Goal: Task Accomplishment & Management: Use online tool/utility

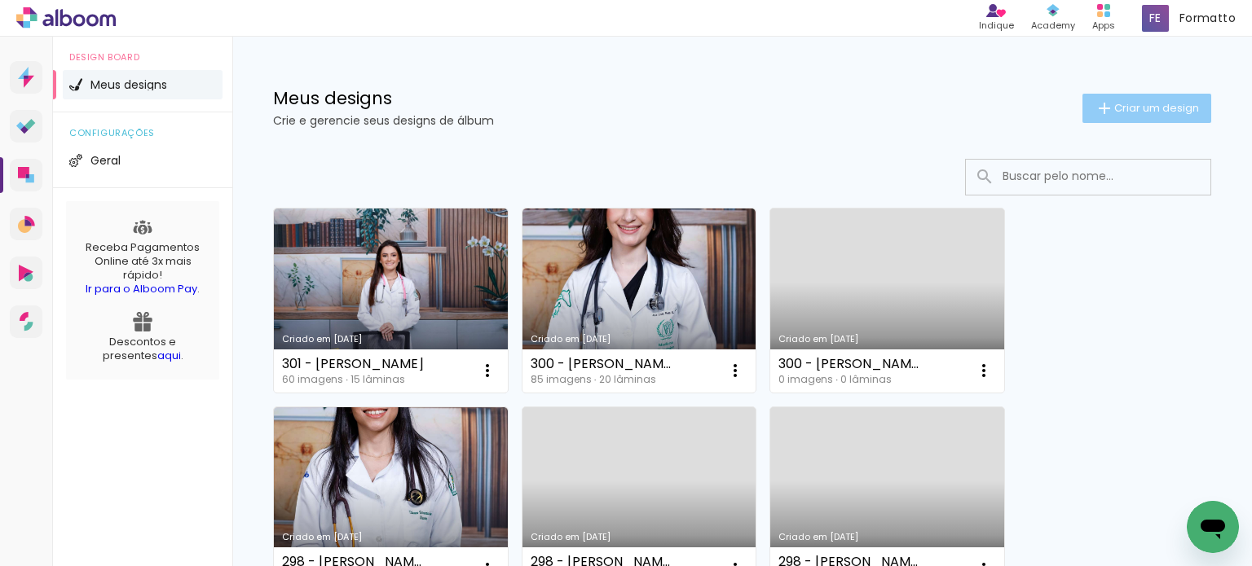
click at [1140, 115] on paper-button "Criar um design" at bounding box center [1146, 108] width 129 height 29
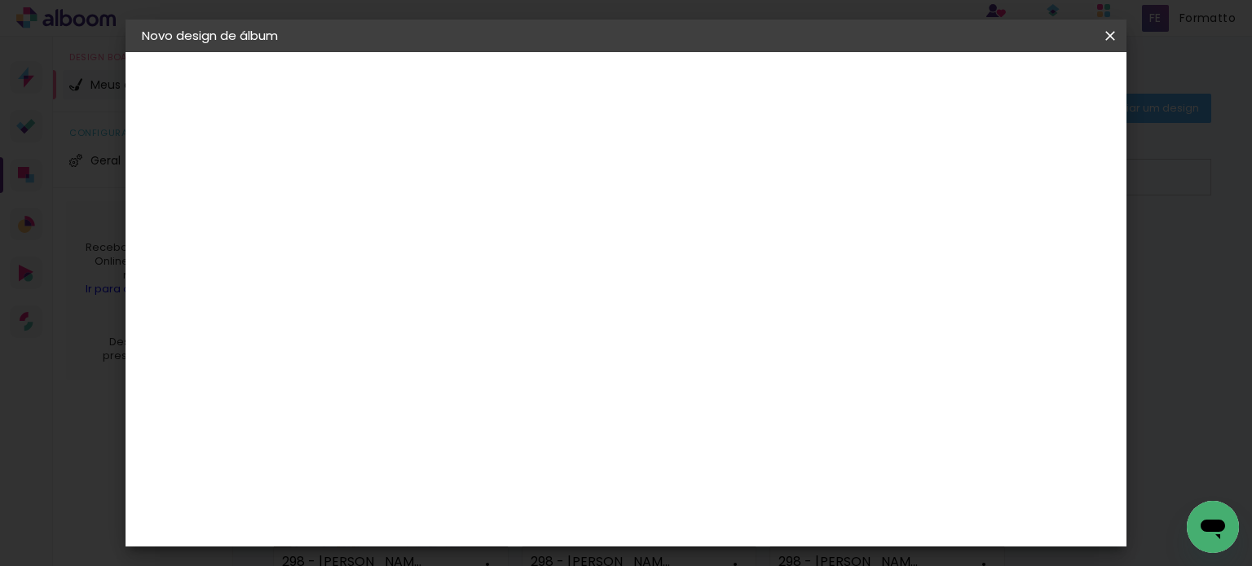
click at [408, 217] on input at bounding box center [408, 218] width 0 height 25
type input "302 - Cintia da Costa Barreto"
type paper-input "302 - Cintia da Costa Barreto"
click at [575, 75] on paper-button "Avançar" at bounding box center [535, 87] width 80 height 28
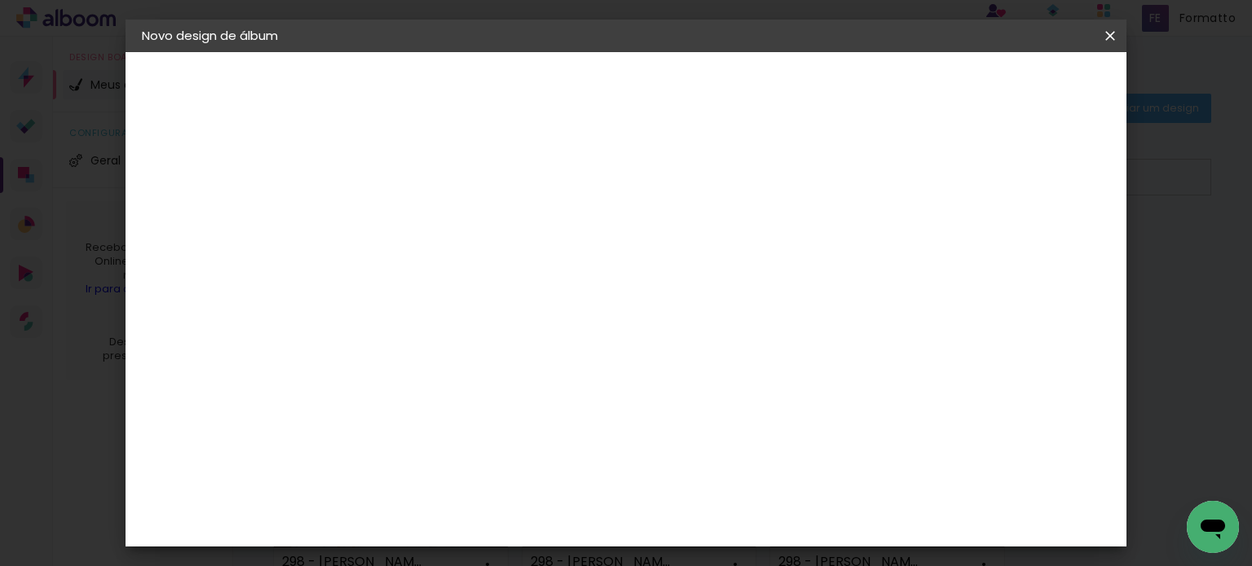
click at [447, 350] on div "Canaan Álbuns" at bounding box center [422, 363] width 51 height 26
click at [713, 94] on paper-button "Avançar" at bounding box center [673, 87] width 80 height 28
click at [0, 0] on slot "Avançar" at bounding box center [0, 0] width 0 height 0
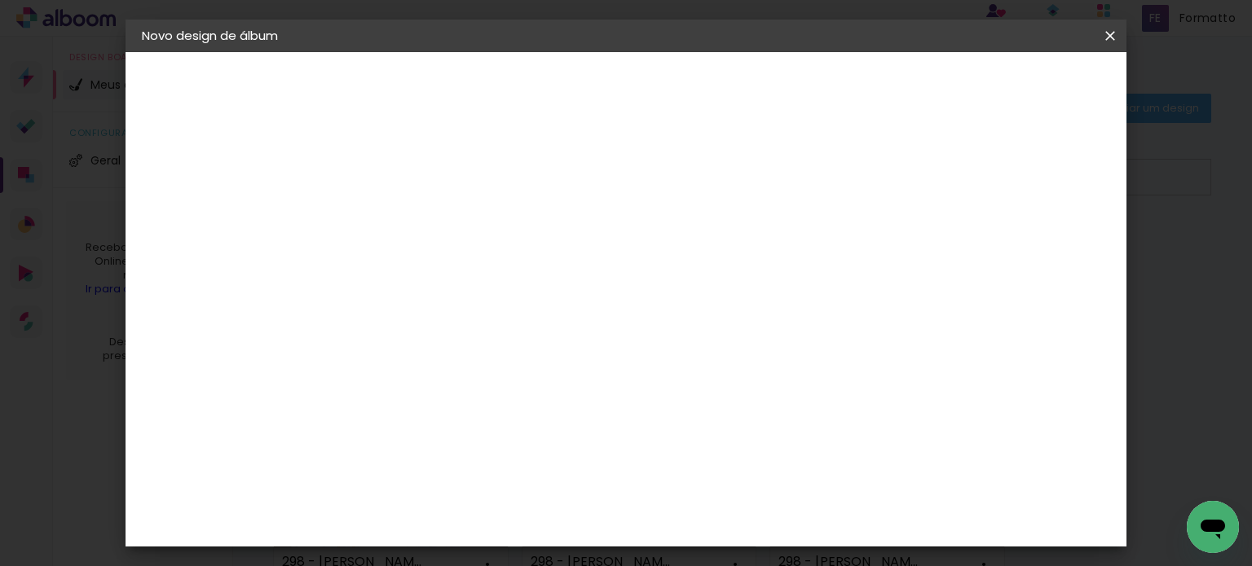
click at [0, 0] on span "Iniciar design" at bounding box center [0, 0] width 0 height 0
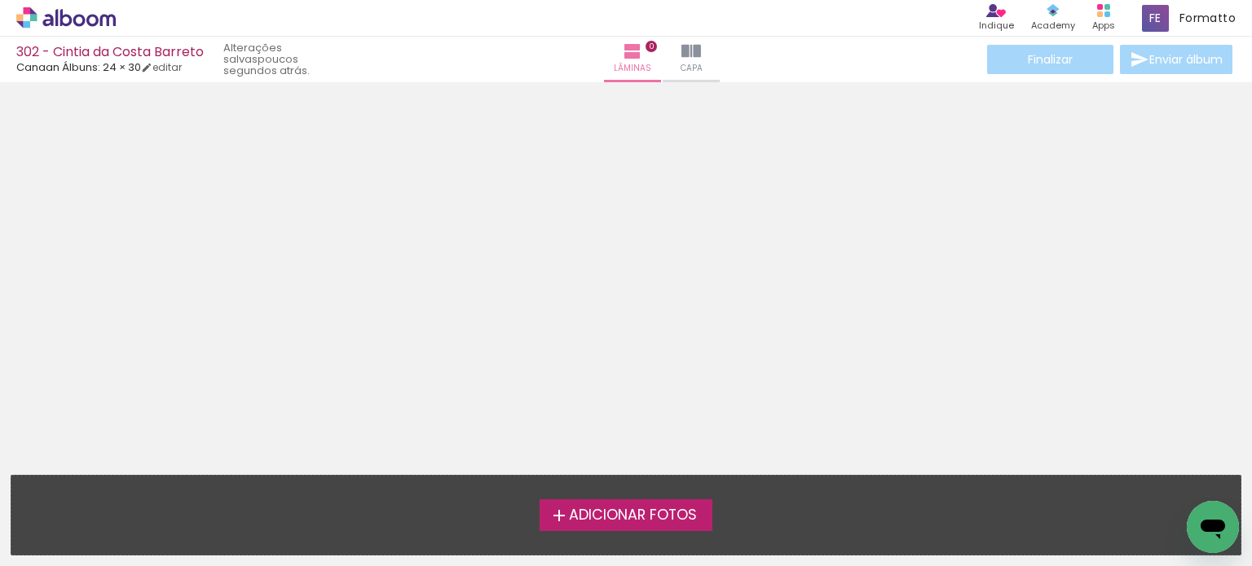
click at [636, 510] on span "Adicionar Fotos" at bounding box center [633, 515] width 128 height 15
click at [0, 0] on input "file" at bounding box center [0, 0] width 0 height 0
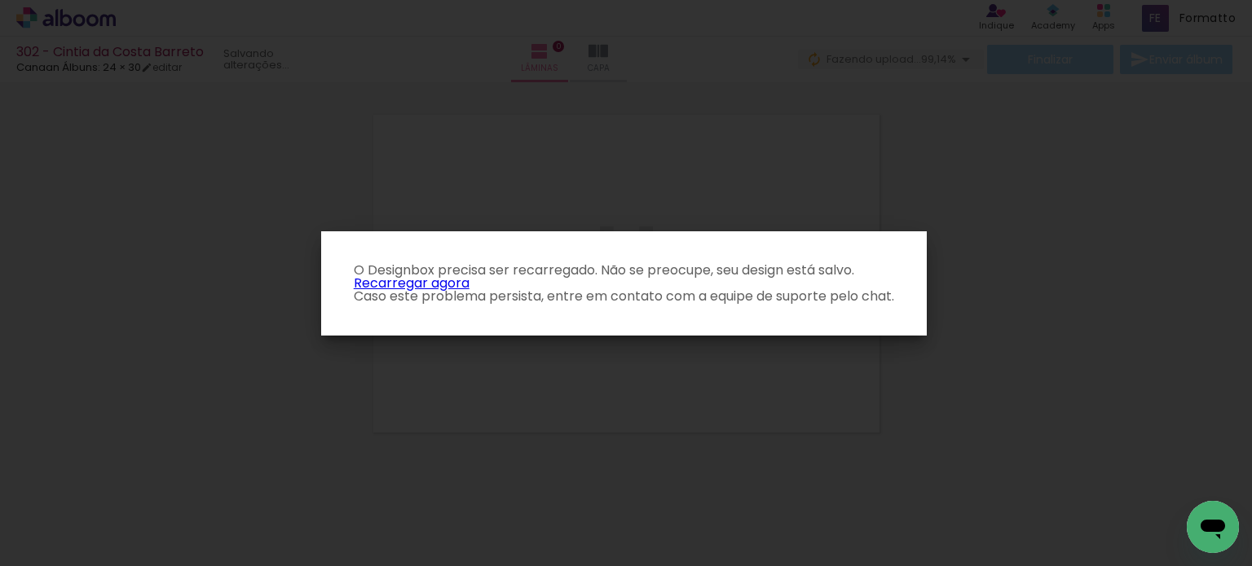
click at [449, 279] on link "Recarregar agora" at bounding box center [412, 283] width 116 height 19
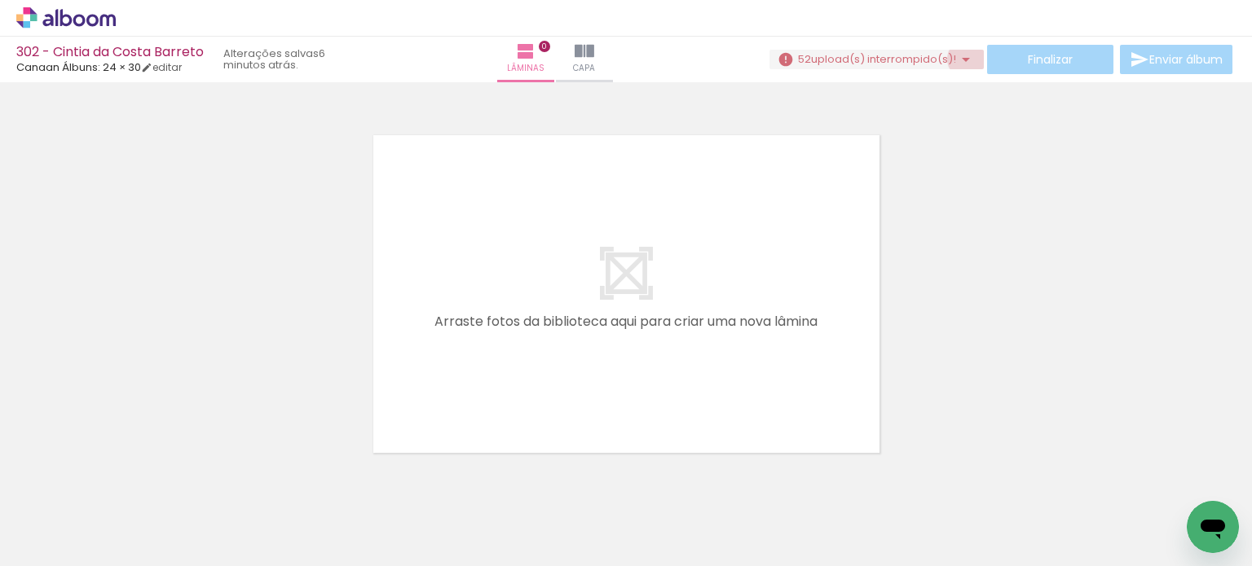
click at [961, 59] on iron-icon at bounding box center [966, 60] width 20 height 20
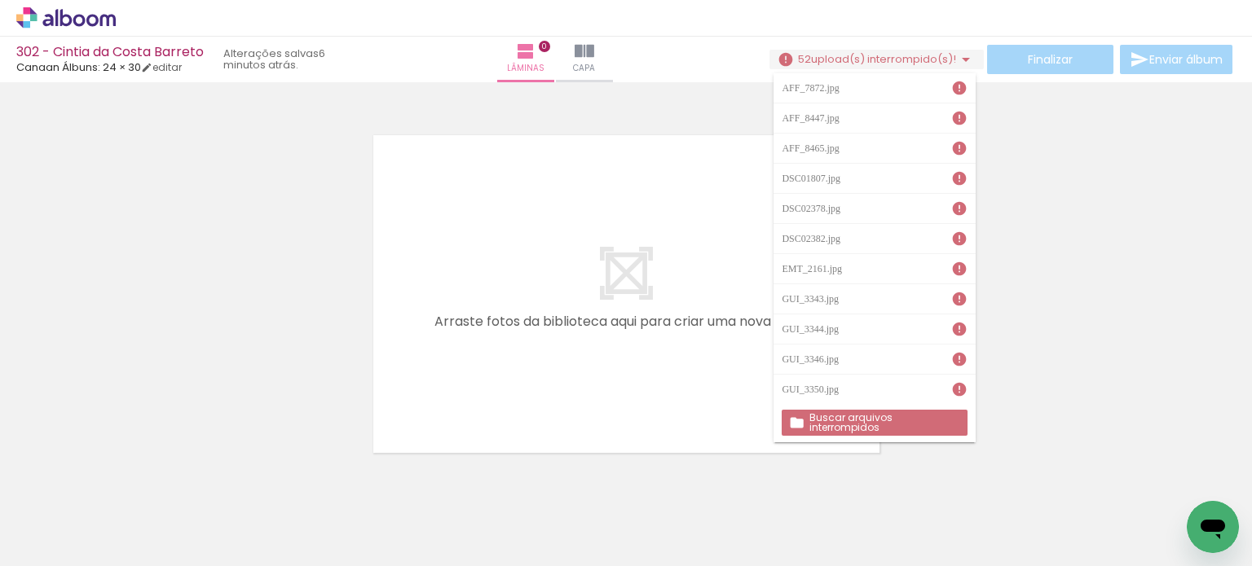
click at [0, 0] on slot "Buscar arquivos interrompidos" at bounding box center [0, 0] width 0 height 0
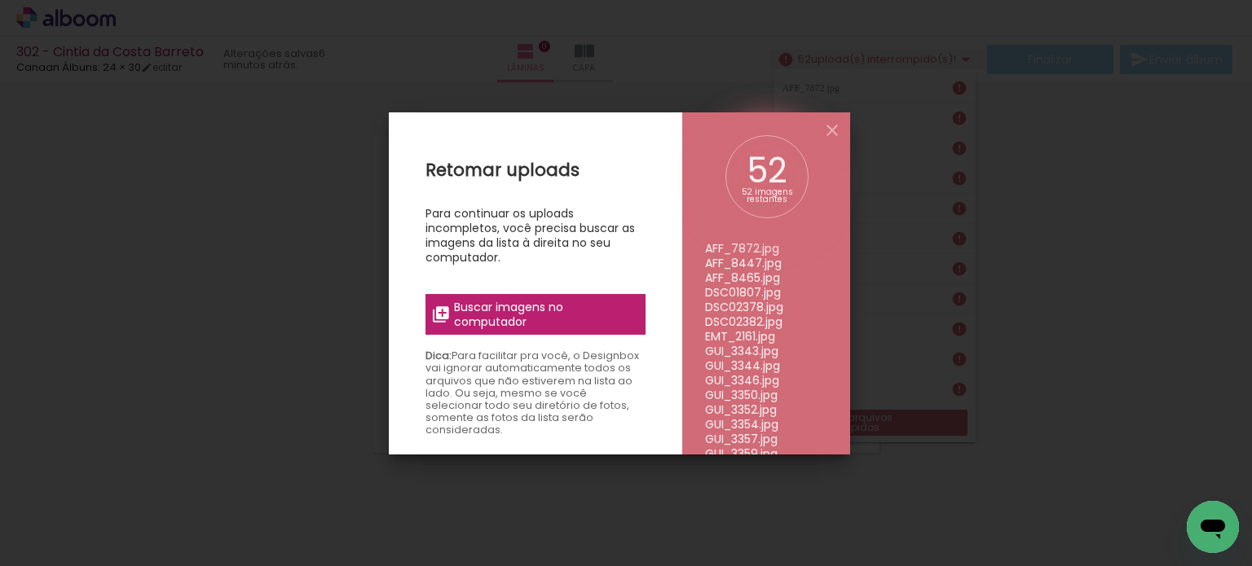
click at [560, 316] on span "Buscar imagens no computador" at bounding box center [545, 314] width 182 height 29
click at [0, 0] on input "file" at bounding box center [0, 0] width 0 height 0
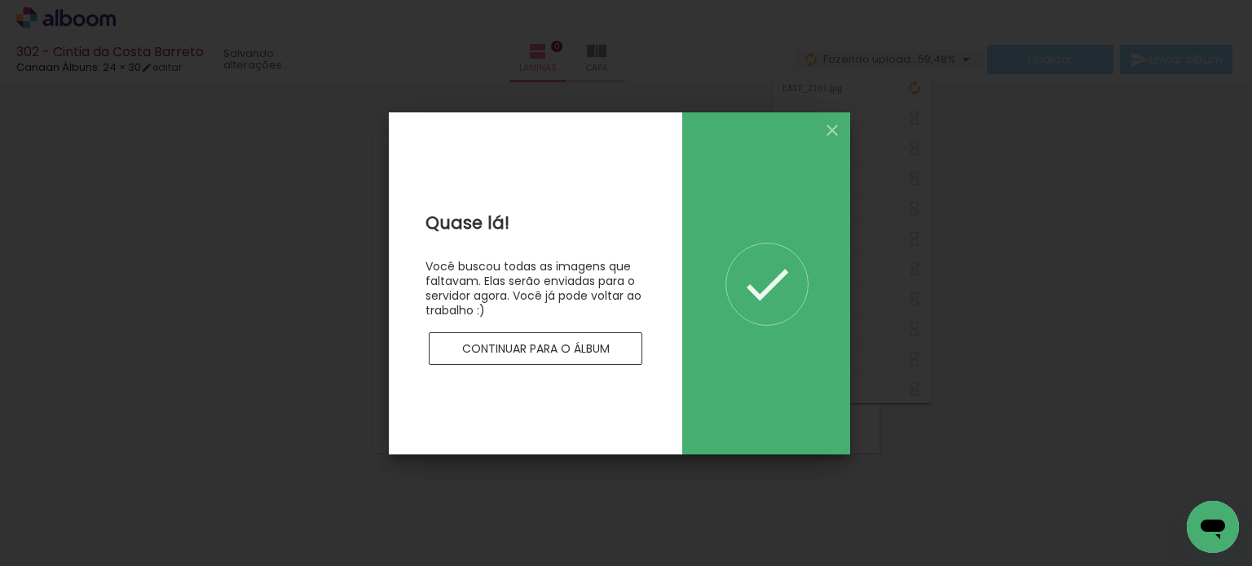
click at [0, 0] on slot "Continuar para o álbum" at bounding box center [0, 0] width 0 height 0
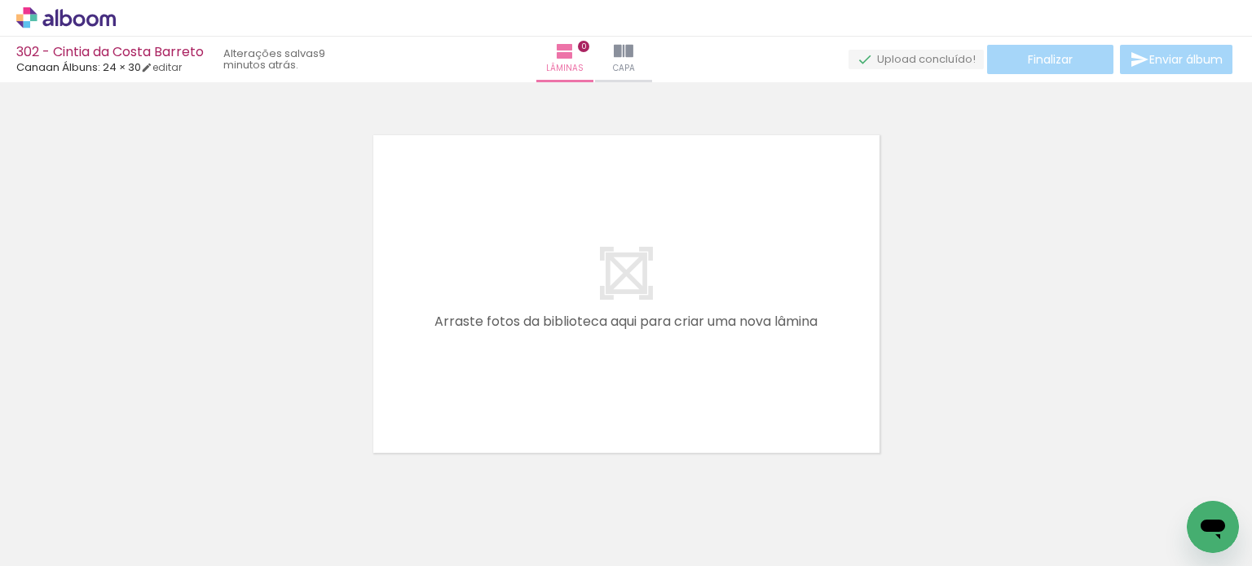
click at [62, 531] on paper-button "Adicionar Fotos" at bounding box center [50, 544] width 79 height 26
click at [0, 0] on input "file" at bounding box center [0, 0] width 0 height 0
click at [62, 512] on input "Todas as fotos" at bounding box center [46, 517] width 62 height 14
click at [81, 506] on paper-item "Não utilizadas" at bounding box center [53, 511] width 84 height 14
type input "Não utilizadas"
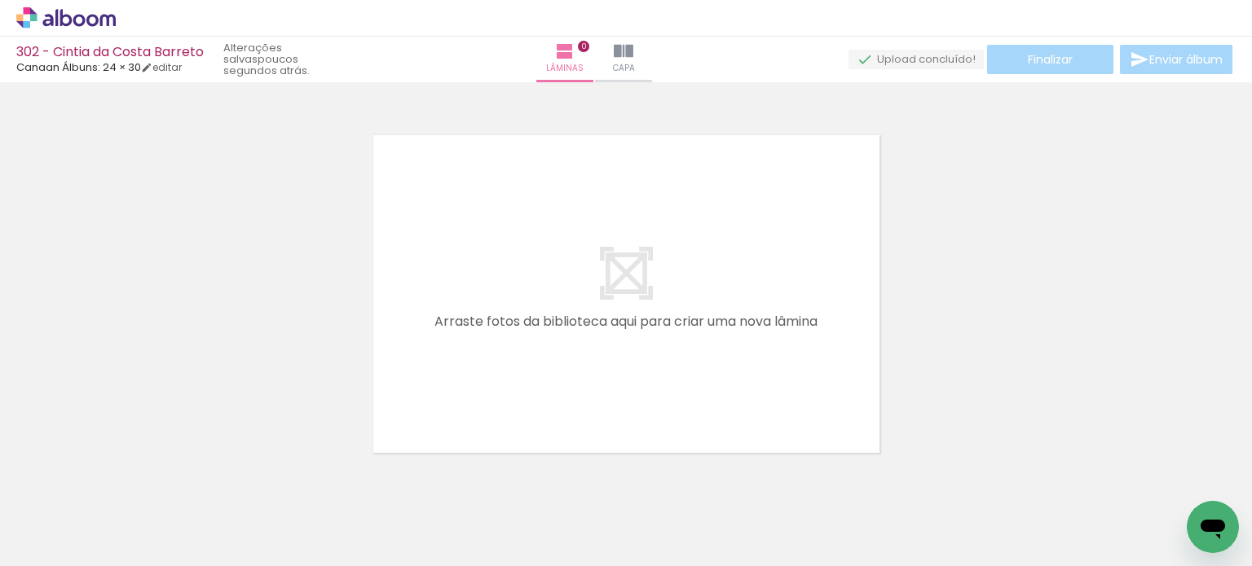
scroll to position [0, 9564]
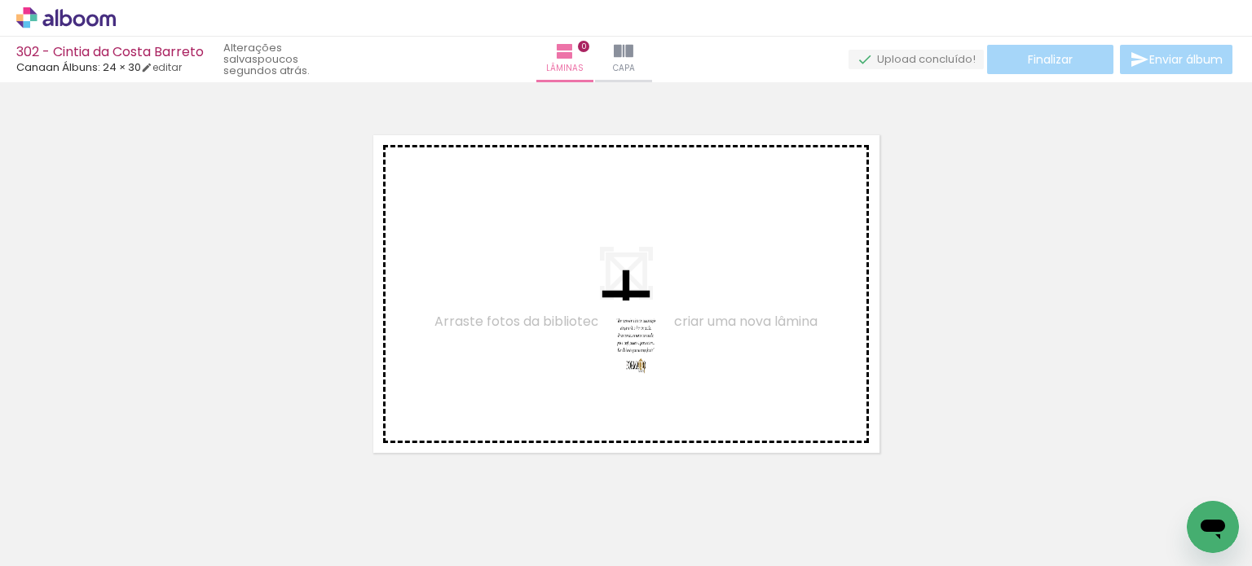
drag, startPoint x: 1158, startPoint y: 510, endPoint x: 648, endPoint y: 351, distance: 534.3
click at [648, 351] on quentale-workspace at bounding box center [626, 283] width 1252 height 566
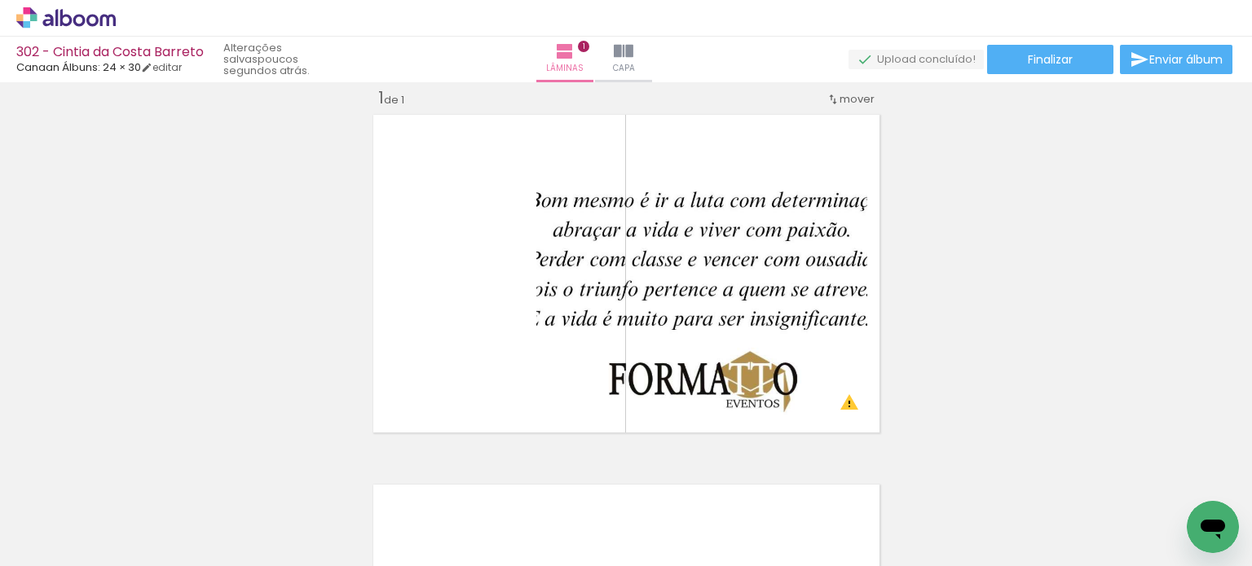
scroll to position [0, 6623]
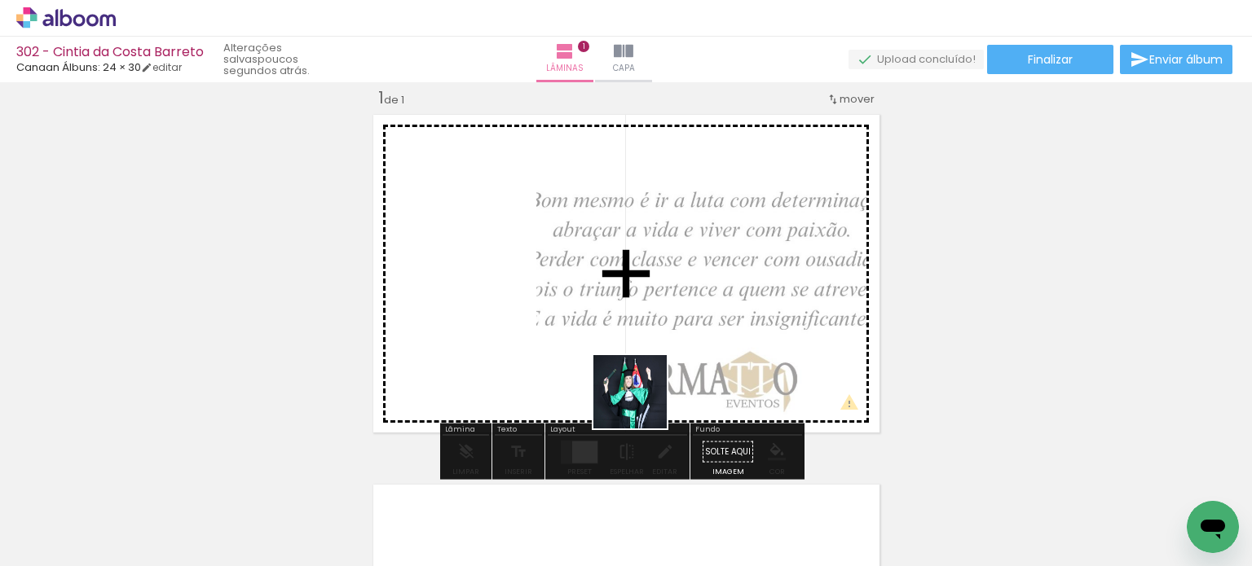
drag, startPoint x: 673, startPoint y: 507, endPoint x: 711, endPoint y: 524, distance: 41.2
click at [639, 398] on quentale-workspace at bounding box center [626, 283] width 1252 height 566
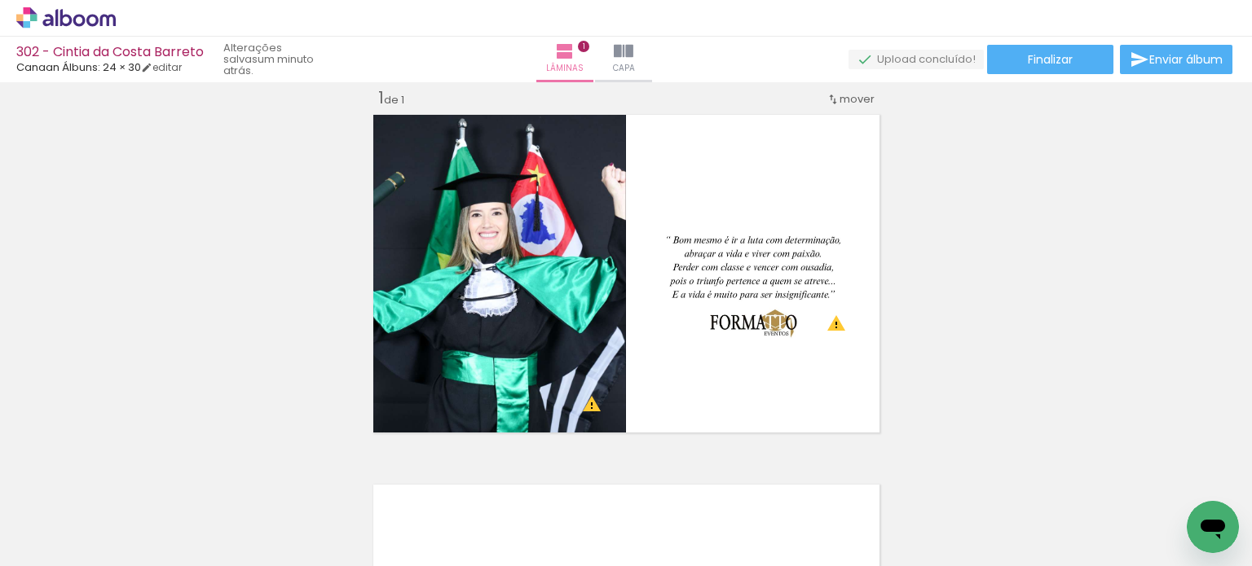
scroll to position [0, 3823]
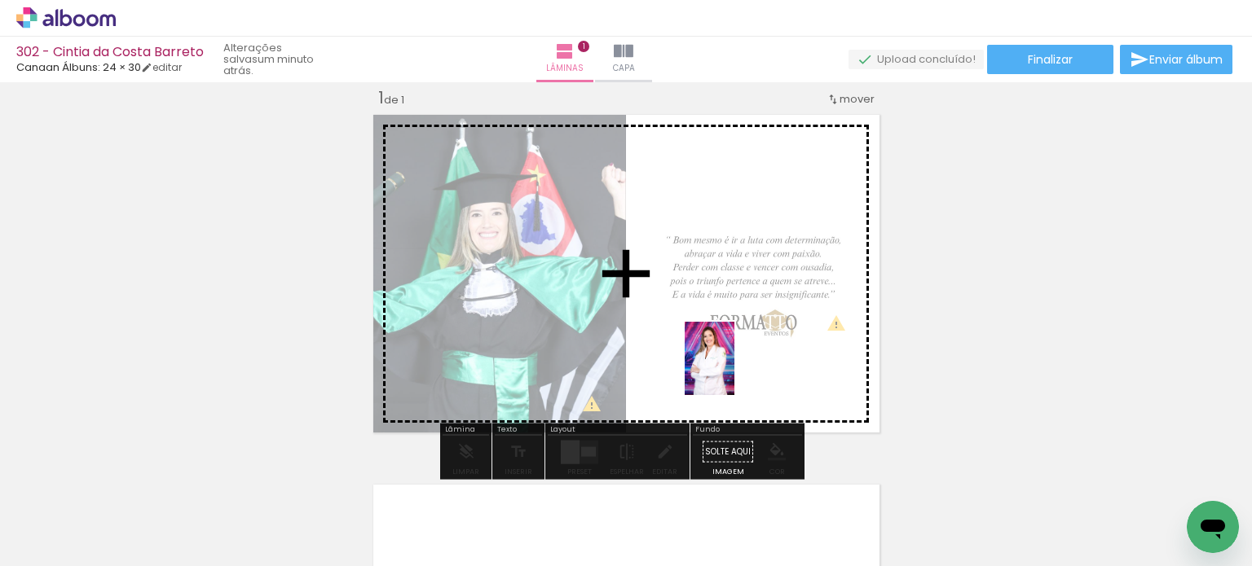
drag, startPoint x: 727, startPoint y: 511, endPoint x: 733, endPoint y: 371, distance: 140.3
click at [733, 371] on quentale-workspace at bounding box center [626, 283] width 1252 height 566
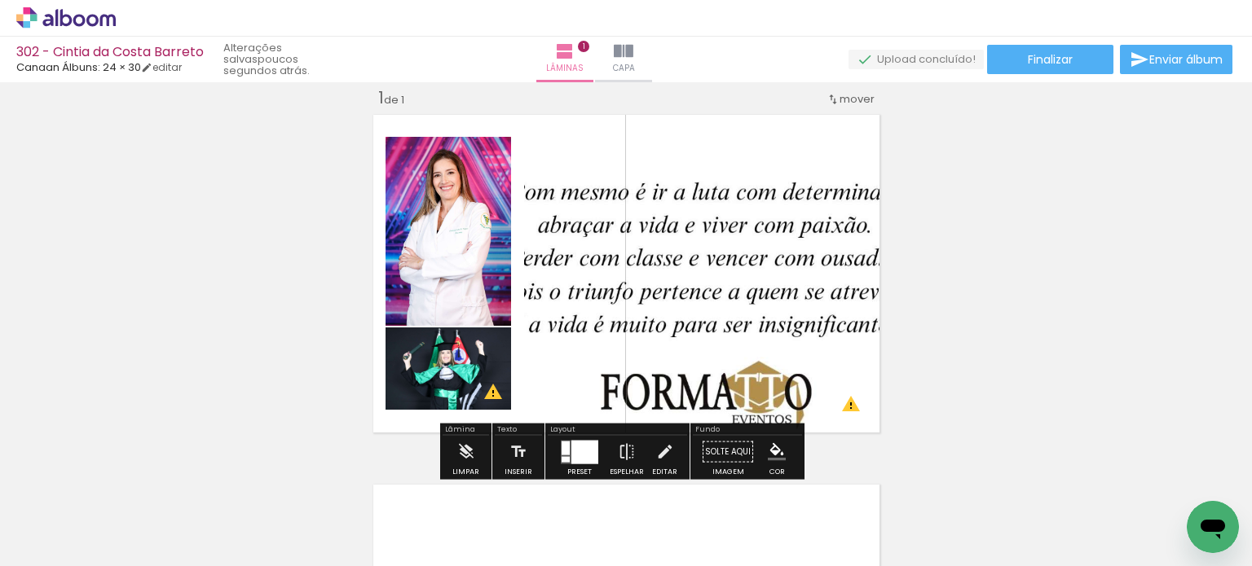
click at [548, 462] on div "Preset Espelhar Editar" at bounding box center [617, 457] width 139 height 42
click at [561, 453] on div at bounding box center [565, 448] width 8 height 14
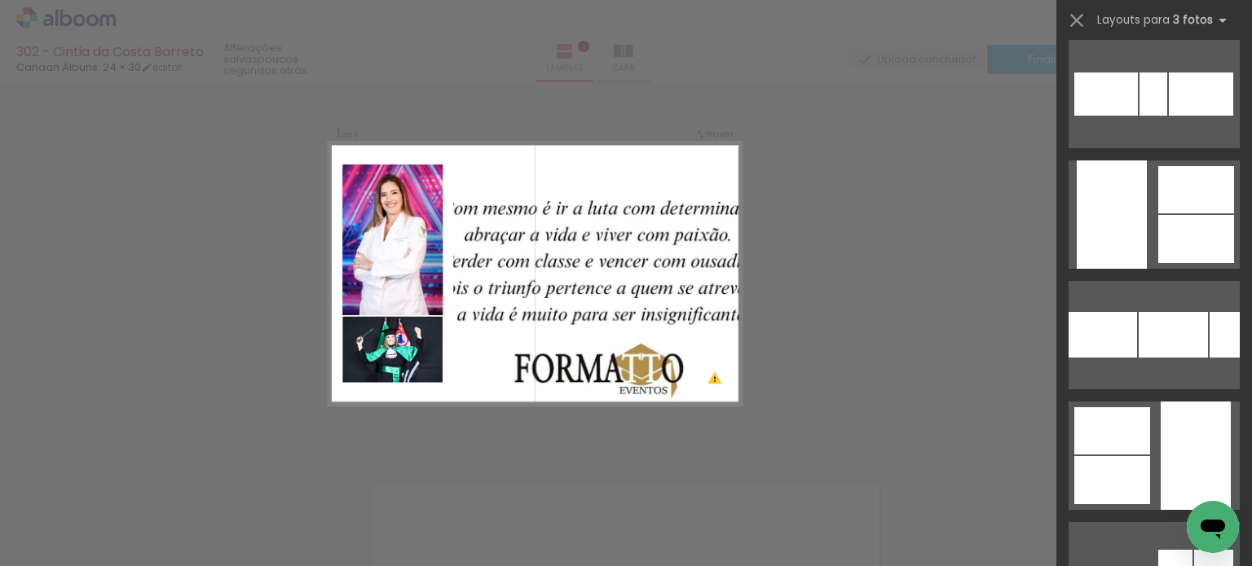
scroll to position [3830, 0]
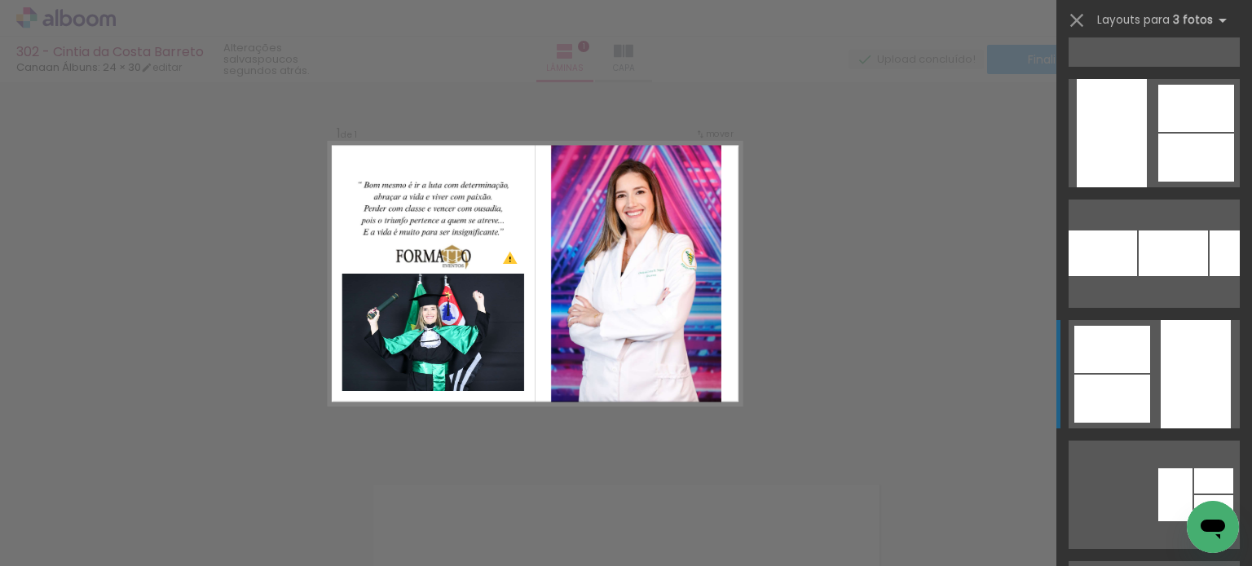
click at [1173, 377] on div at bounding box center [1195, 374] width 70 height 108
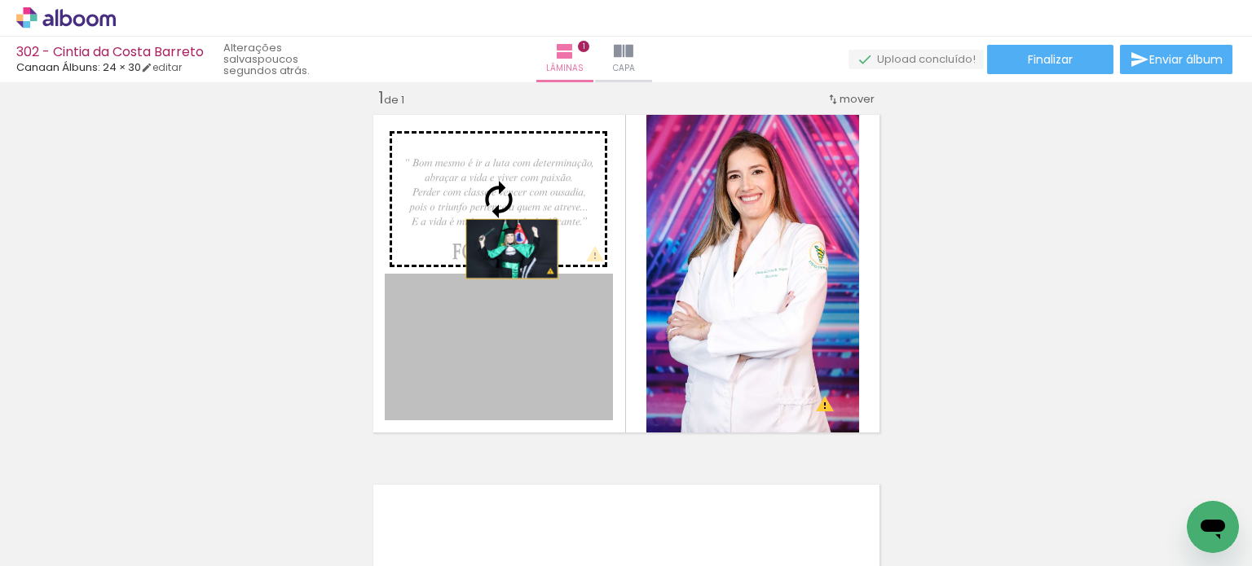
drag, startPoint x: 502, startPoint y: 358, endPoint x: 503, endPoint y: 242, distance: 115.7
click at [0, 0] on slot at bounding box center [0, 0] width 0 height 0
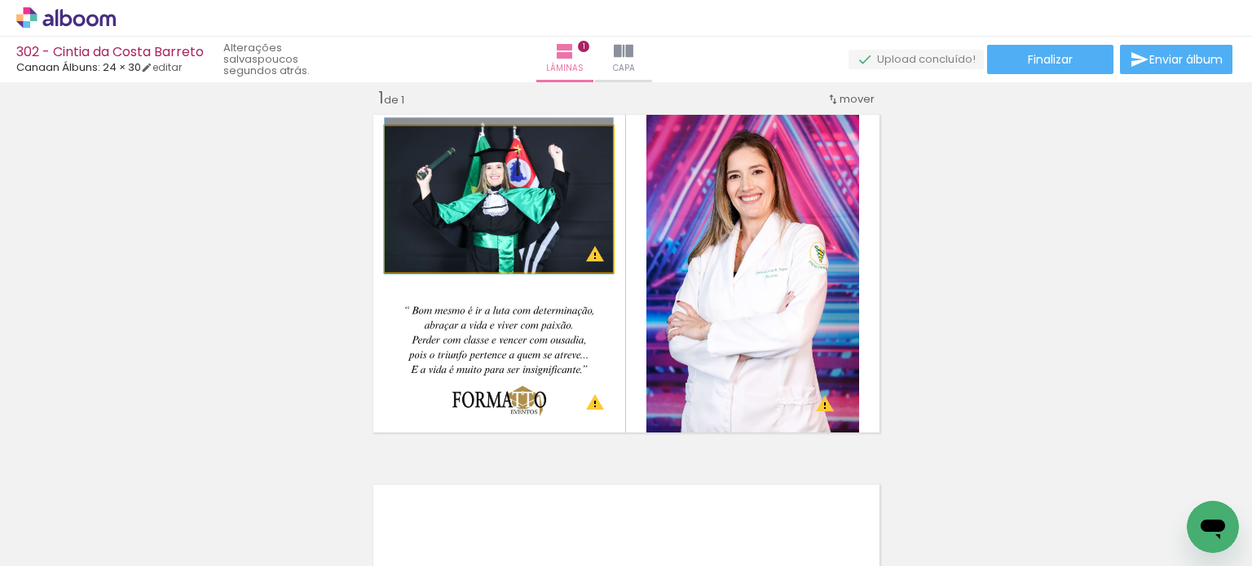
drag, startPoint x: 508, startPoint y: 237, endPoint x: 499, endPoint y: 234, distance: 10.3
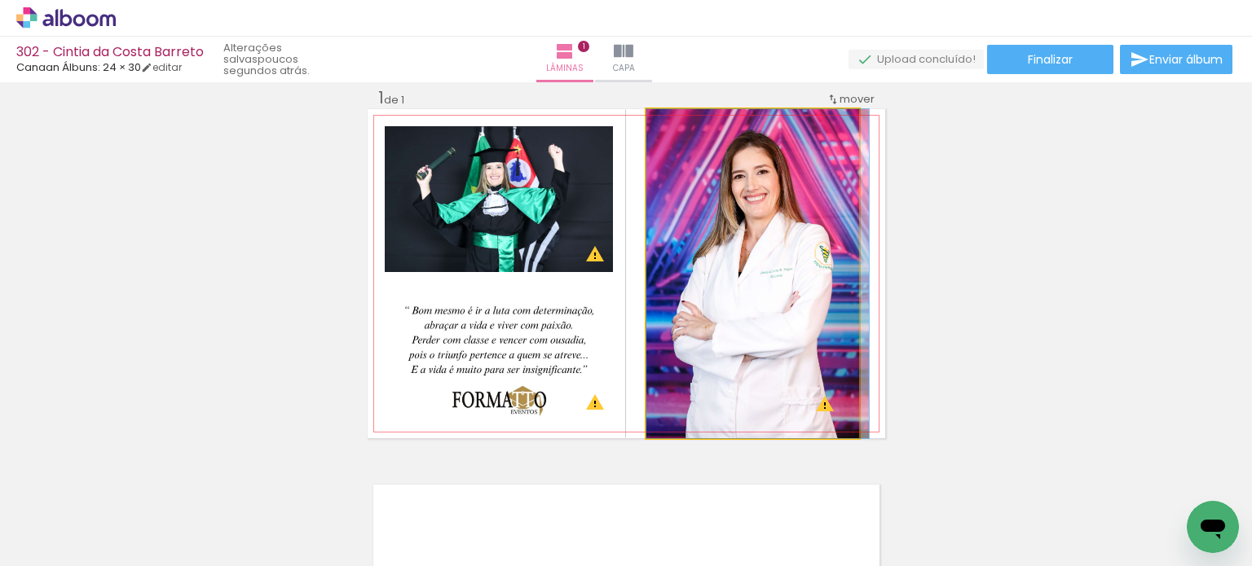
drag, startPoint x: 692, startPoint y: 274, endPoint x: 701, endPoint y: 274, distance: 9.0
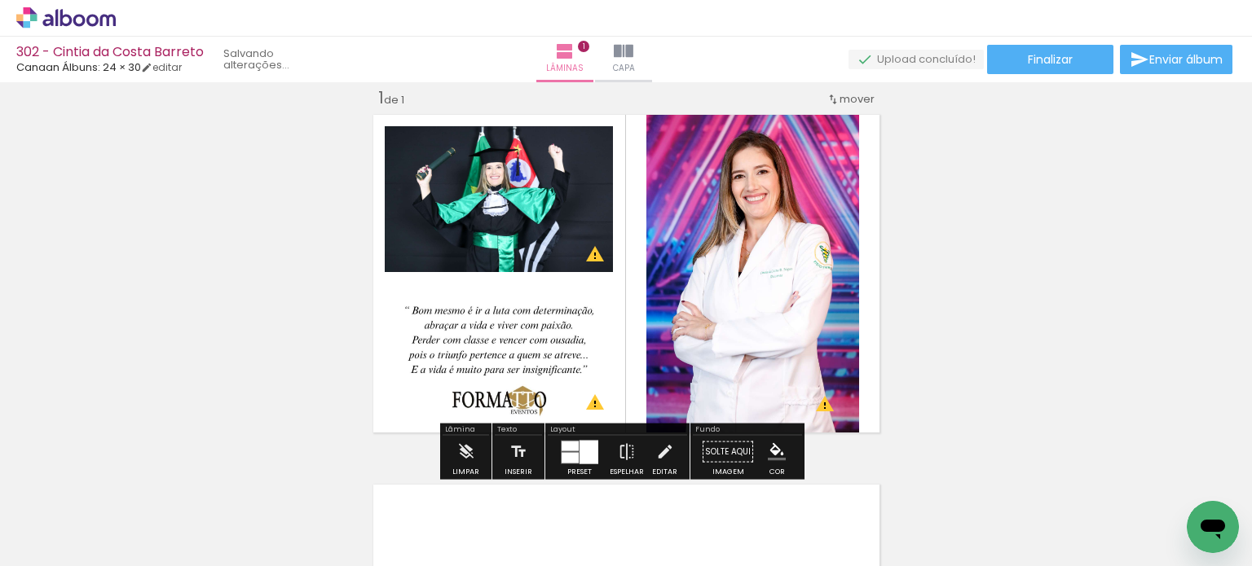
click at [978, 254] on div "Inserir lâmina 1 de 1 O Designbox precisará aumentar a sua imagem em 248% para …" at bounding box center [626, 438] width 1252 height 741
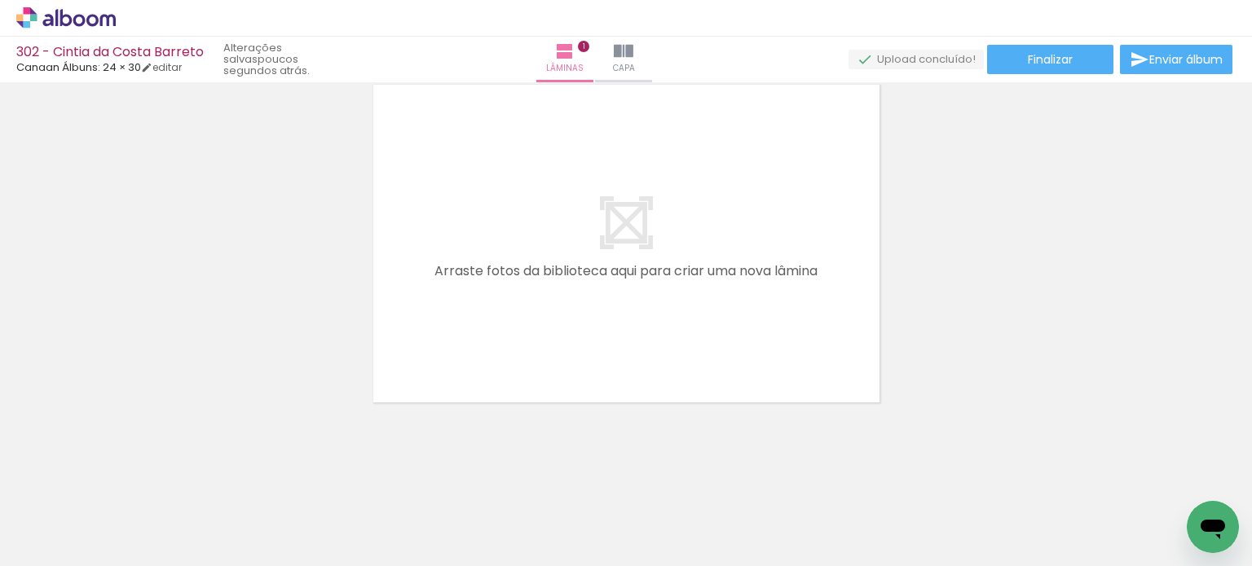
scroll to position [0, 7948]
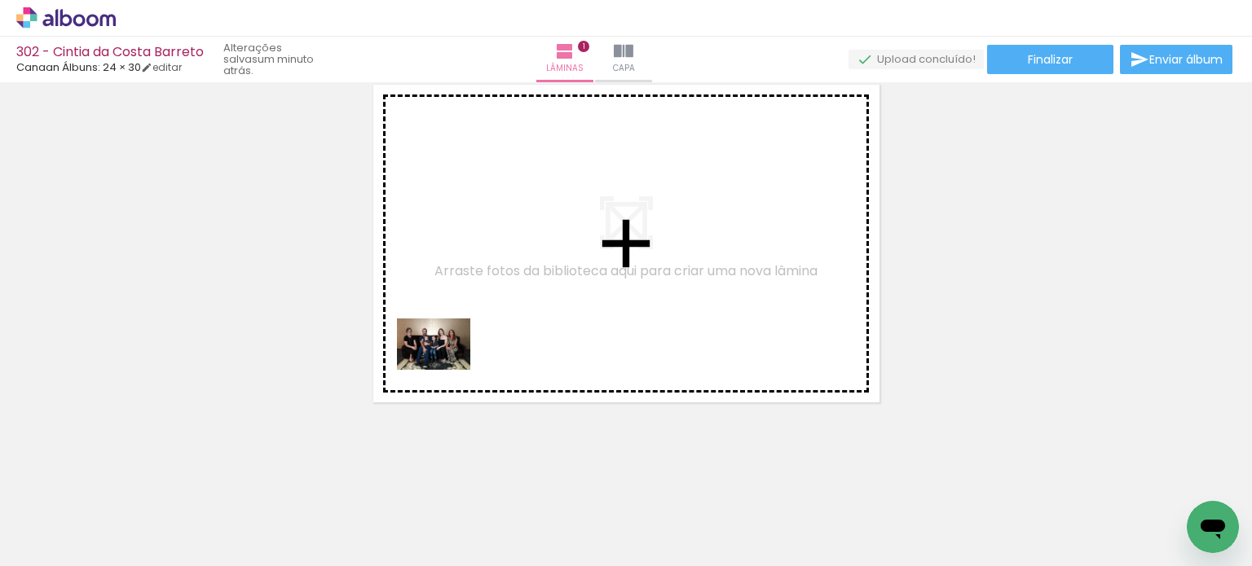
drag, startPoint x: 277, startPoint y: 527, endPoint x: 359, endPoint y: 461, distance: 104.9
click at [459, 341] on quentale-workspace at bounding box center [626, 283] width 1252 height 566
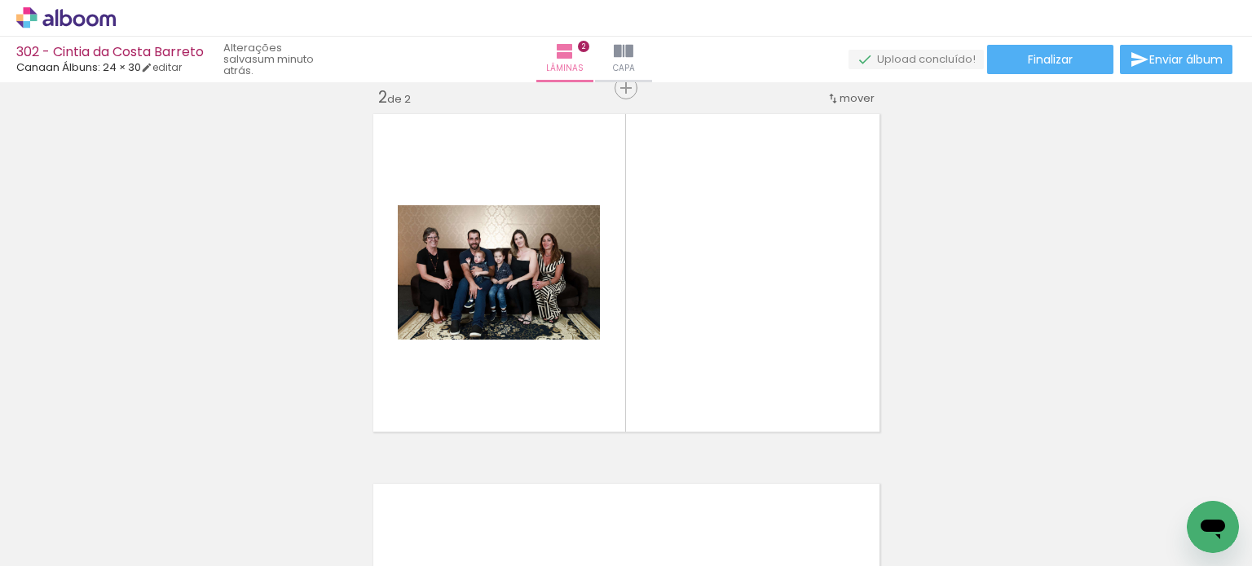
scroll to position [390, 0]
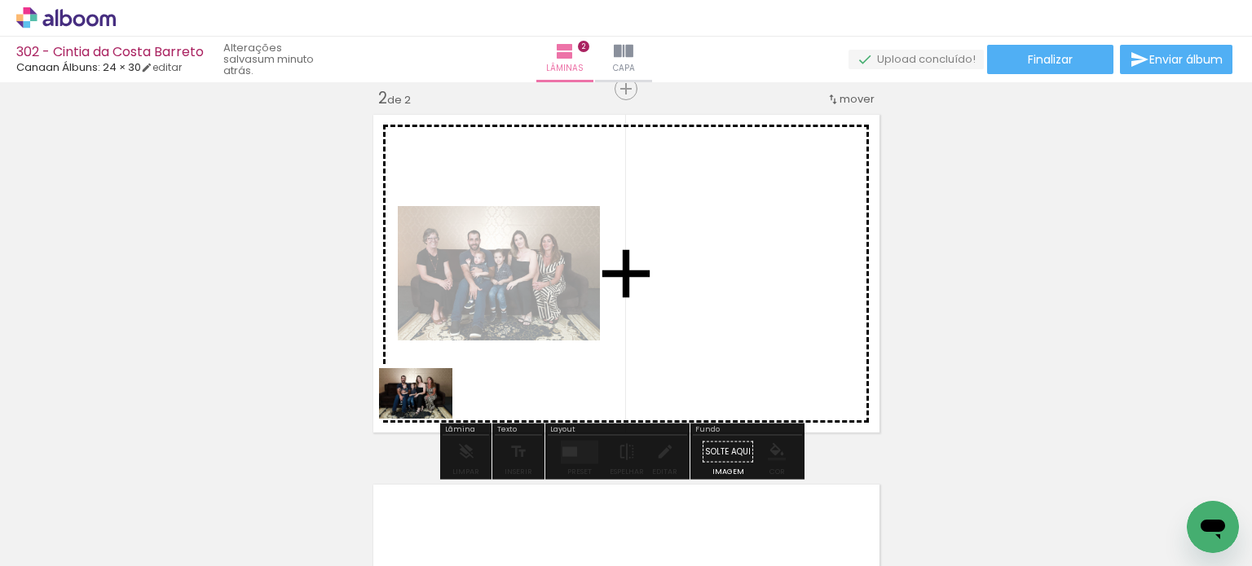
drag, startPoint x: 279, startPoint y: 511, endPoint x: 350, endPoint y: 491, distance: 74.3
click at [438, 411] on quentale-workspace at bounding box center [626, 283] width 1252 height 566
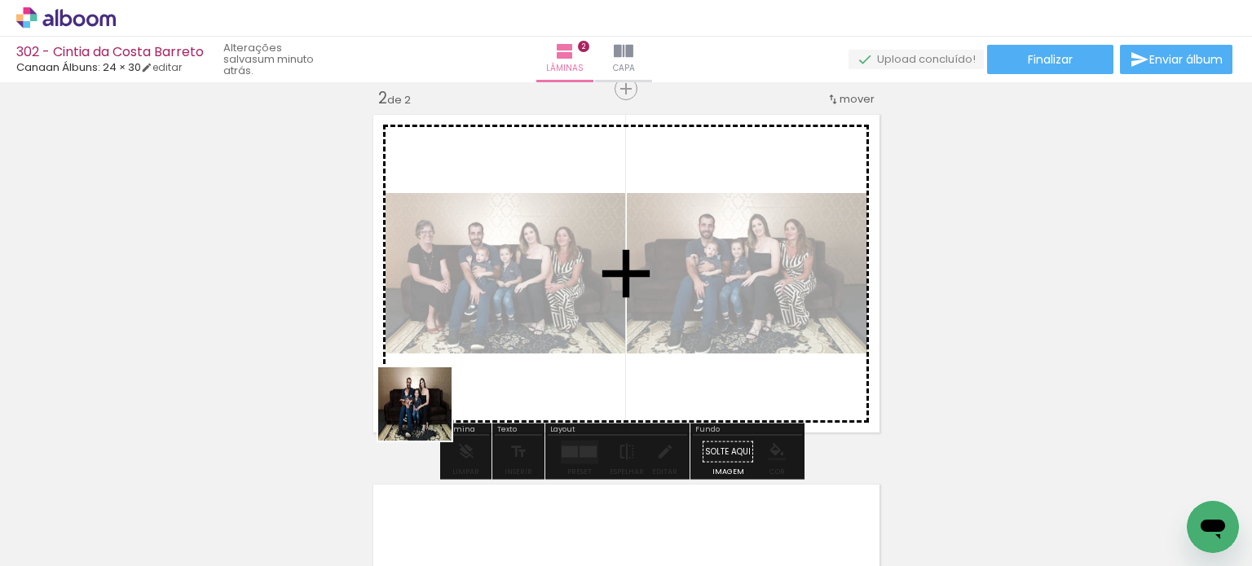
drag, startPoint x: 355, startPoint y: 469, endPoint x: 443, endPoint y: 398, distance: 113.0
click at [450, 395] on quentale-workspace at bounding box center [626, 283] width 1252 height 566
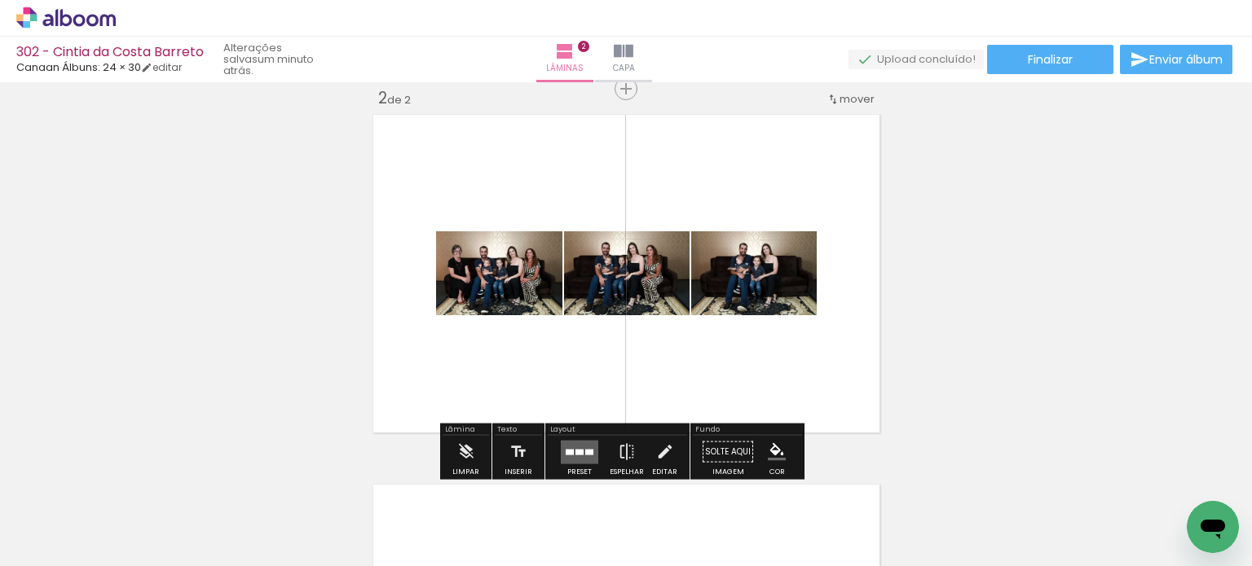
click at [577, 451] on div at bounding box center [579, 452] width 8 height 6
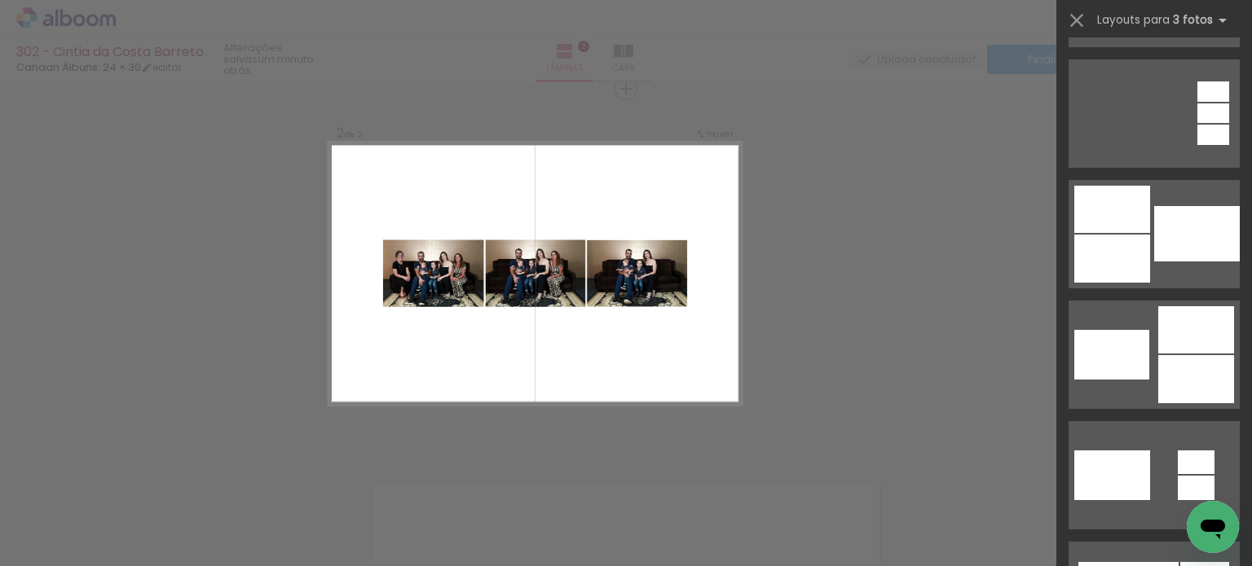
scroll to position [489, 0]
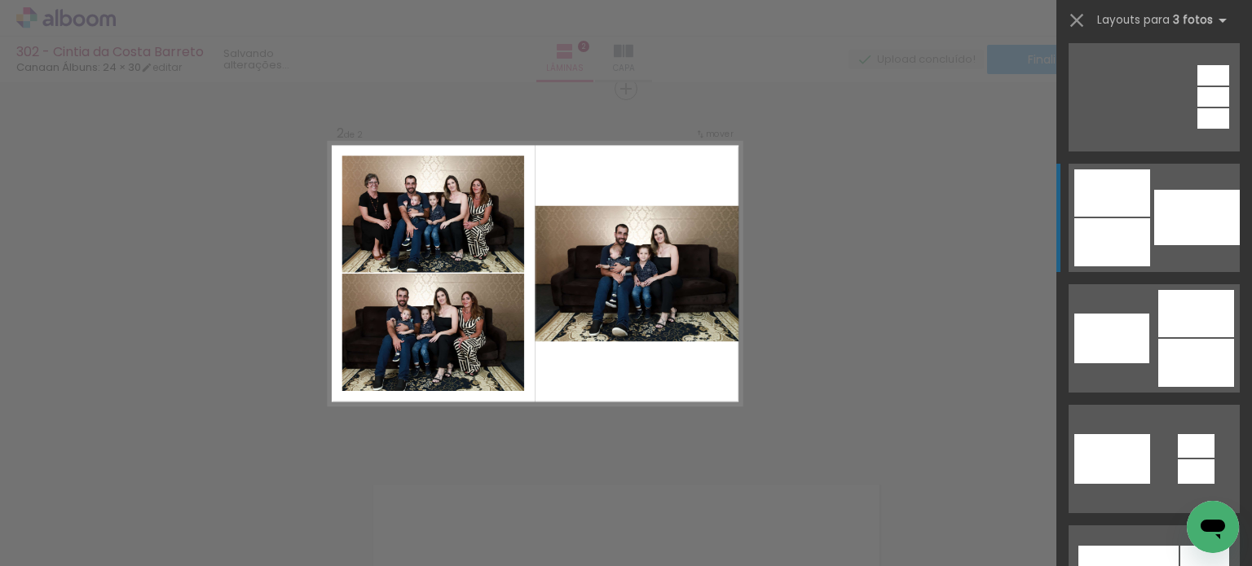
click at [1220, 227] on div at bounding box center [1197, 217] width 86 height 55
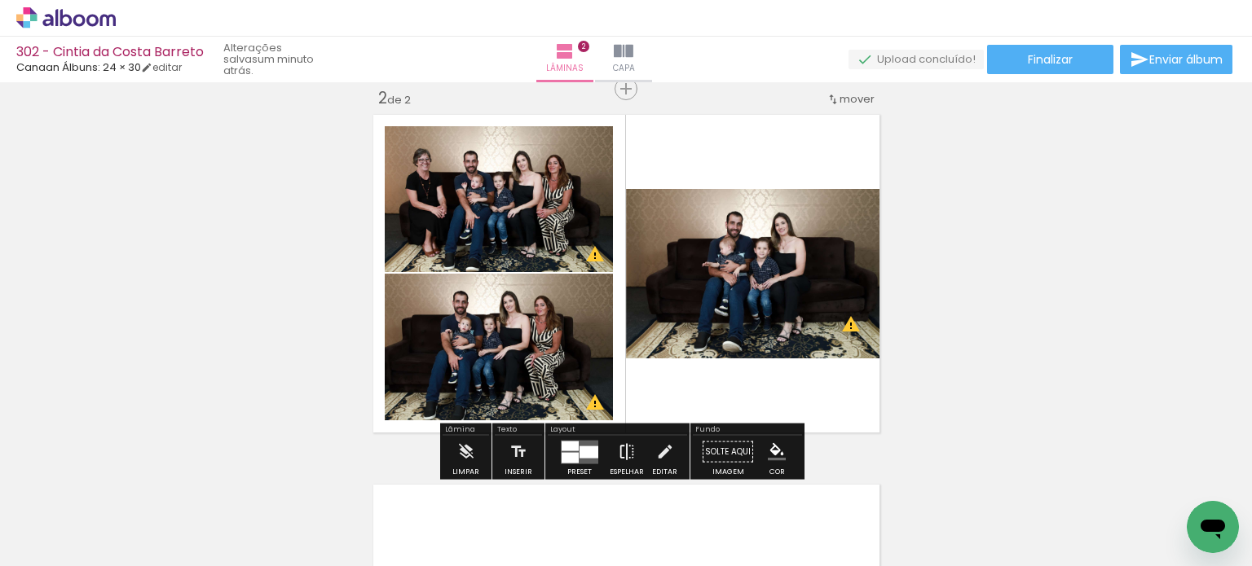
click at [623, 450] on iron-icon at bounding box center [627, 452] width 18 height 33
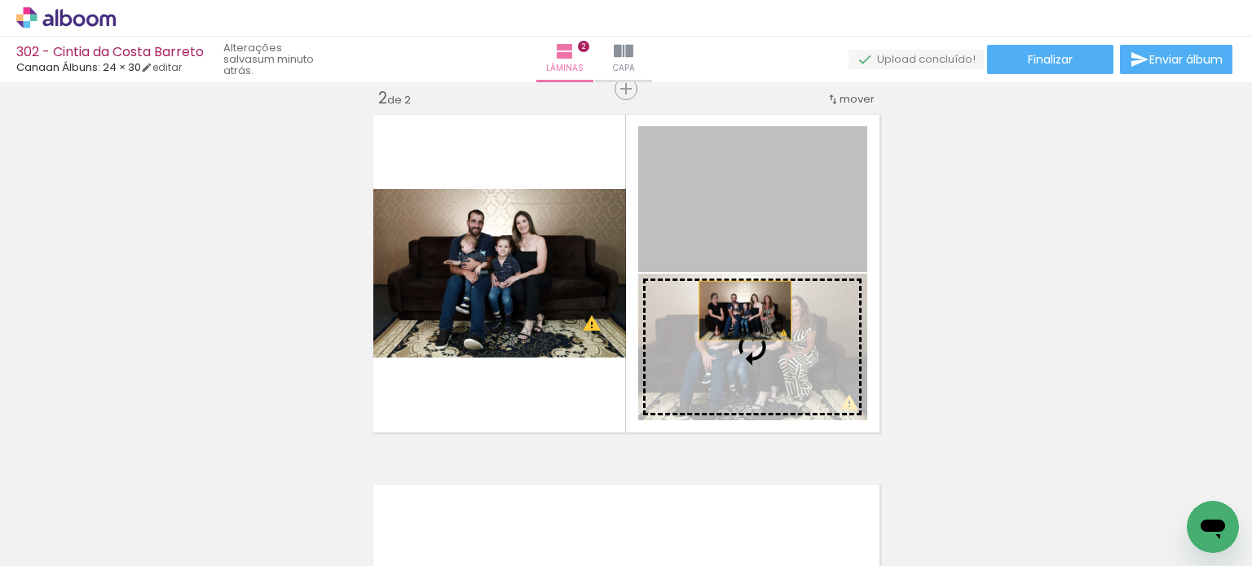
drag, startPoint x: 728, startPoint y: 232, endPoint x: 738, endPoint y: 310, distance: 78.8
click at [0, 0] on slot at bounding box center [0, 0] width 0 height 0
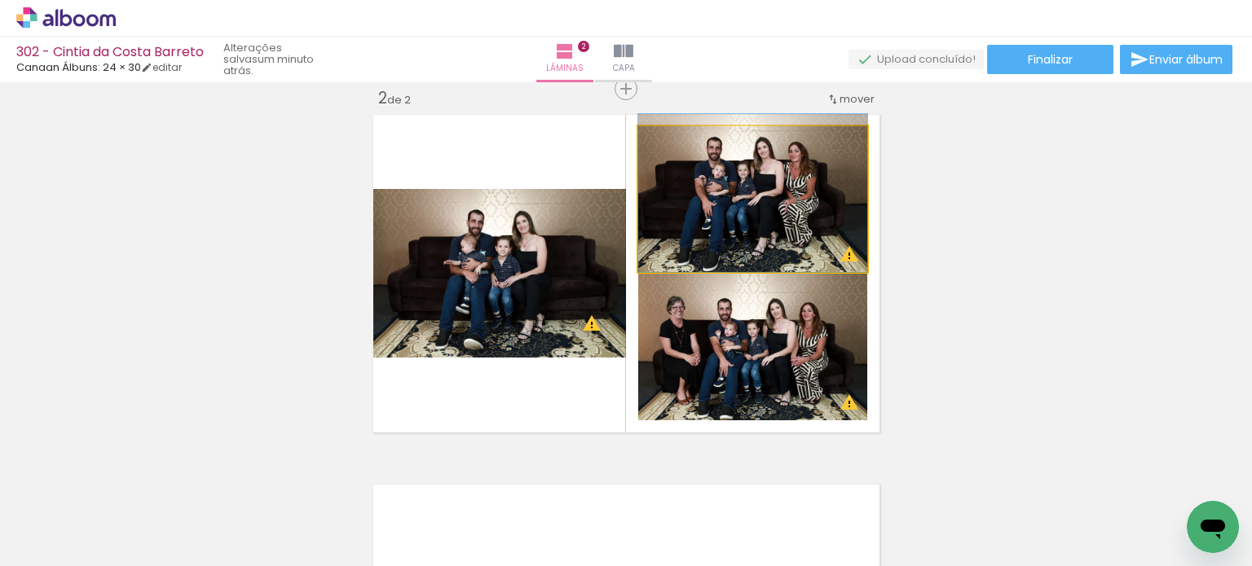
drag, startPoint x: 745, startPoint y: 213, endPoint x: 753, endPoint y: 200, distance: 15.4
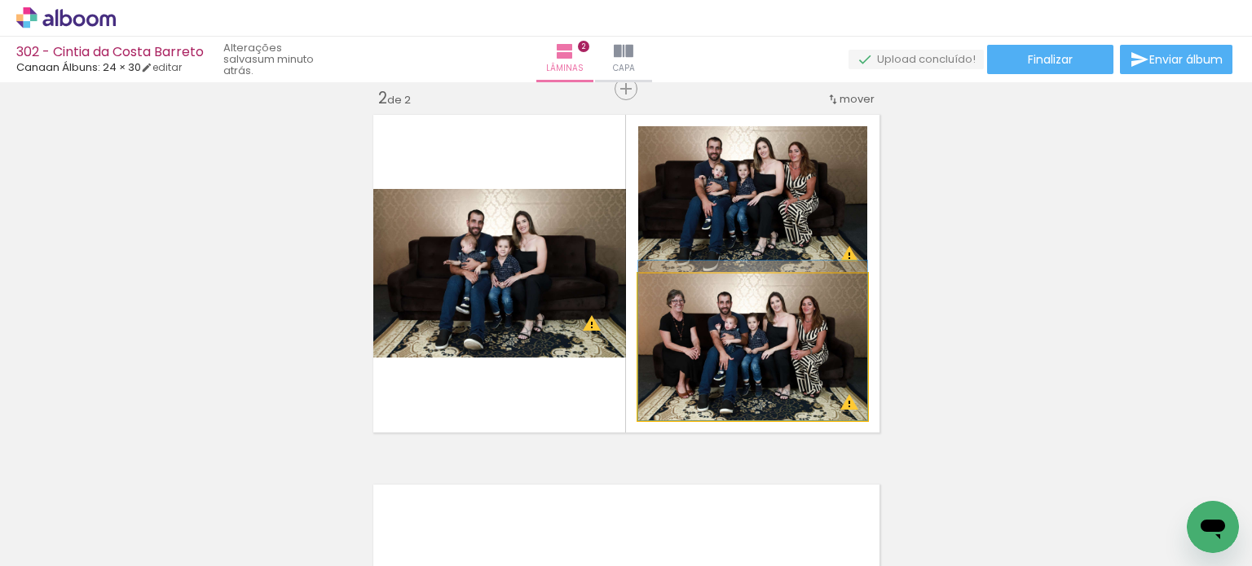
drag, startPoint x: 760, startPoint y: 333, endPoint x: 773, endPoint y: 323, distance: 16.8
click at [772, 323] on quentale-photo at bounding box center [752, 347] width 229 height 147
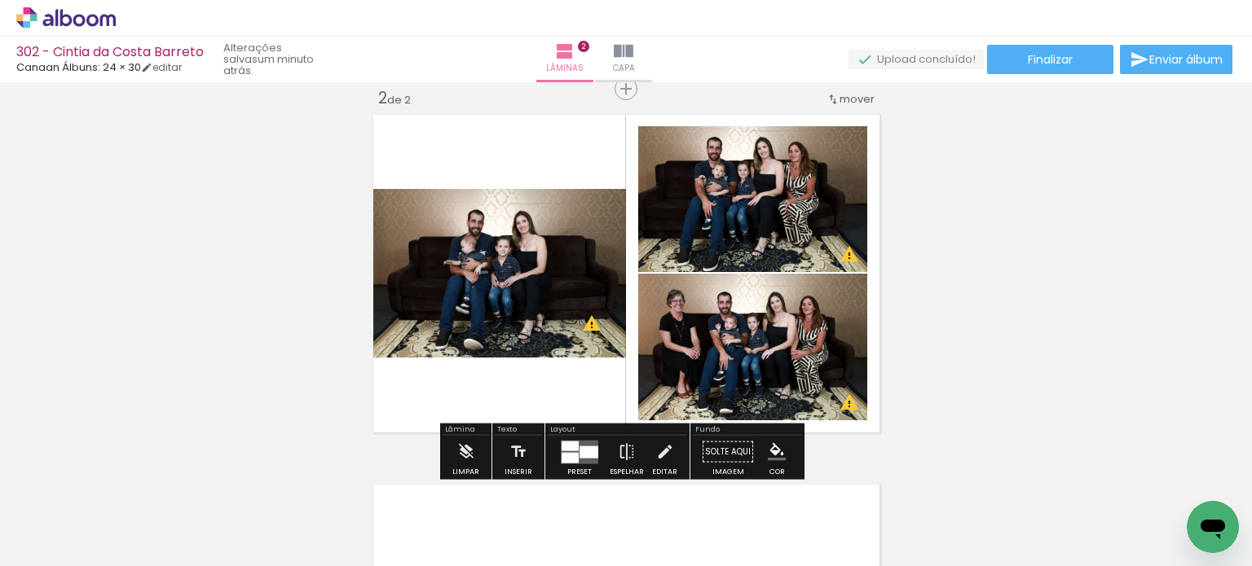
click at [958, 279] on div "Inserir lâmina 1 de 2 Inserir lâmina 2 de 2 O Designbox precisará aumentar a su…" at bounding box center [626, 253] width 1252 height 1111
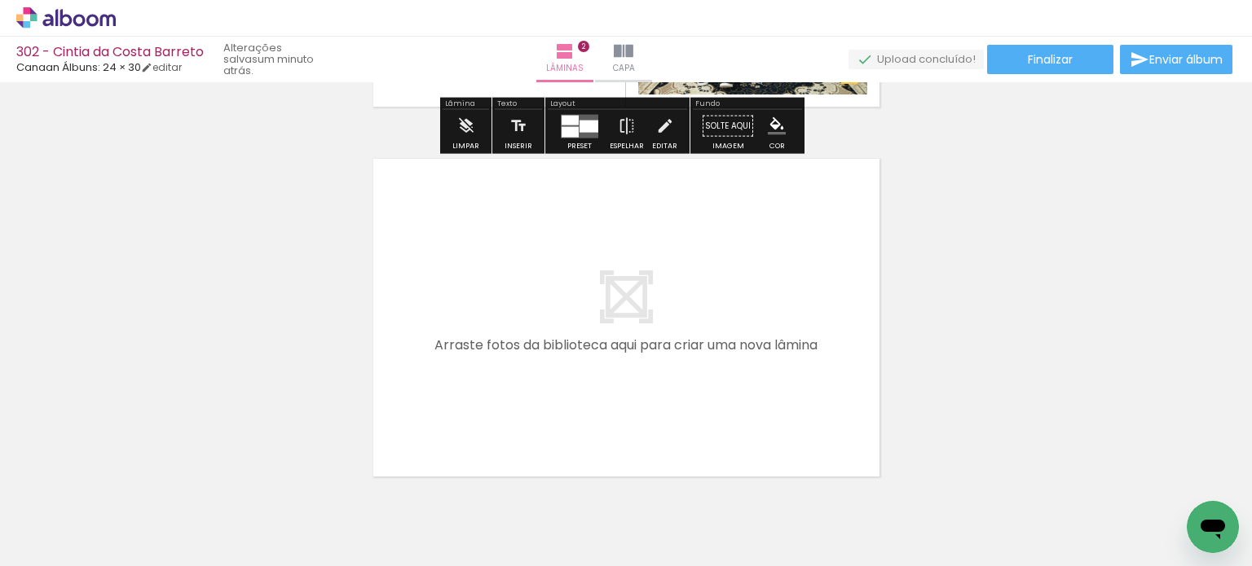
scroll to position [790, 0]
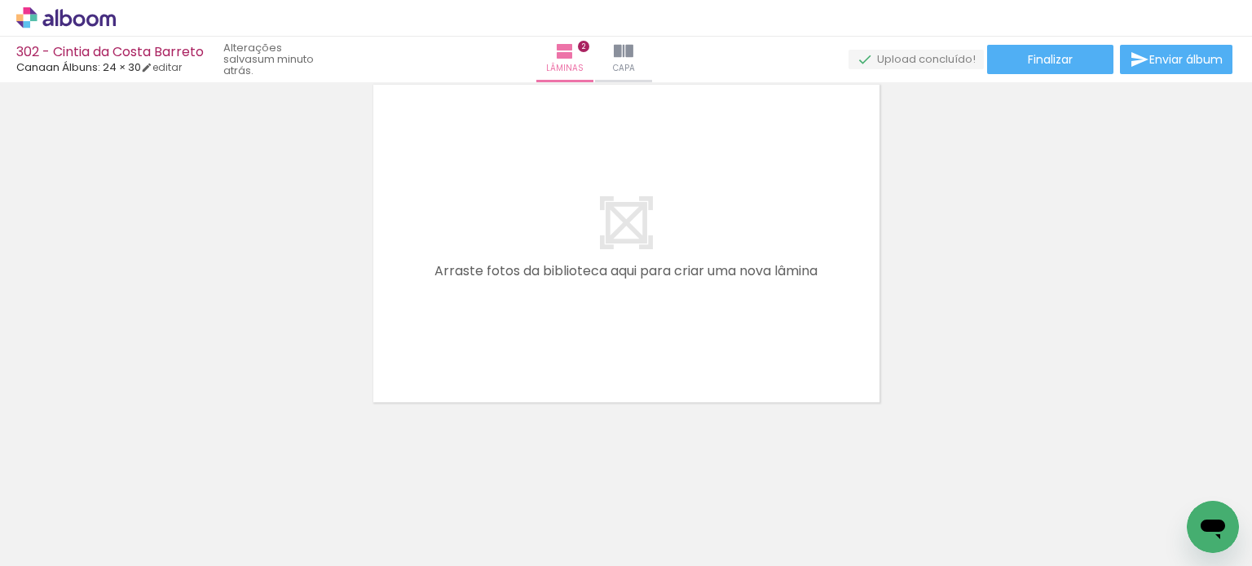
drag, startPoint x: 714, startPoint y: 501, endPoint x: 698, endPoint y: 394, distance: 108.7
click at [757, 309] on quentale-workspace at bounding box center [626, 283] width 1252 height 566
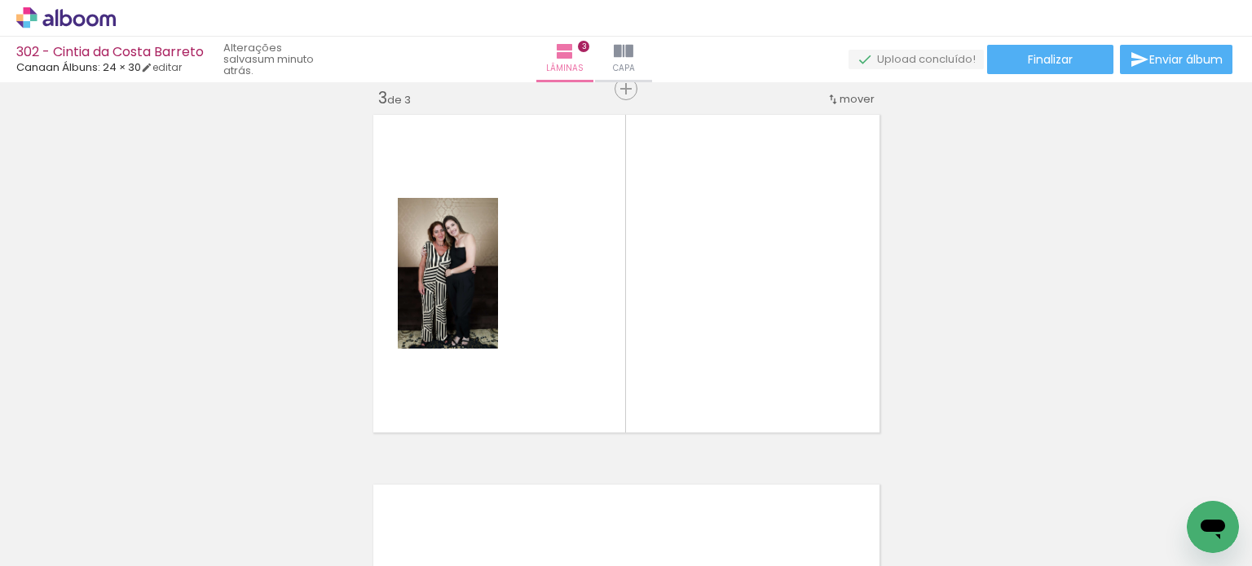
scroll to position [760, 0]
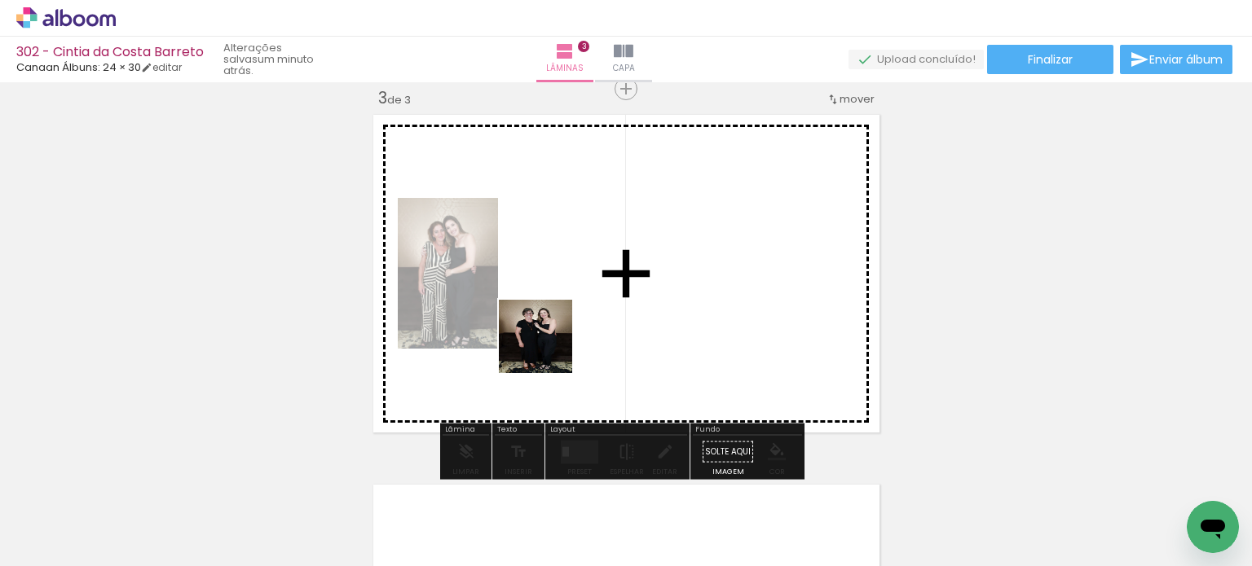
drag, startPoint x: 462, startPoint y: 482, endPoint x: 485, endPoint y: 410, distance: 75.2
click at [570, 312] on quentale-workspace at bounding box center [626, 283] width 1252 height 566
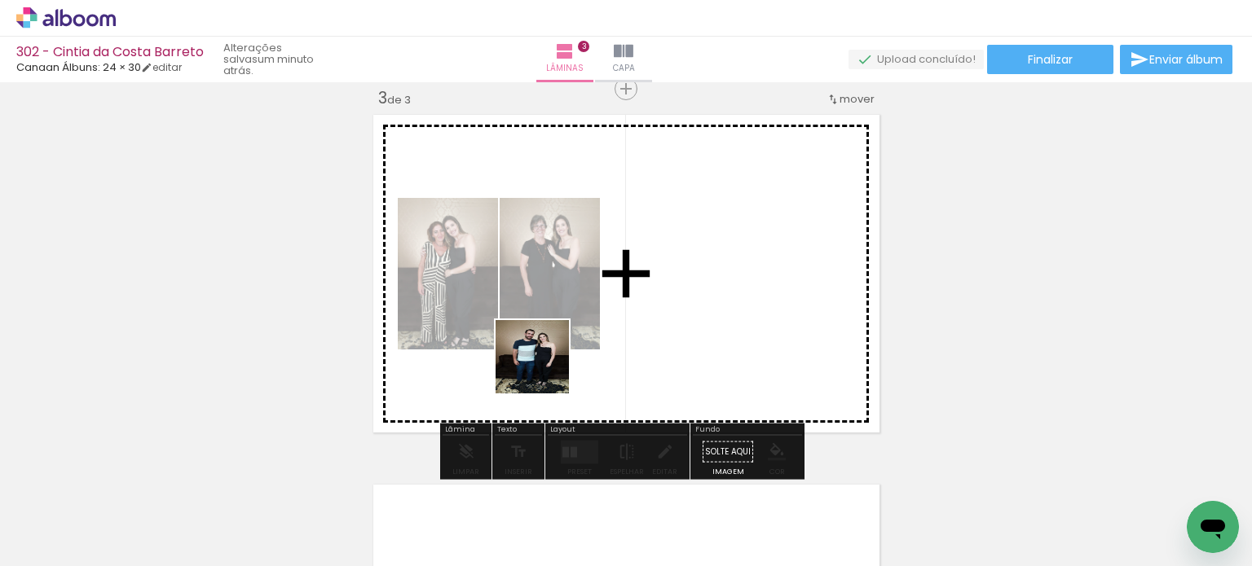
drag, startPoint x: 366, startPoint y: 506, endPoint x: 577, endPoint y: 343, distance: 266.6
click at [577, 343] on quentale-workspace at bounding box center [626, 283] width 1252 height 566
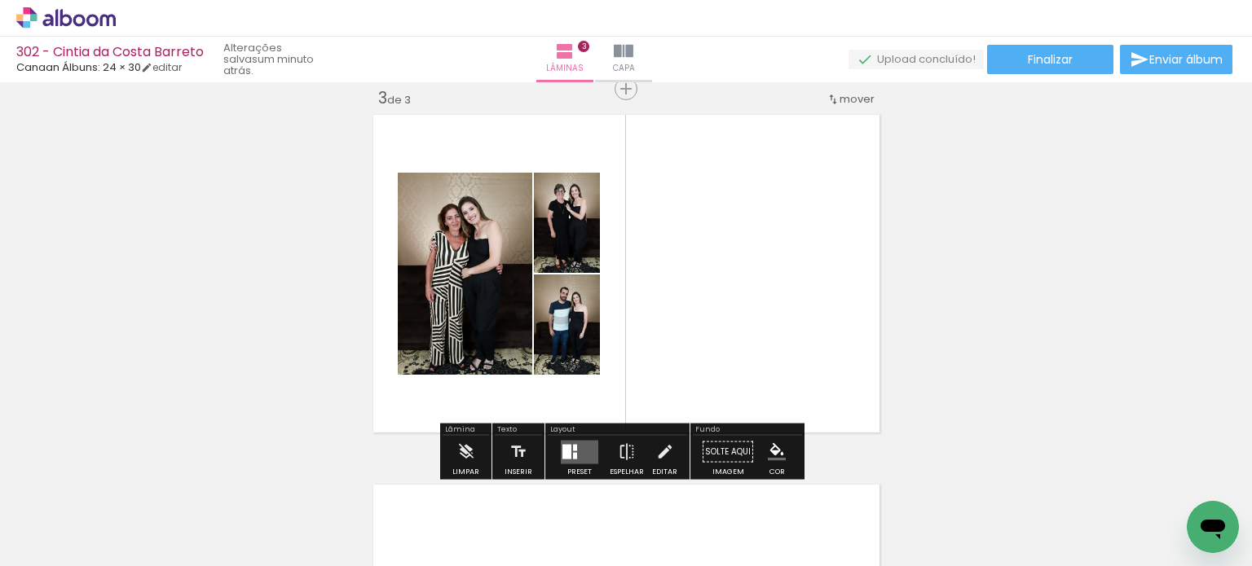
click at [564, 453] on div at bounding box center [566, 451] width 9 height 15
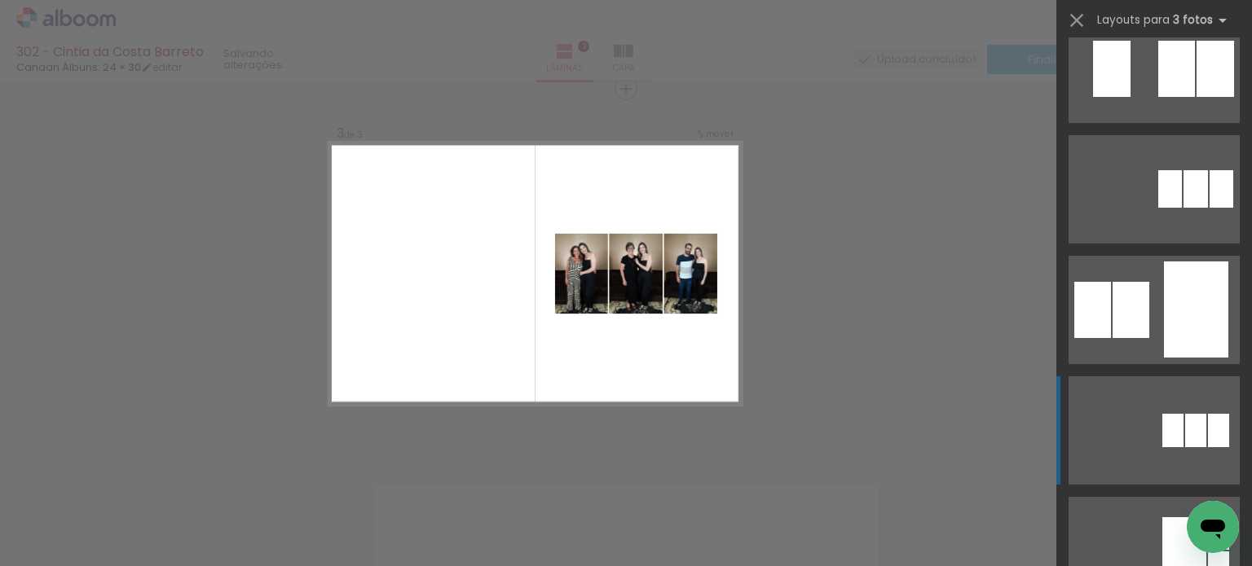
scroll to position [163, 0]
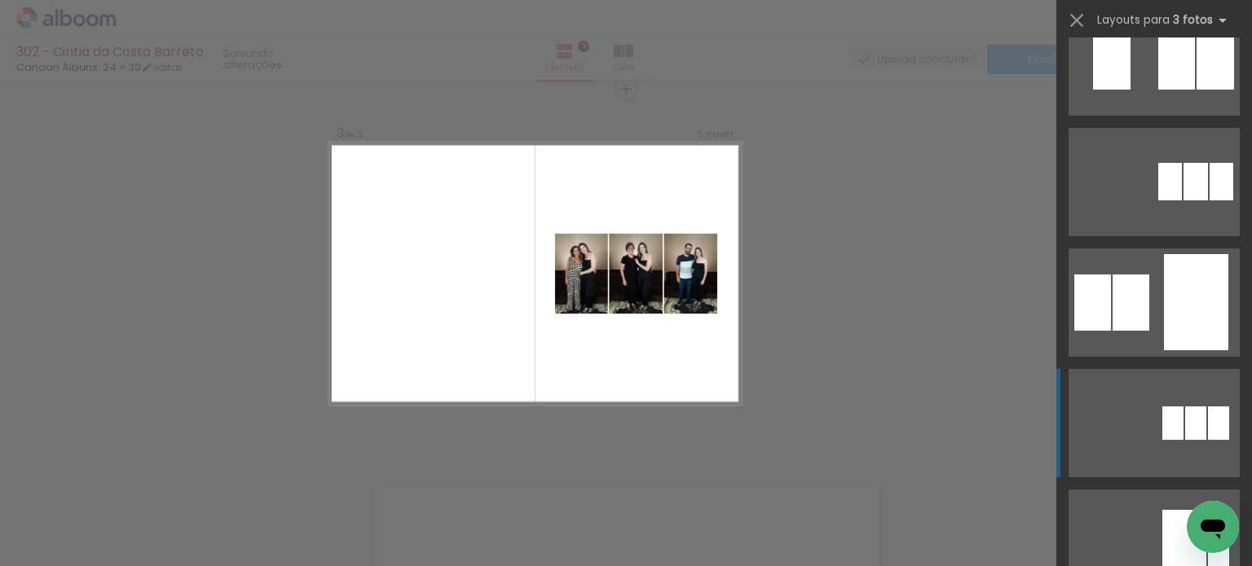
click at [1177, 372] on quentale-layouter at bounding box center [1153, 423] width 171 height 108
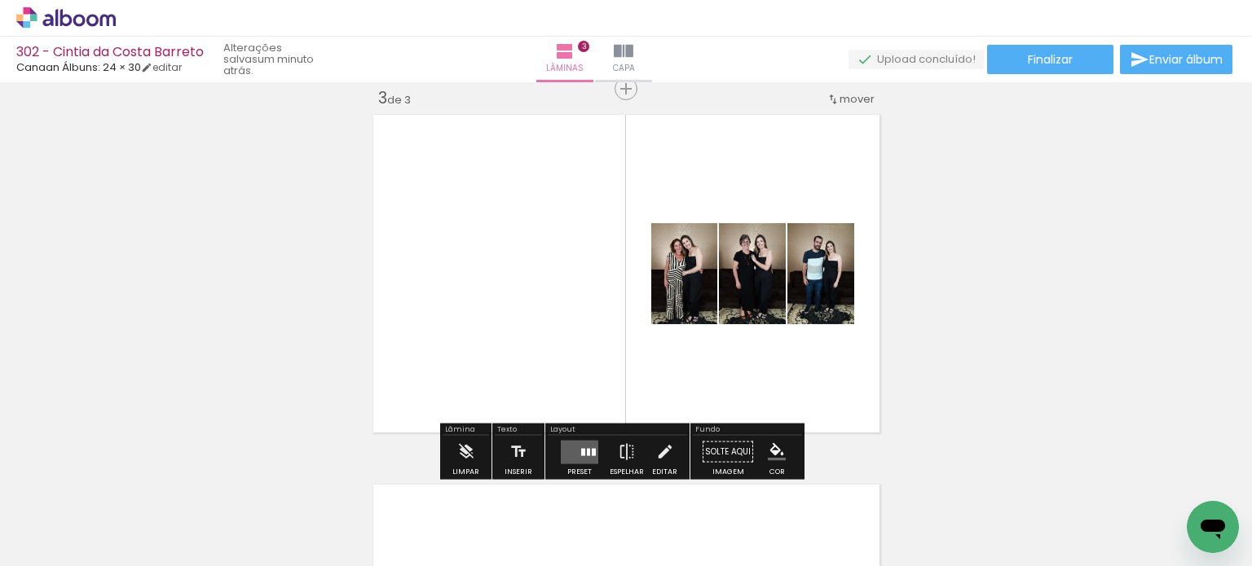
click at [592, 449] on div at bounding box center [594, 451] width 4 height 7
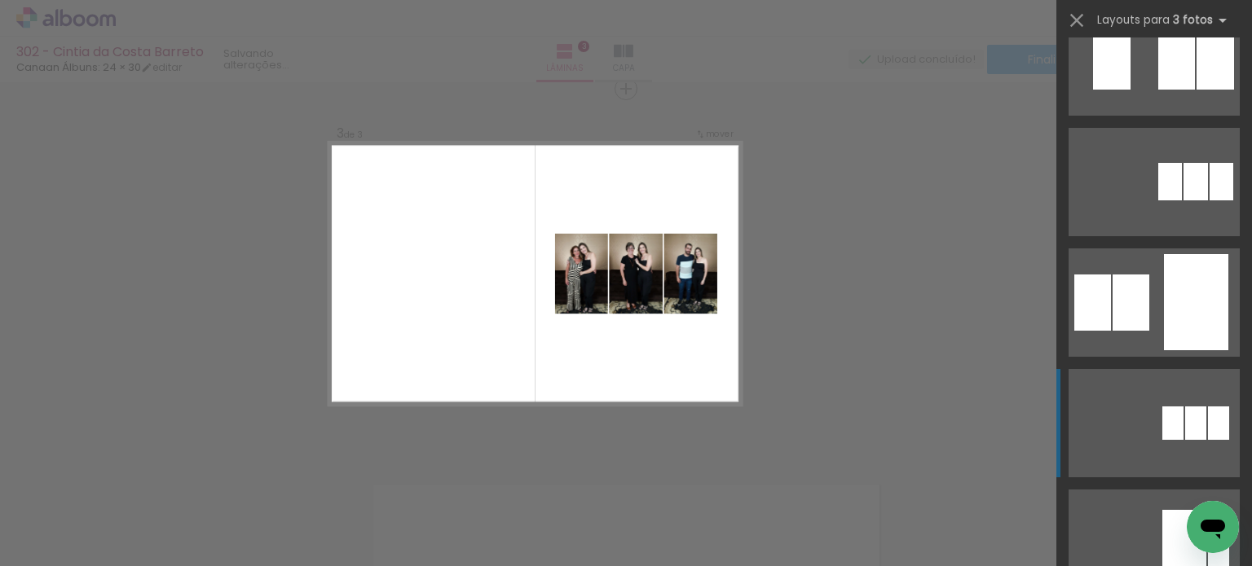
scroll to position [482, 0]
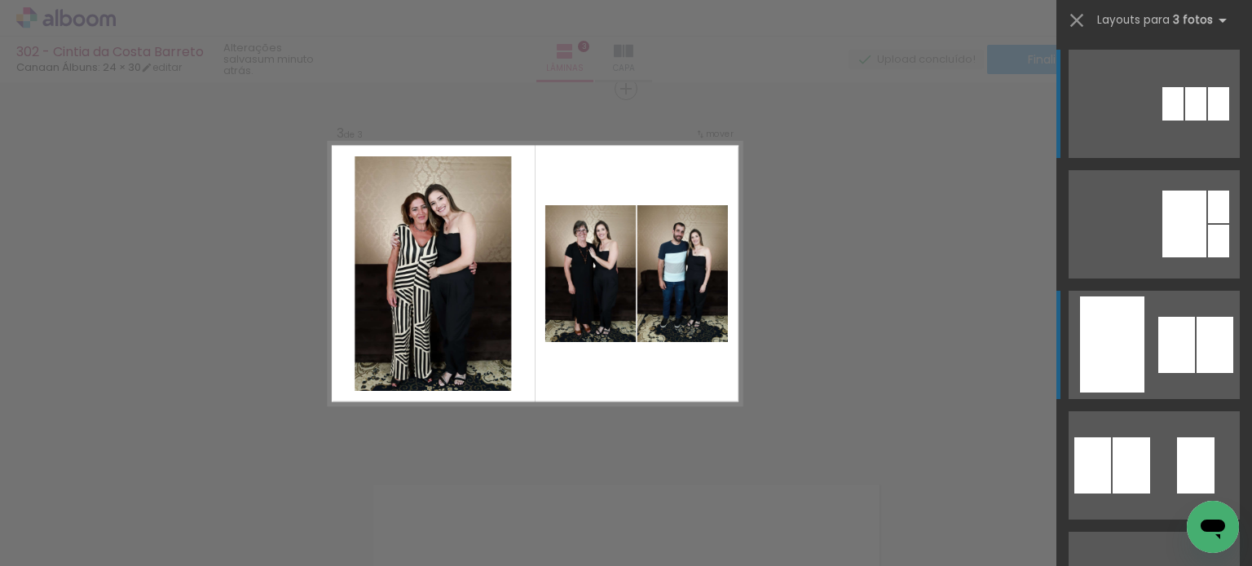
click at [1158, 336] on div at bounding box center [1176, 345] width 37 height 56
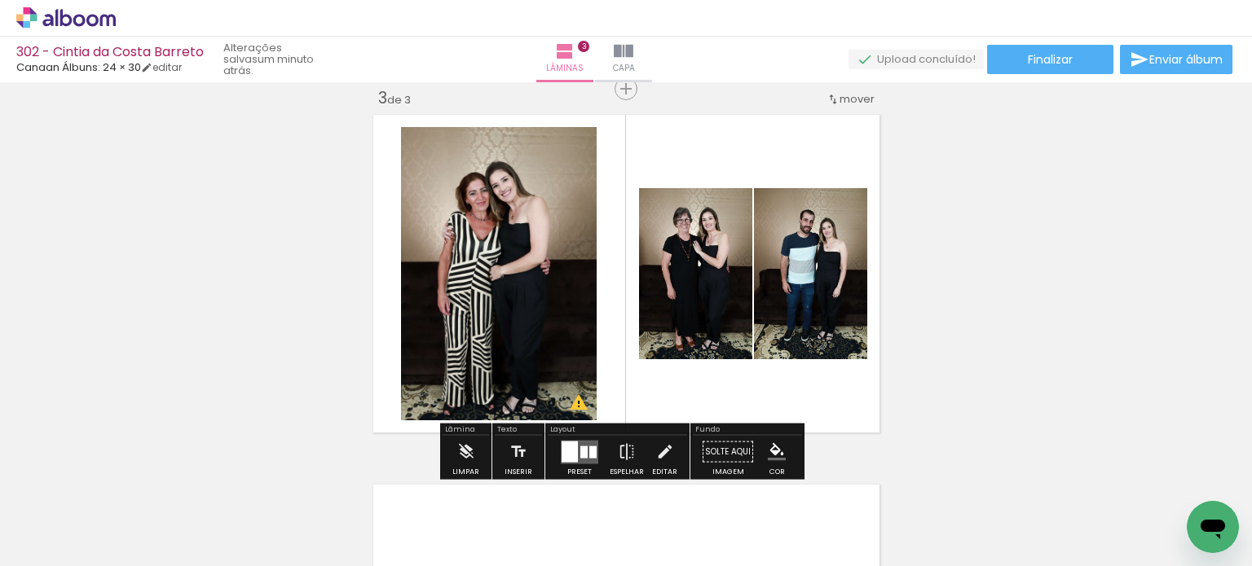
click at [973, 232] on div "Inserir lâmina 1 de 3 Inserir lâmina 2 de 3 Inserir lâmina 3 de 3 O Designbox p…" at bounding box center [626, 68] width 1252 height 1481
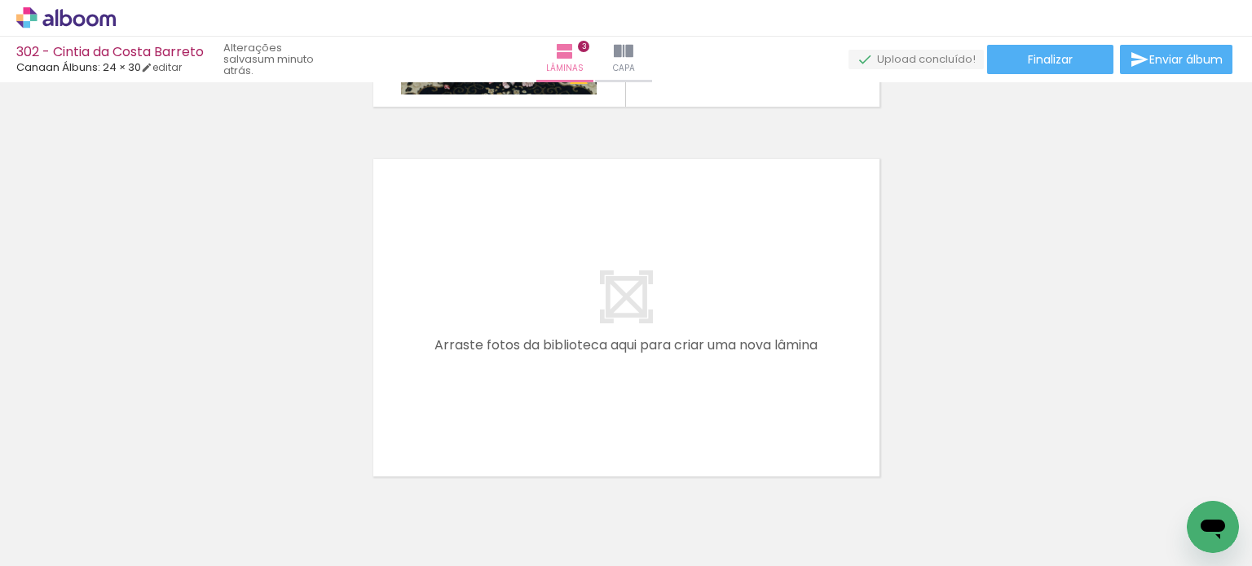
scroll to position [1160, 0]
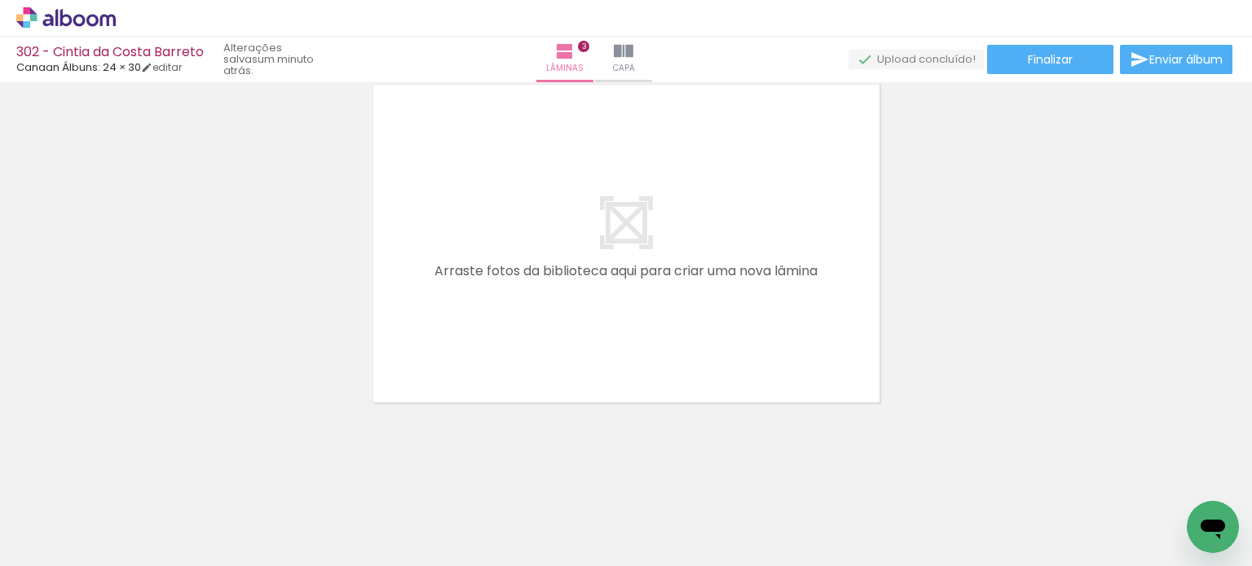
click at [214, 485] on iron-icon at bounding box center [210, 478] width 17 height 17
click at [213, 482] on iron-icon at bounding box center [210, 478] width 17 height 17
click at [218, 482] on iron-icon at bounding box center [210, 478] width 17 height 17
drag, startPoint x: 264, startPoint y: 509, endPoint x: 433, endPoint y: 353, distance: 230.6
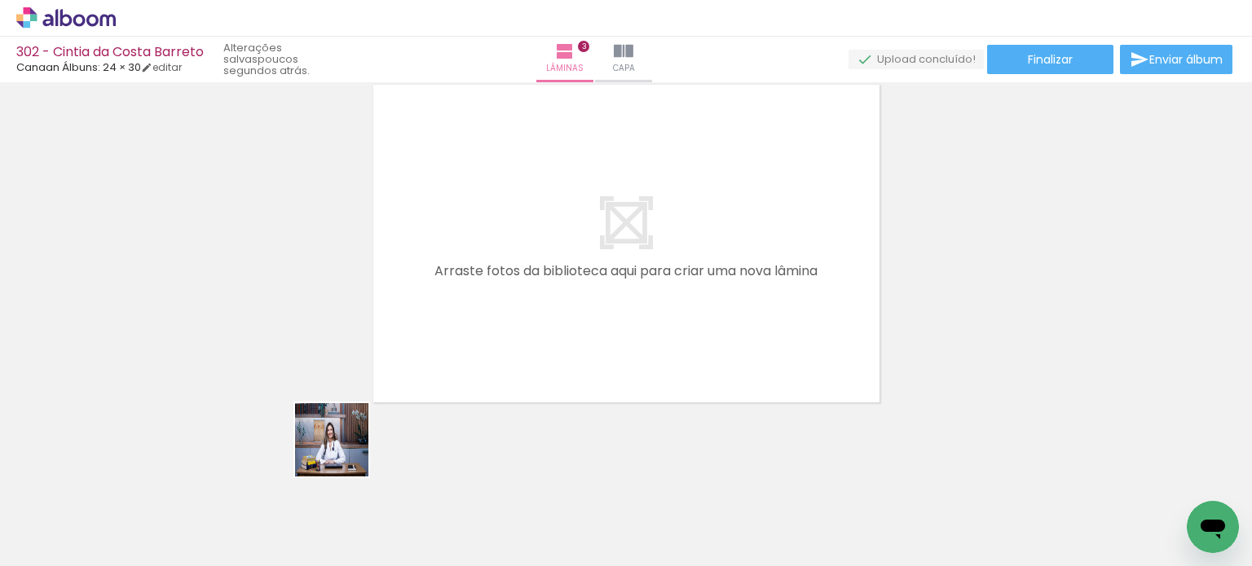
click at [433, 353] on quentale-workspace at bounding box center [626, 283] width 1252 height 566
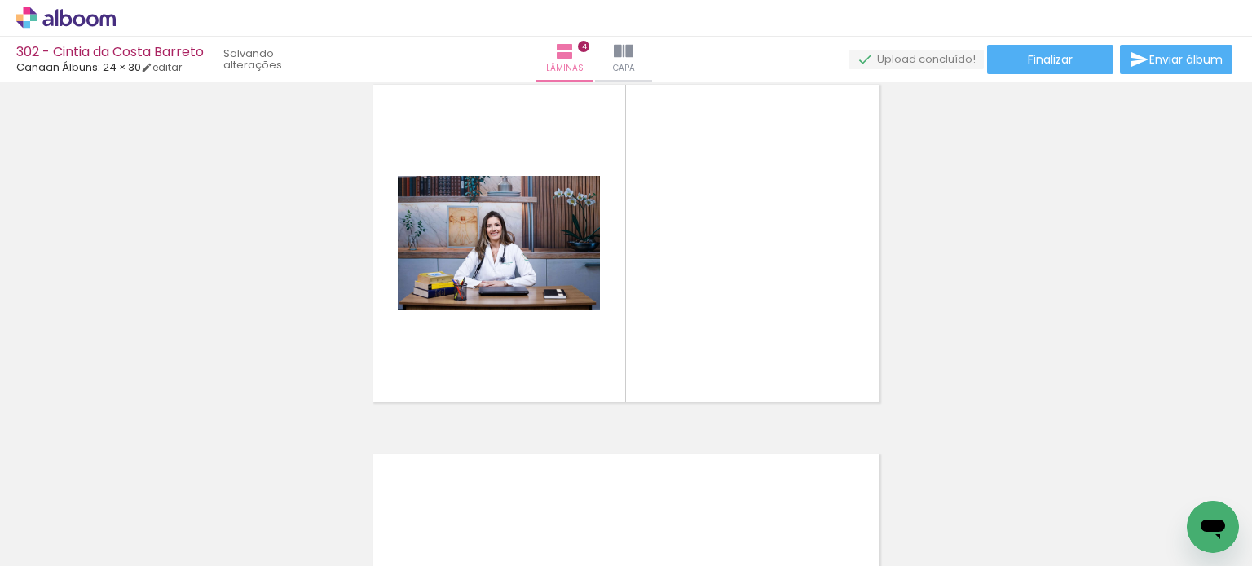
scroll to position [1130, 0]
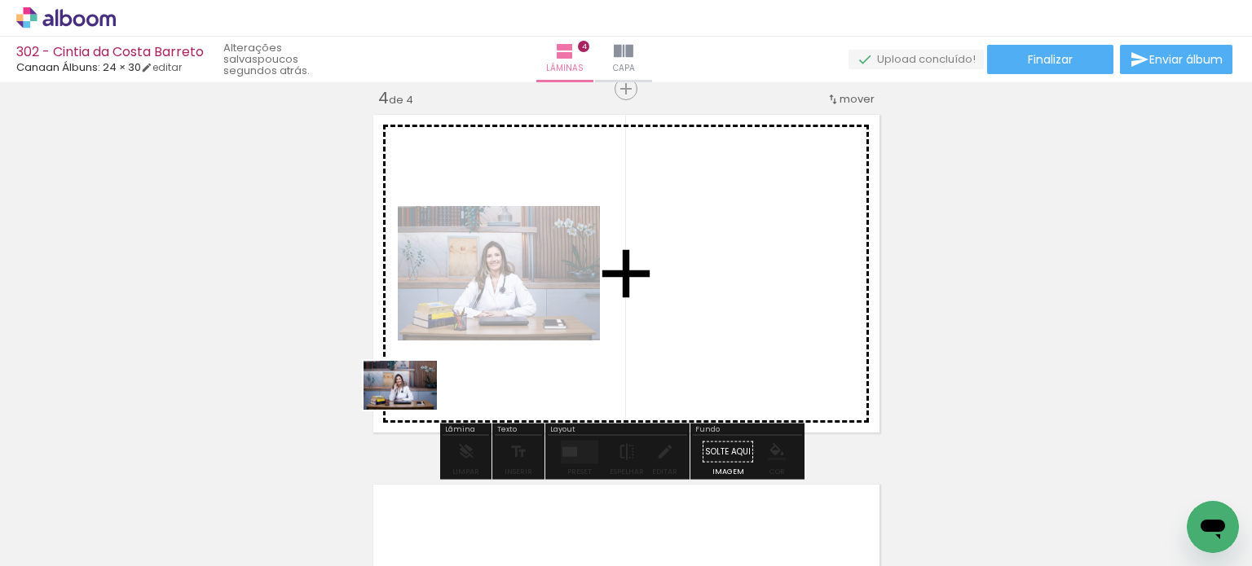
drag, startPoint x: 296, startPoint y: 516, endPoint x: 412, endPoint y: 410, distance: 157.5
click at [412, 410] on quentale-workspace at bounding box center [626, 283] width 1252 height 566
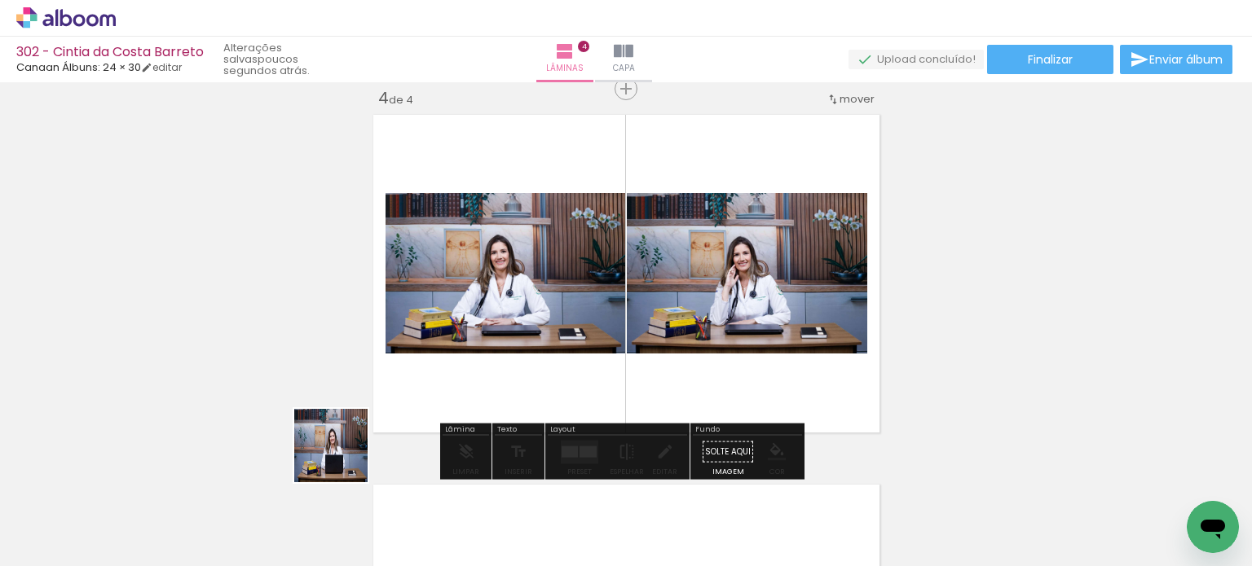
drag, startPoint x: 273, startPoint y: 514, endPoint x: 415, endPoint y: 409, distance: 176.5
click at [415, 409] on quentale-workspace at bounding box center [626, 283] width 1252 height 566
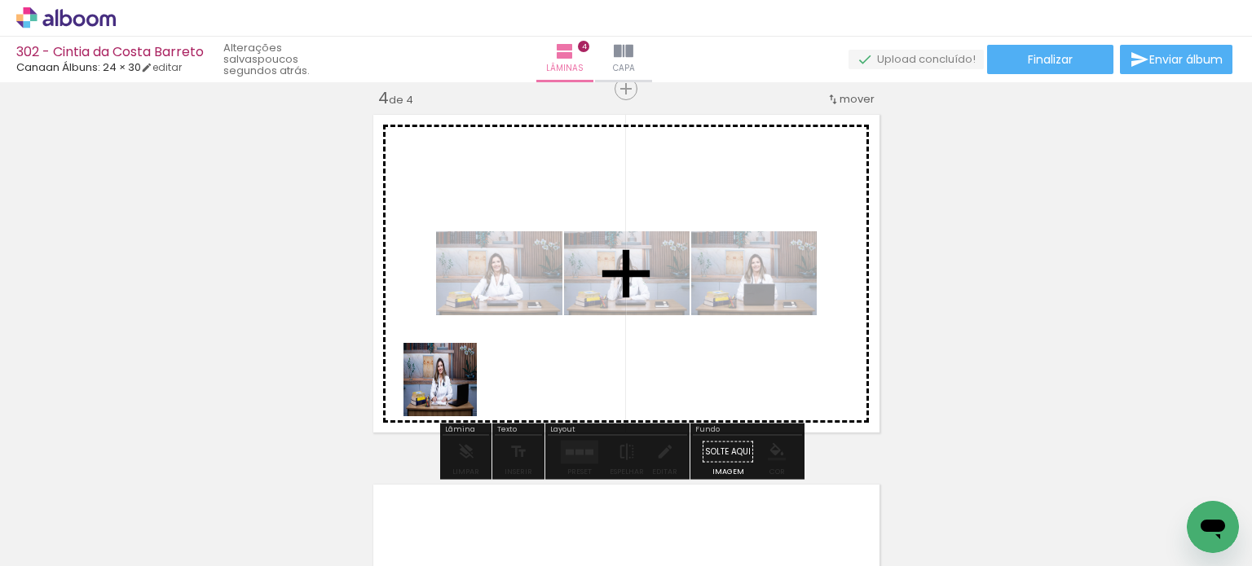
drag, startPoint x: 275, startPoint y: 514, endPoint x: 434, endPoint y: 429, distance: 180.1
click at [453, 389] on quentale-workspace at bounding box center [626, 283] width 1252 height 566
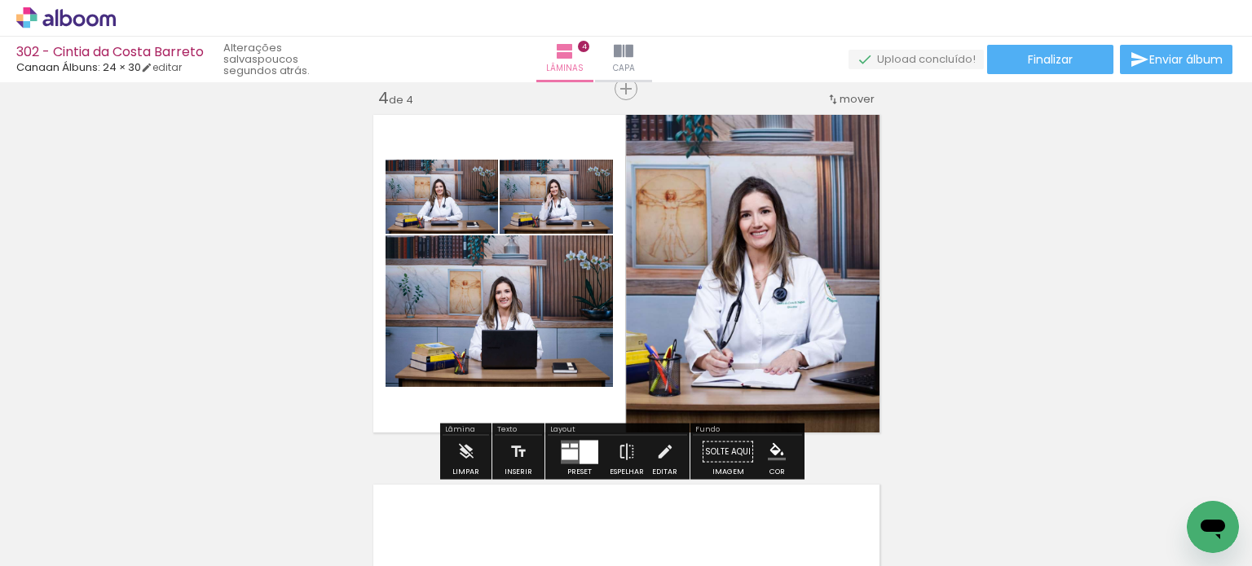
click at [561, 446] on div at bounding box center [564, 445] width 7 height 4
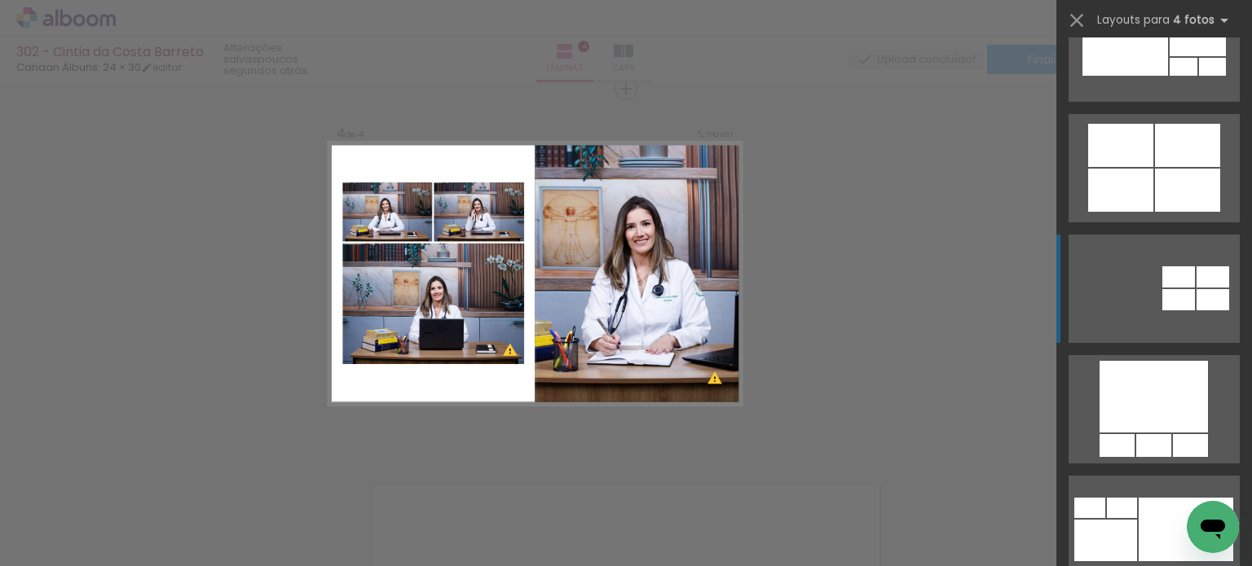
scroll to position [1630, 0]
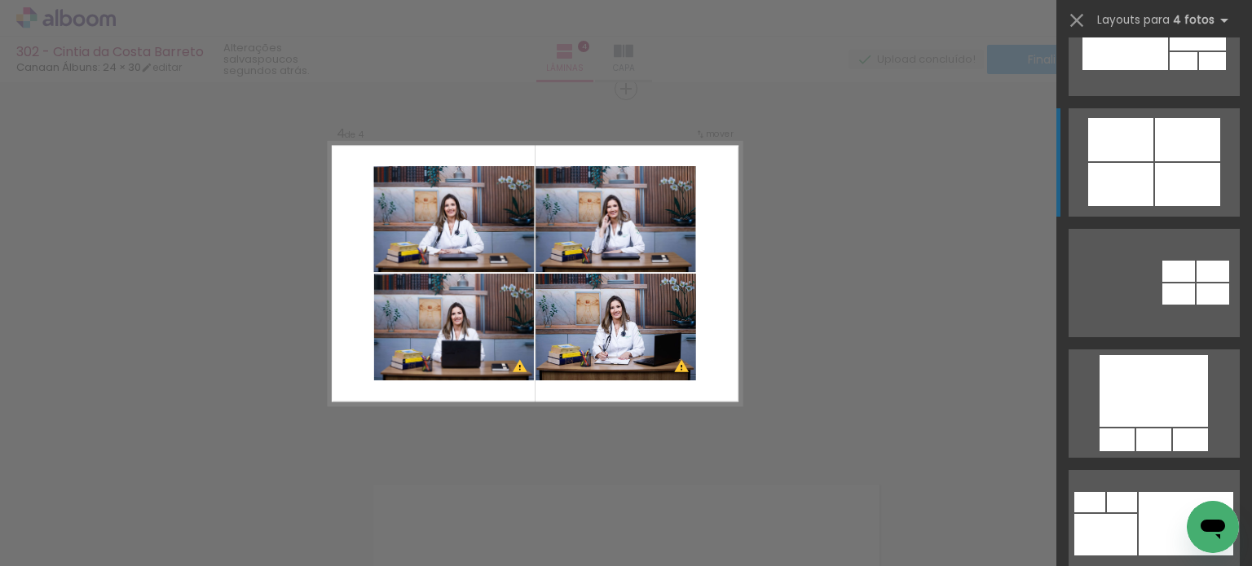
click at [1194, 171] on div at bounding box center [1187, 184] width 65 height 43
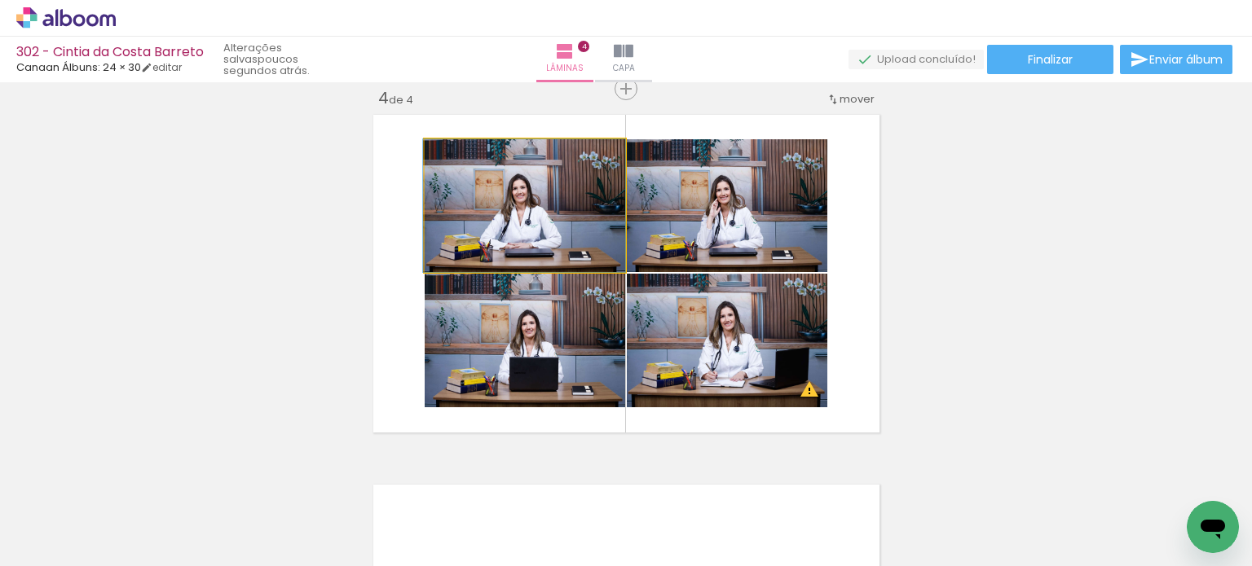
drag, startPoint x: 517, startPoint y: 231, endPoint x: 502, endPoint y: 222, distance: 16.8
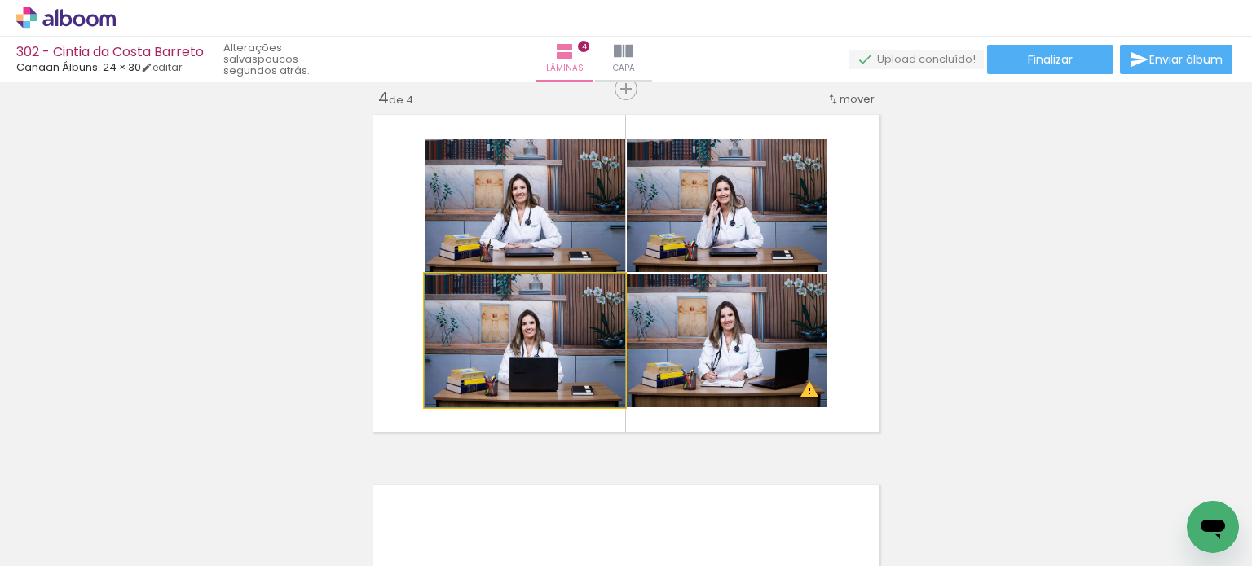
drag, startPoint x: 587, startPoint y: 355, endPoint x: 652, endPoint y: 349, distance: 65.5
click at [0, 0] on slot at bounding box center [0, 0] width 0 height 0
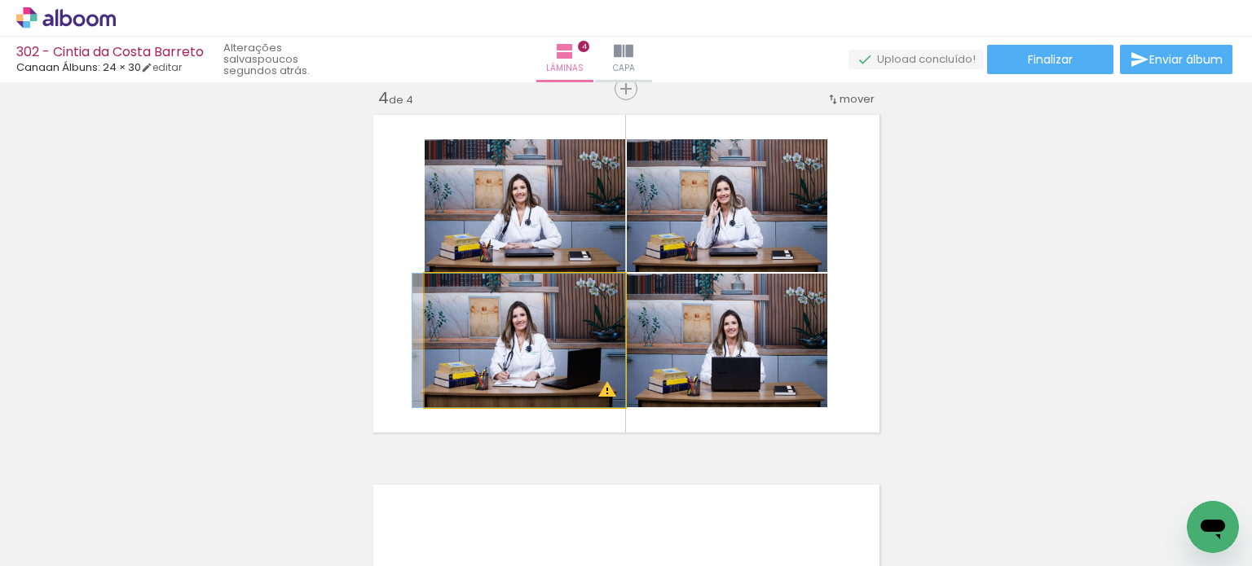
click at [582, 341] on quentale-photo at bounding box center [525, 341] width 200 height 134
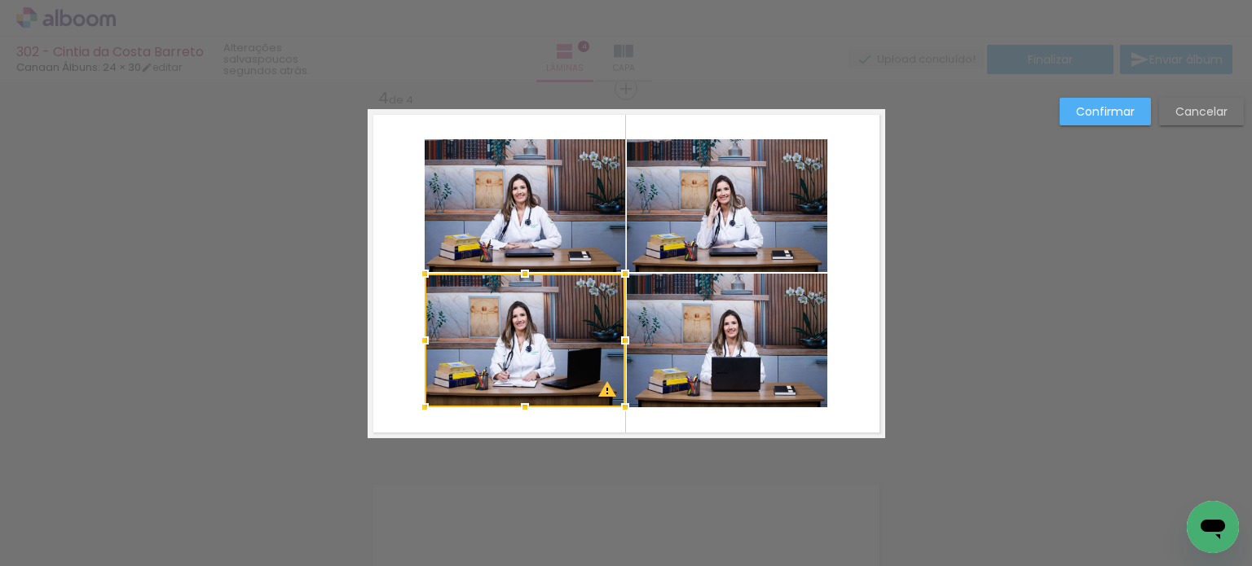
click at [0, 0] on slot "Confirmar" at bounding box center [0, 0] width 0 height 0
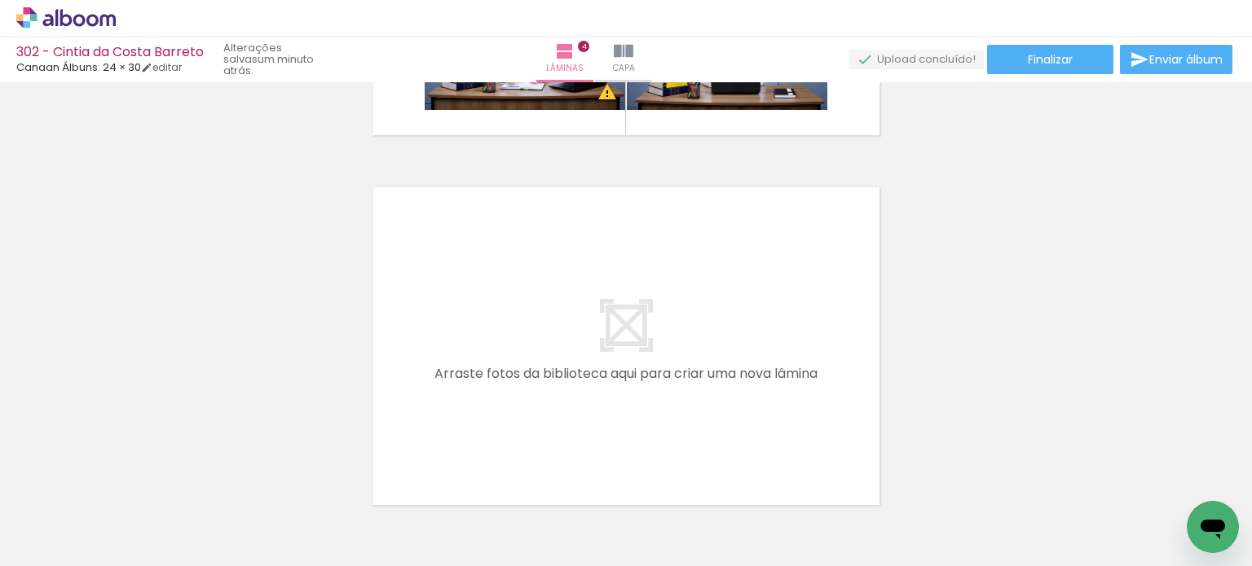
scroll to position [1456, 0]
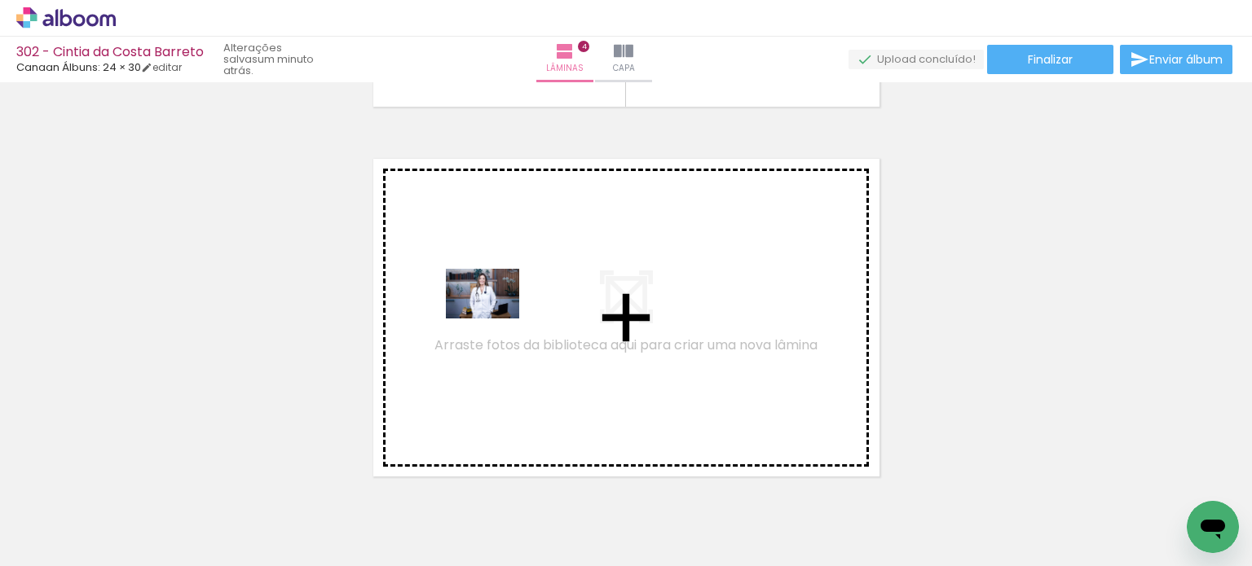
drag, startPoint x: 269, startPoint y: 504, endPoint x: 495, endPoint y: 318, distance: 292.8
click at [495, 318] on quentale-workspace at bounding box center [626, 283] width 1252 height 566
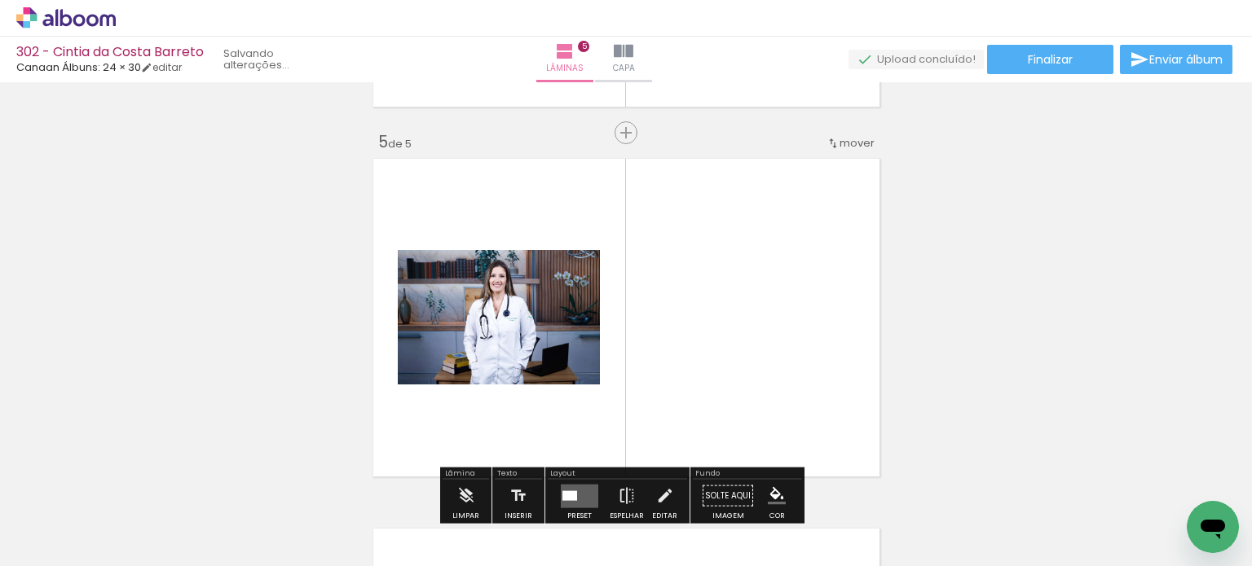
scroll to position [1500, 0]
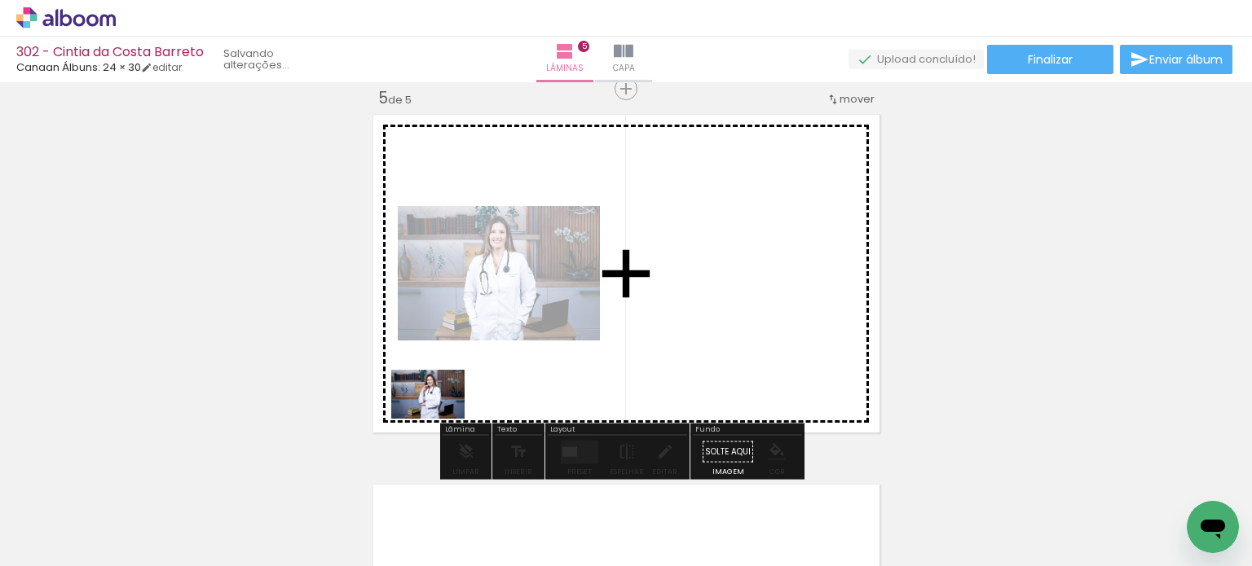
drag, startPoint x: 367, startPoint y: 514, endPoint x: 427, endPoint y: 420, distance: 112.1
click at [438, 417] on quentale-workspace at bounding box center [626, 283] width 1252 height 566
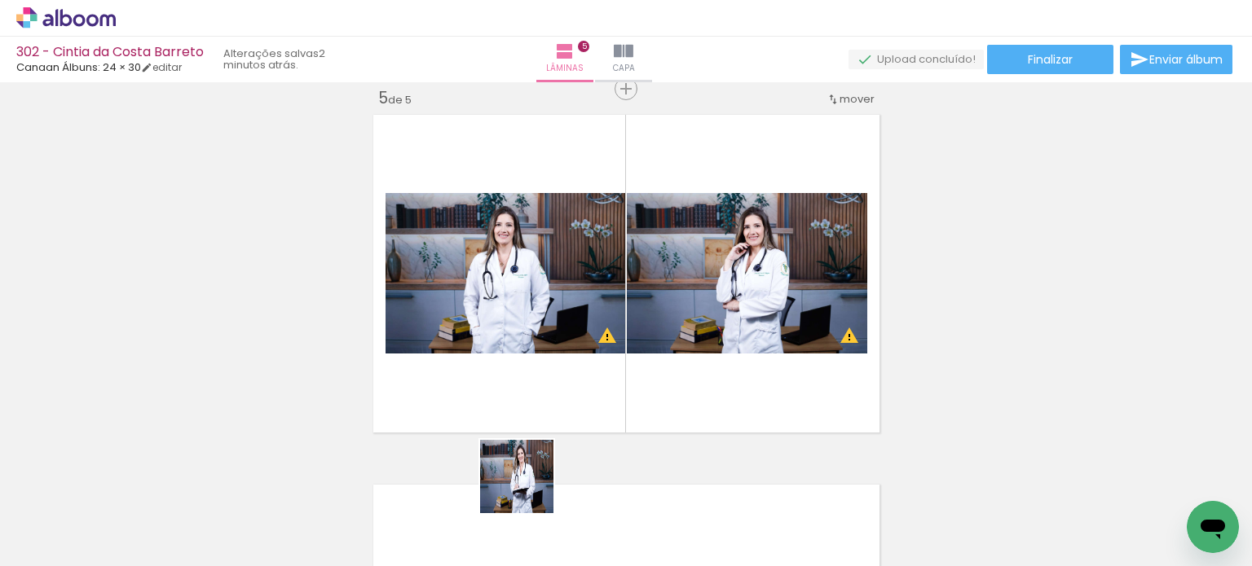
drag, startPoint x: 529, startPoint y: 489, endPoint x: 583, endPoint y: 491, distance: 54.6
click at [540, 400] on quentale-workspace at bounding box center [626, 283] width 1252 height 566
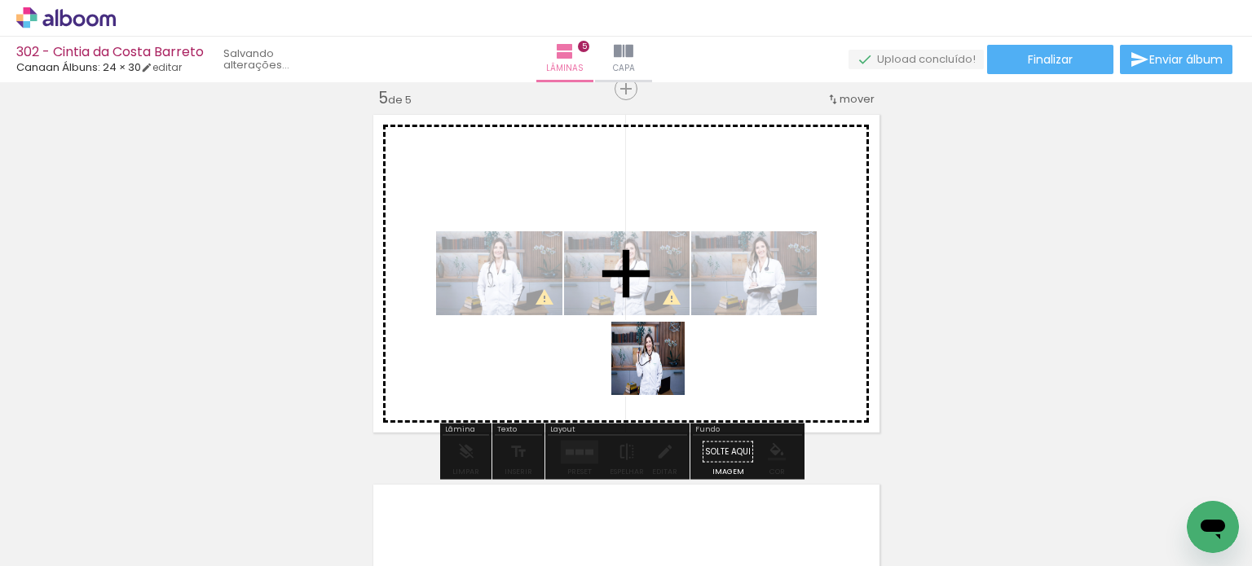
drag, startPoint x: 626, startPoint y: 512, endPoint x: 667, endPoint y: 331, distance: 185.6
click at [667, 331] on quentale-workspace at bounding box center [626, 283] width 1252 height 566
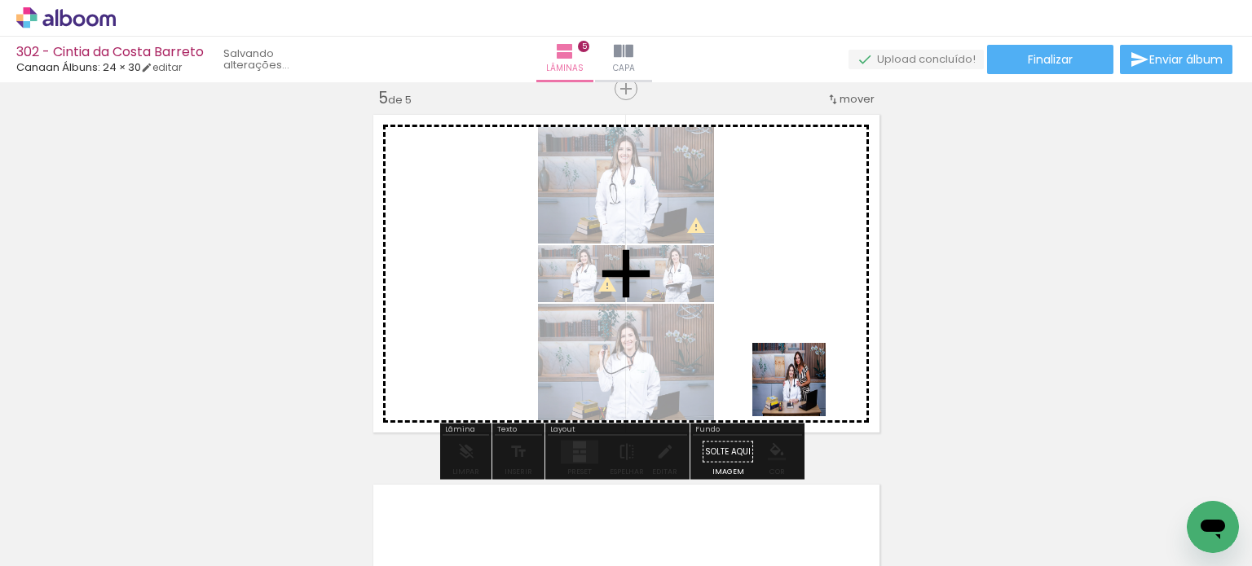
drag, startPoint x: 801, startPoint y: 510, endPoint x: 824, endPoint y: 469, distance: 47.4
click at [798, 384] on quentale-workspace at bounding box center [626, 283] width 1252 height 566
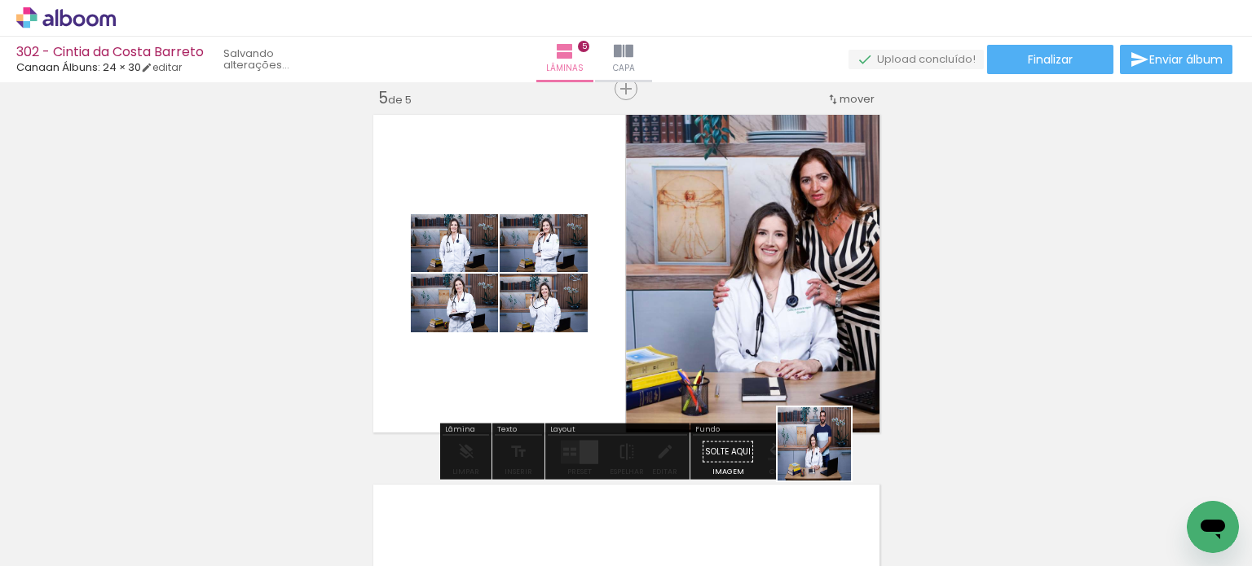
drag, startPoint x: 834, startPoint y: 511, endPoint x: 821, endPoint y: 399, distance: 112.5
click at [821, 399] on quentale-workspace at bounding box center [626, 283] width 1252 height 566
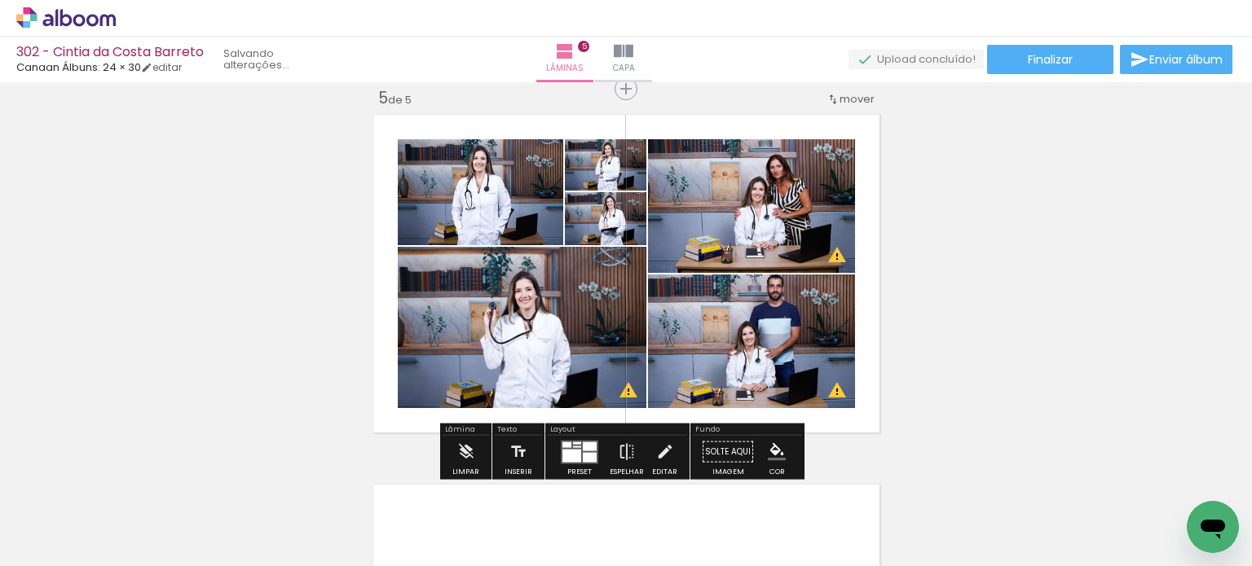
click at [583, 455] on div at bounding box center [590, 457] width 14 height 10
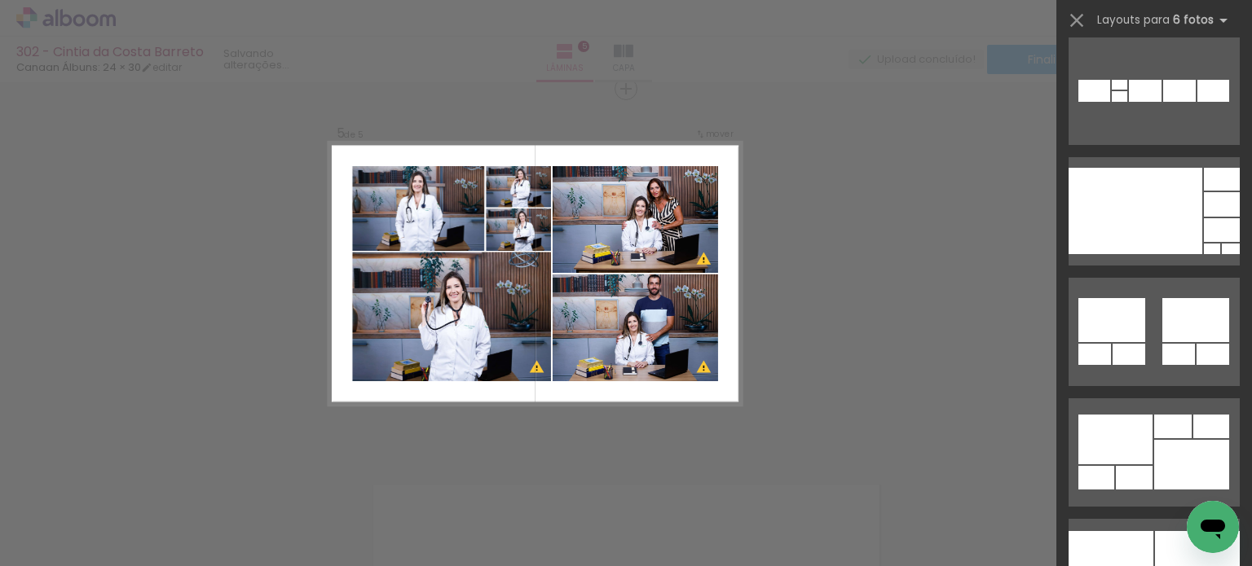
scroll to position [1222, 0]
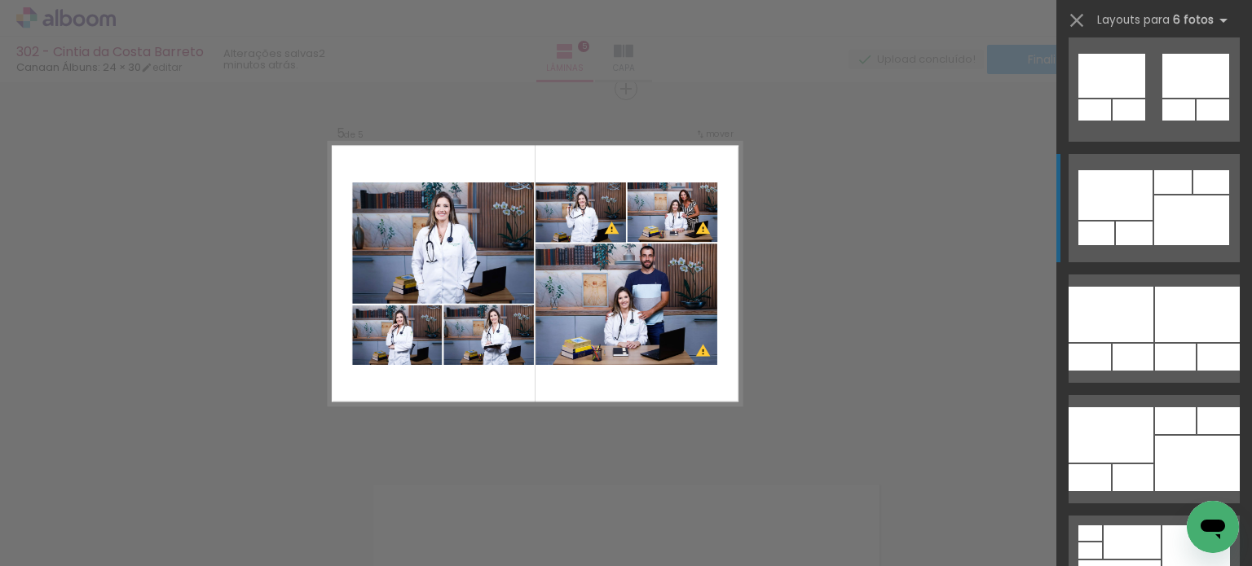
click at [1212, 240] on div at bounding box center [1191, 221] width 75 height 50
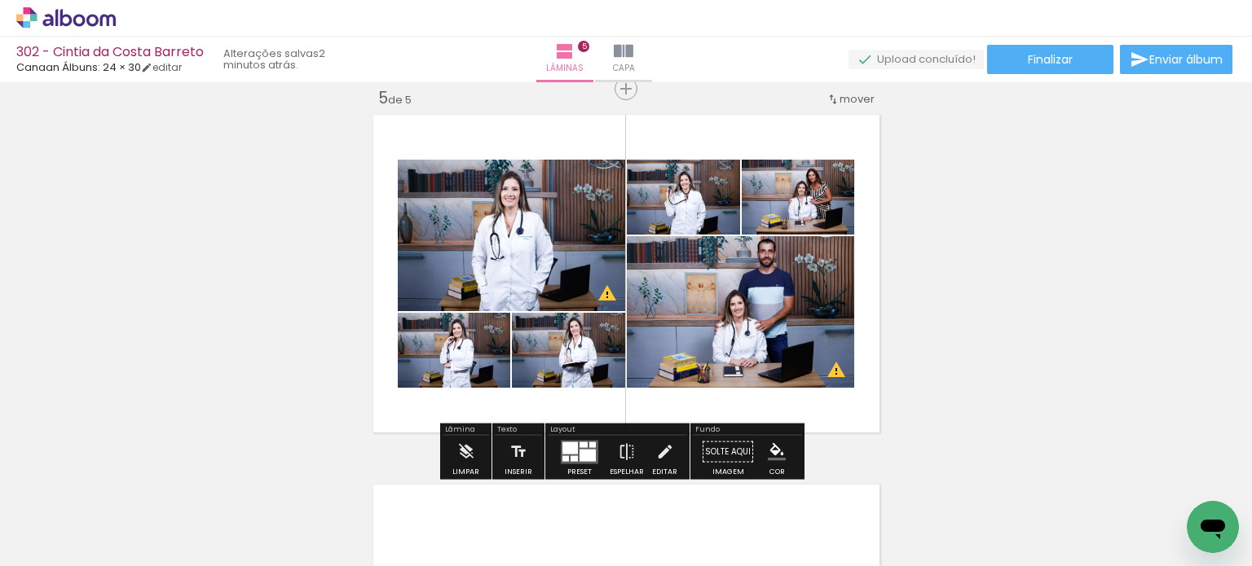
click at [565, 449] on div at bounding box center [569, 448] width 15 height 12
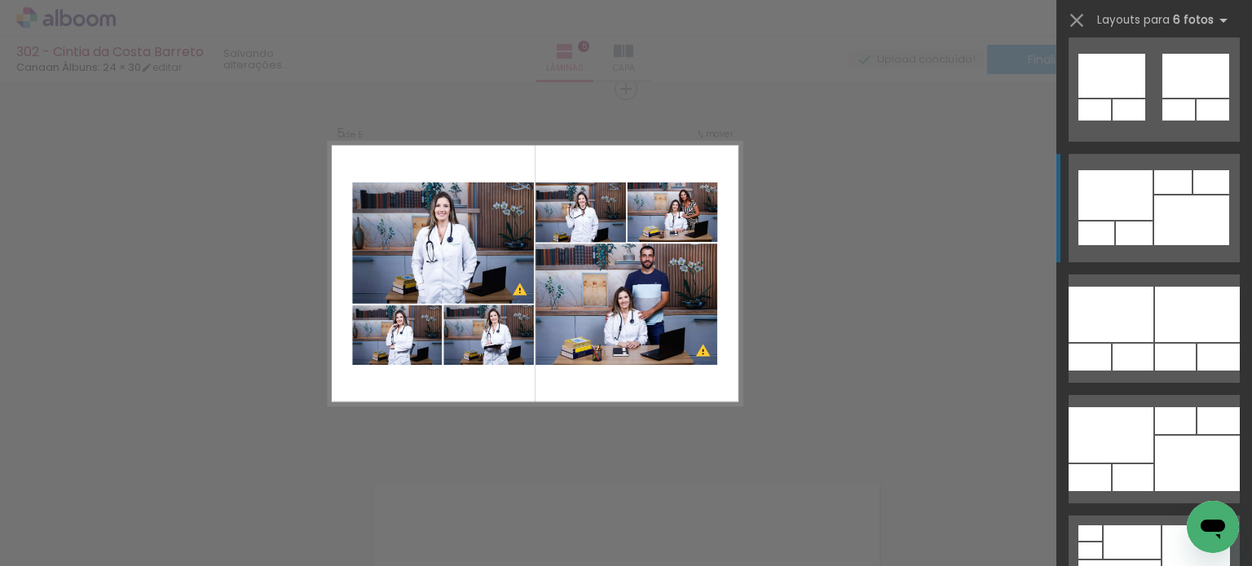
scroll to position [1327, 0]
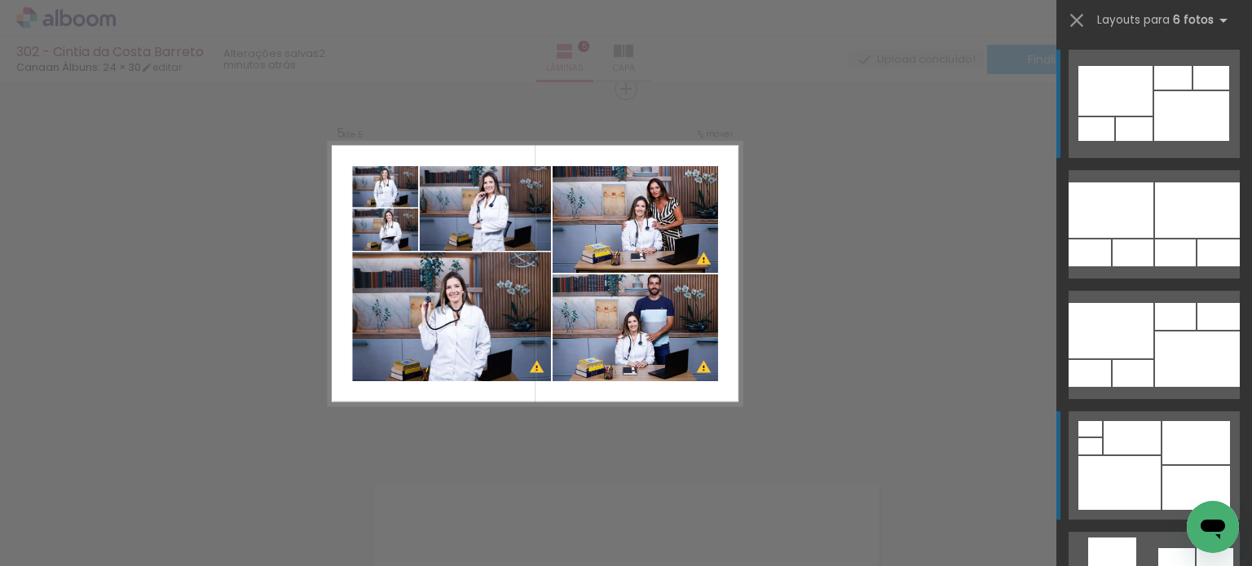
click at [1177, 449] on div at bounding box center [1196, 442] width 68 height 43
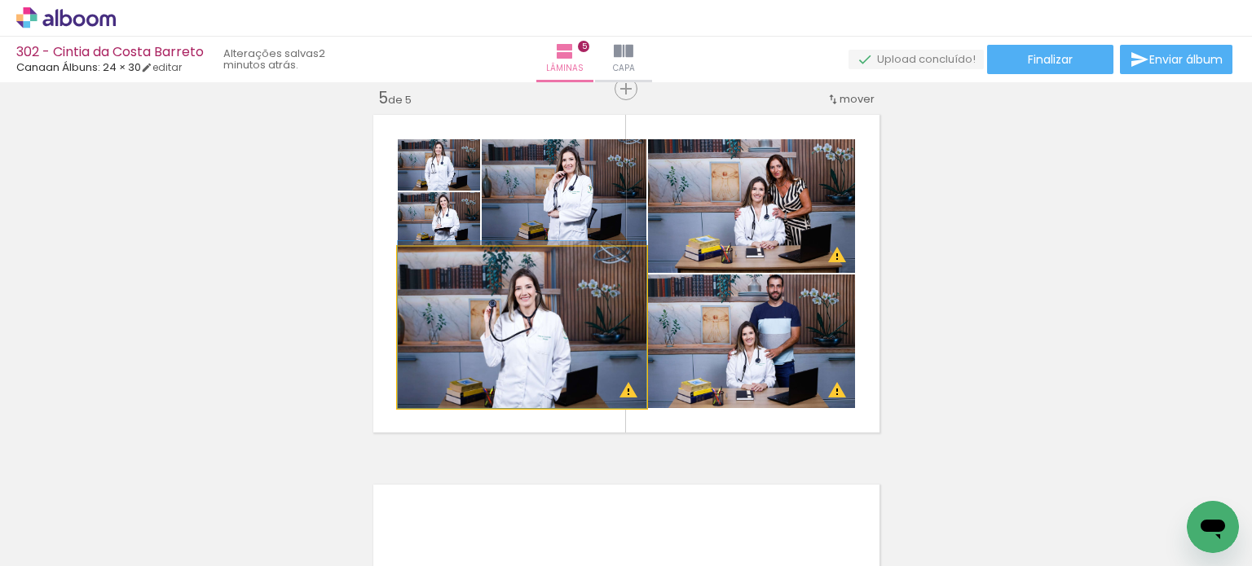
drag, startPoint x: 526, startPoint y: 299, endPoint x: 542, endPoint y: 286, distance: 20.2
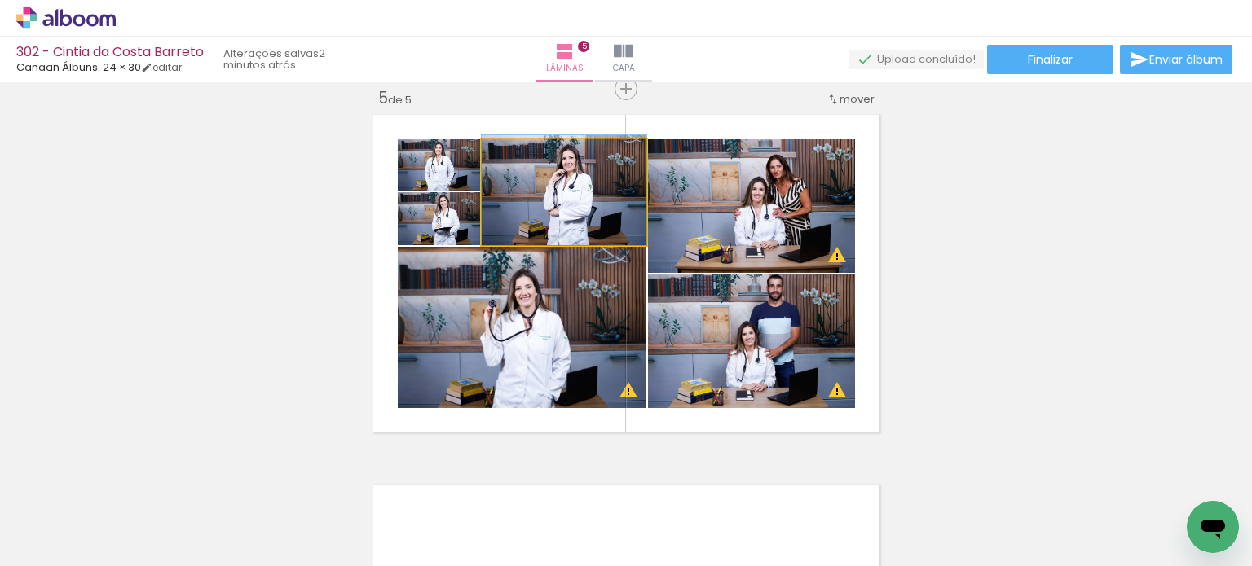
drag, startPoint x: 554, startPoint y: 200, endPoint x: 556, endPoint y: 188, distance: 11.5
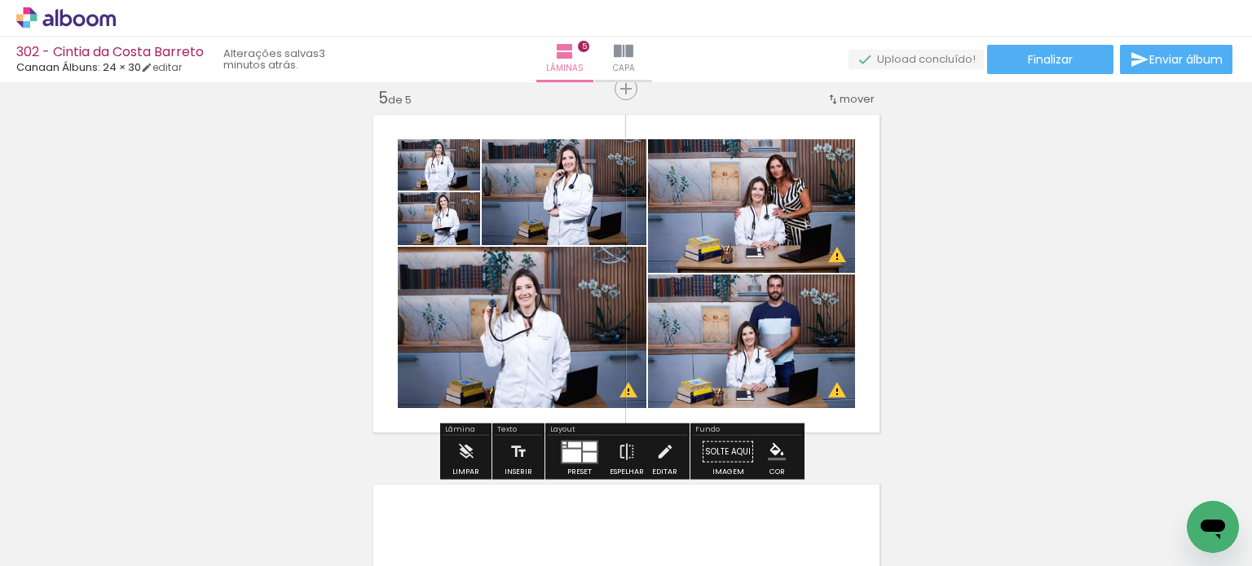
scroll to position [1327, 0]
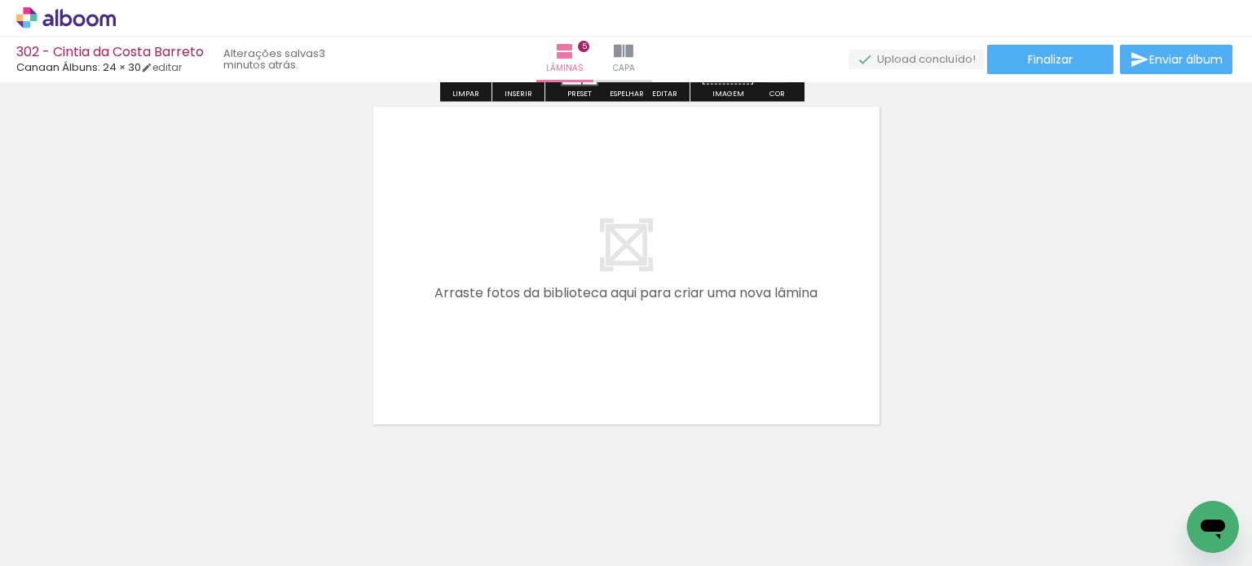
scroll to position [1900, 0]
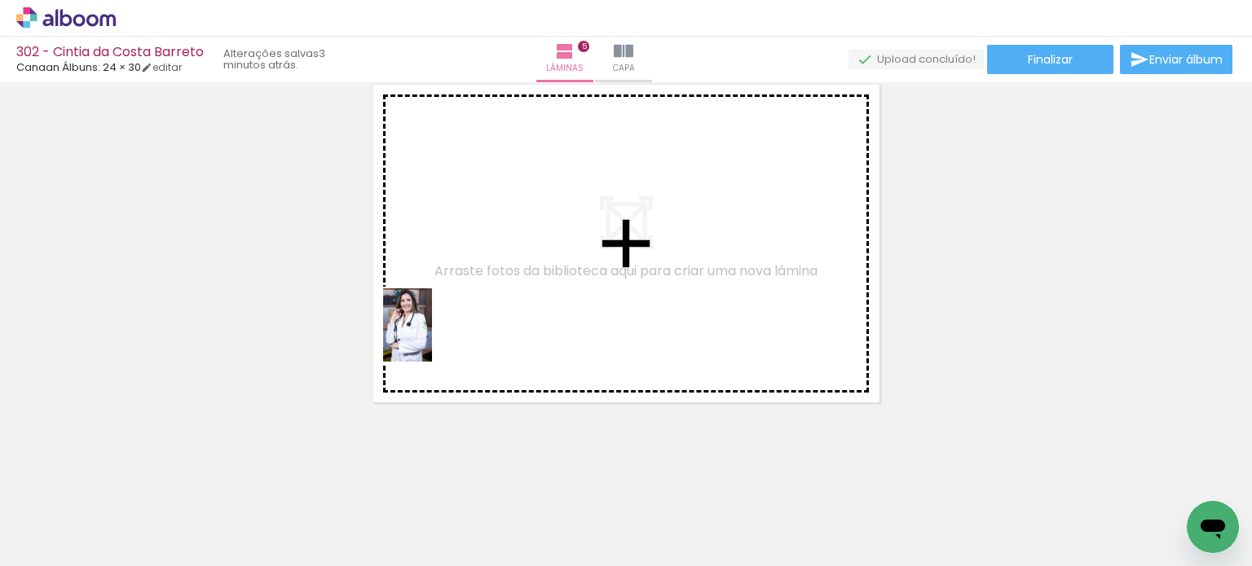
drag, startPoint x: 260, startPoint y: 517, endPoint x: 443, endPoint y: 319, distance: 269.8
click at [443, 319] on quentale-workspace at bounding box center [626, 283] width 1252 height 566
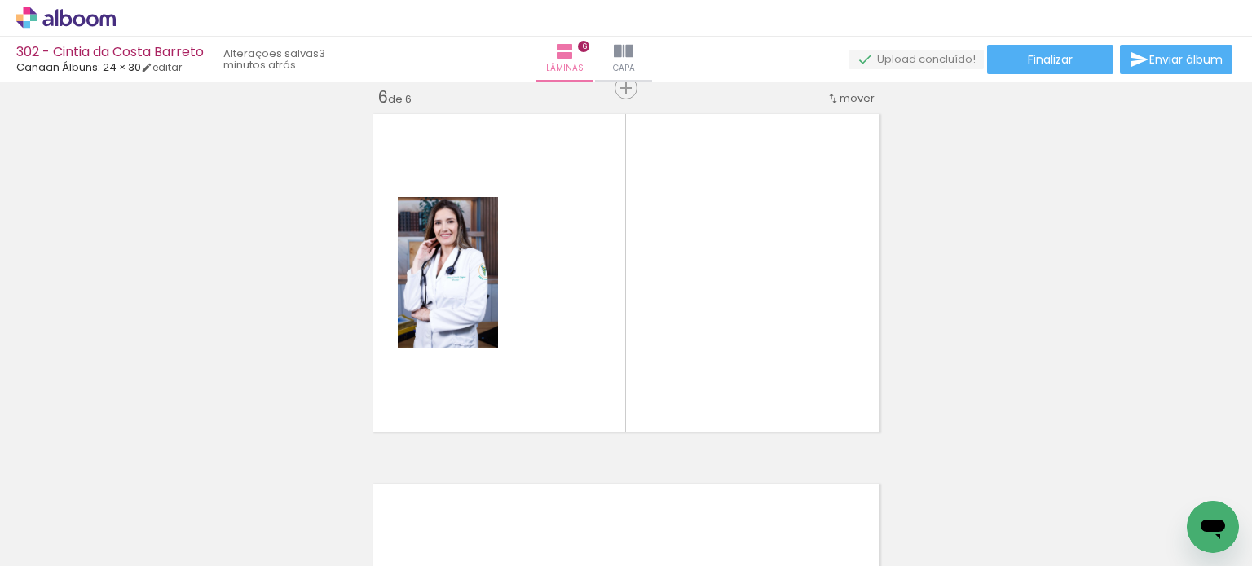
scroll to position [1870, 0]
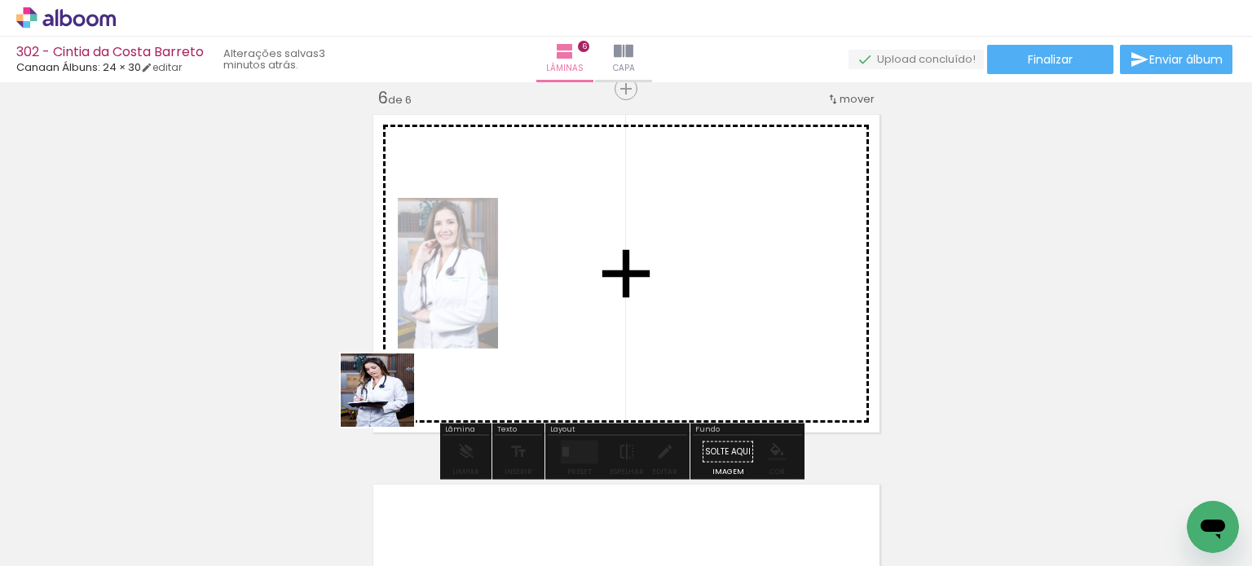
drag, startPoint x: 279, startPoint y: 521, endPoint x: 408, endPoint y: 390, distance: 183.2
click at [424, 360] on quentale-workspace at bounding box center [626, 283] width 1252 height 566
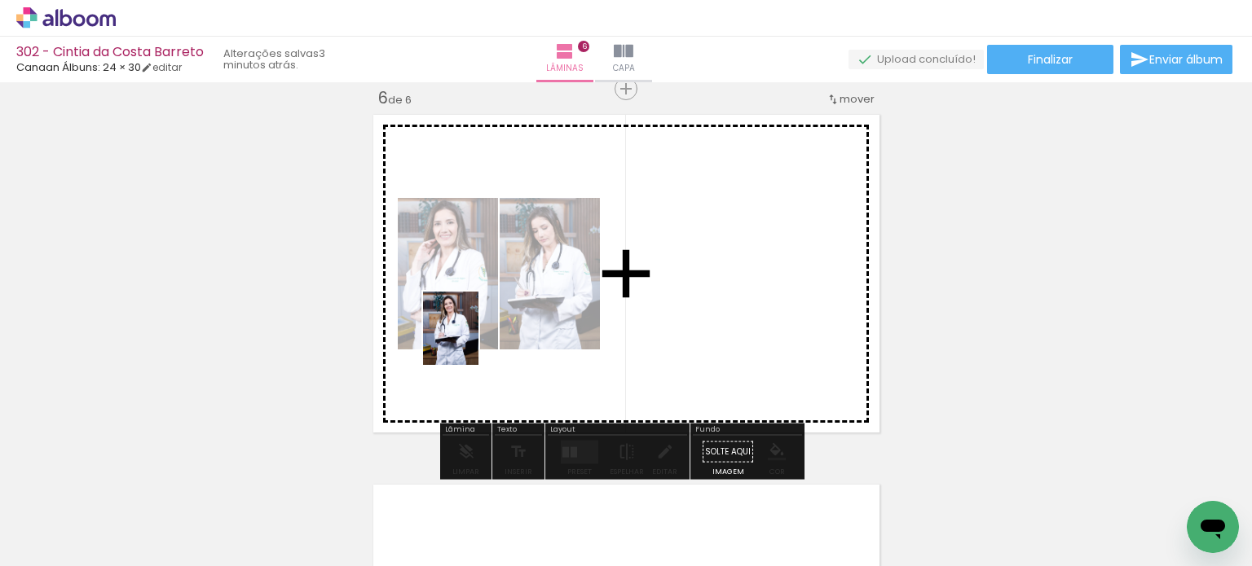
drag, startPoint x: 381, startPoint y: 482, endPoint x: 420, endPoint y: 465, distance: 42.4
click at [473, 337] on quentale-workspace at bounding box center [626, 283] width 1252 height 566
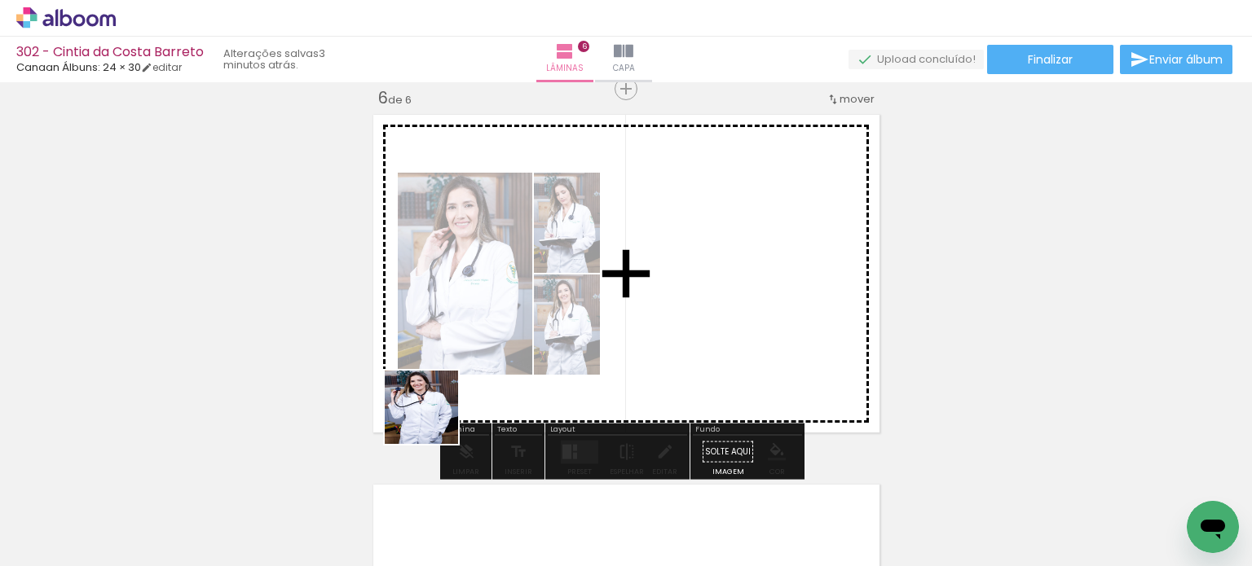
drag, startPoint x: 355, startPoint y: 515, endPoint x: 481, endPoint y: 339, distance: 216.2
click at [482, 337] on quentale-workspace at bounding box center [626, 283] width 1252 height 566
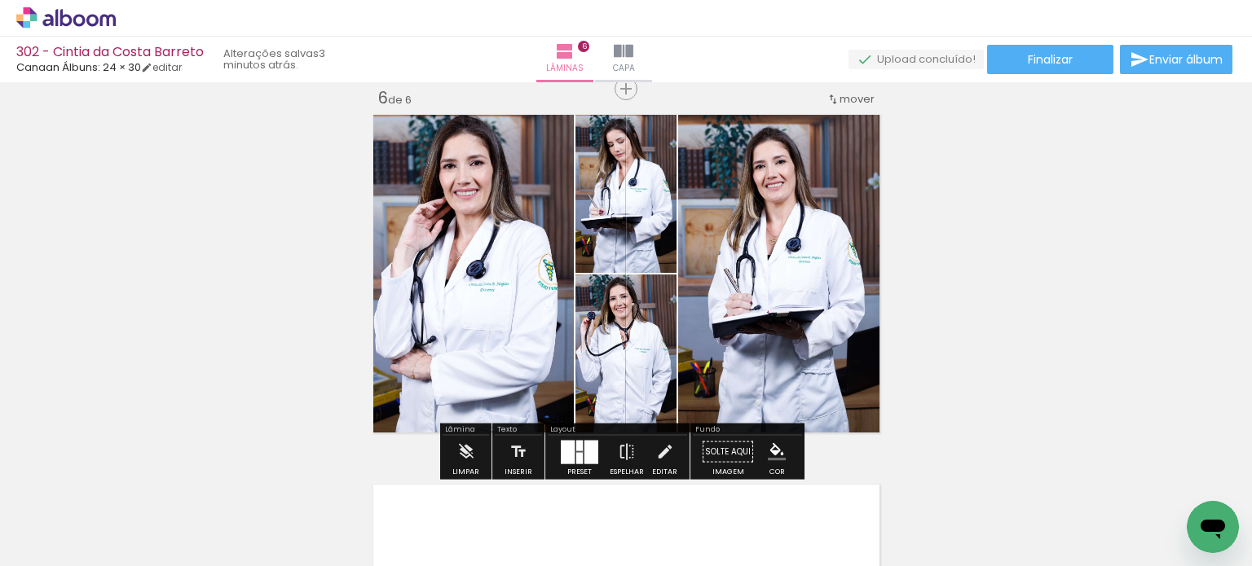
click at [570, 456] on div at bounding box center [568, 452] width 14 height 24
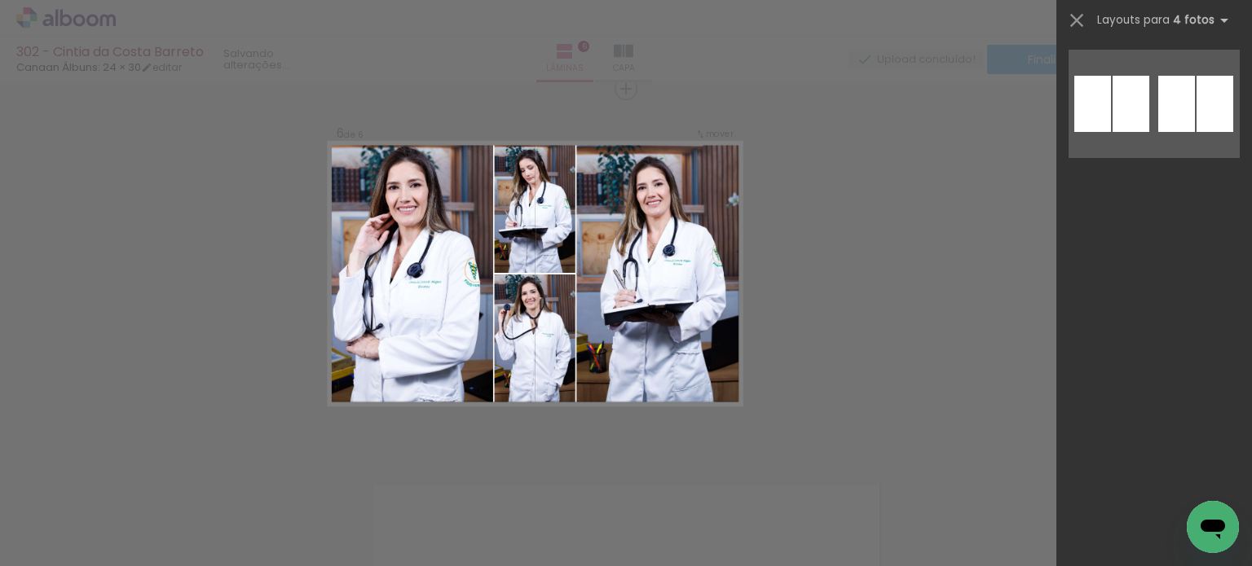
scroll to position [0, 0]
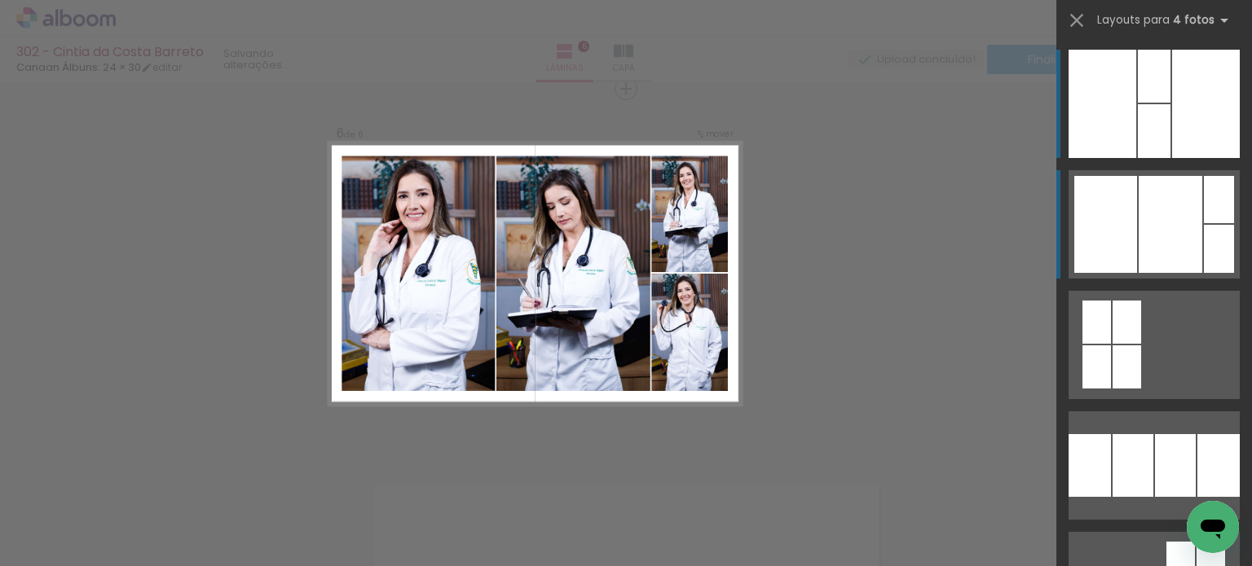
click at [1152, 237] on div at bounding box center [1170, 224] width 64 height 97
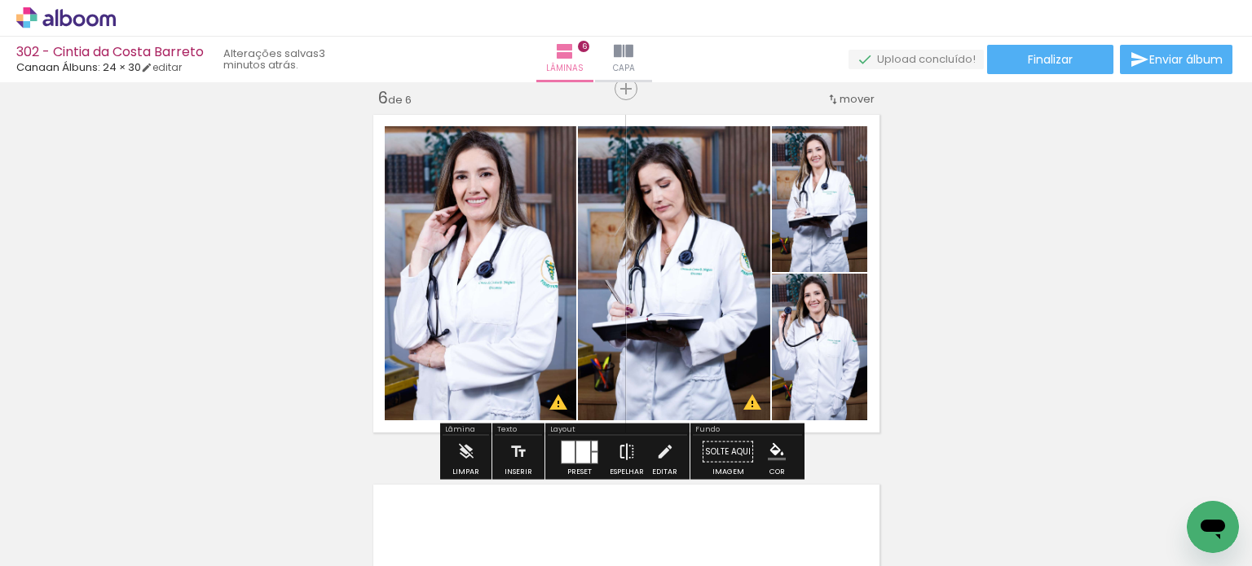
click at [627, 449] on iron-icon at bounding box center [627, 452] width 18 height 33
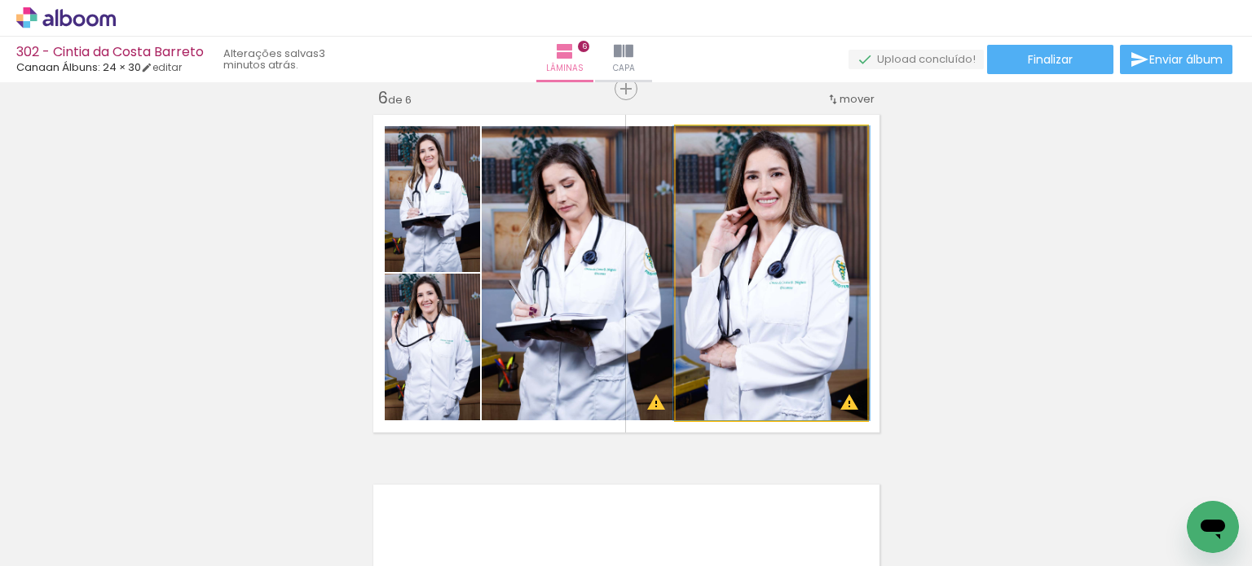
drag, startPoint x: 727, startPoint y: 297, endPoint x: 616, endPoint y: 277, distance: 112.5
click at [0, 0] on slot at bounding box center [0, 0] width 0 height 0
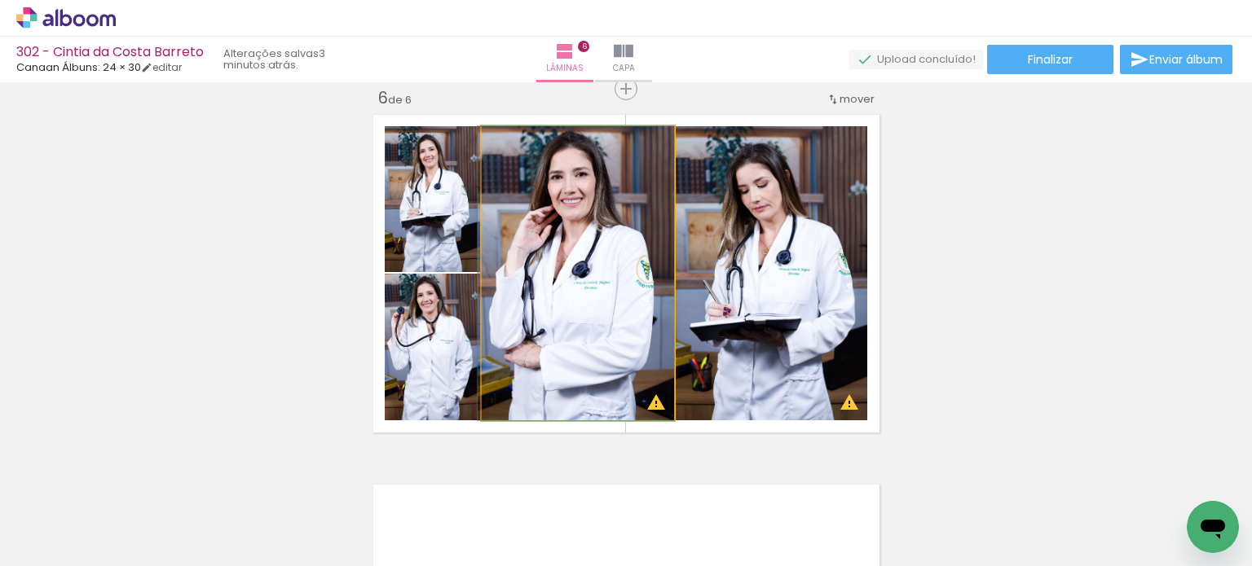
drag, startPoint x: 616, startPoint y: 277, endPoint x: 593, endPoint y: 274, distance: 23.0
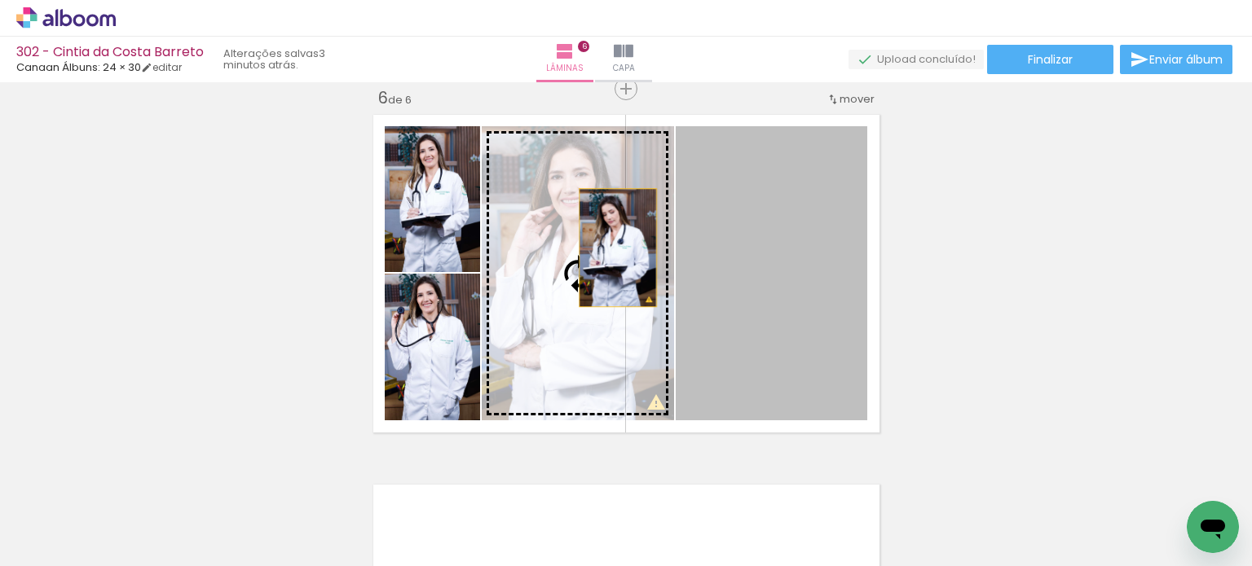
drag, startPoint x: 716, startPoint y: 266, endPoint x: 606, endPoint y: 247, distance: 111.7
click at [0, 0] on slot at bounding box center [0, 0] width 0 height 0
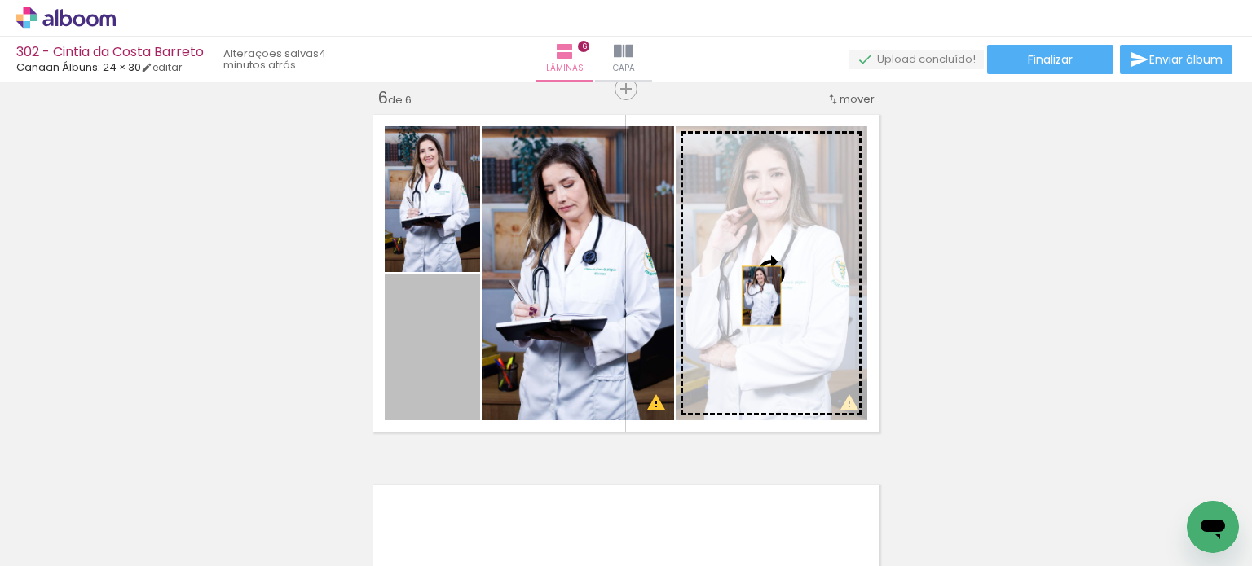
drag, startPoint x: 407, startPoint y: 345, endPoint x: 768, endPoint y: 293, distance: 363.9
click at [0, 0] on slot at bounding box center [0, 0] width 0 height 0
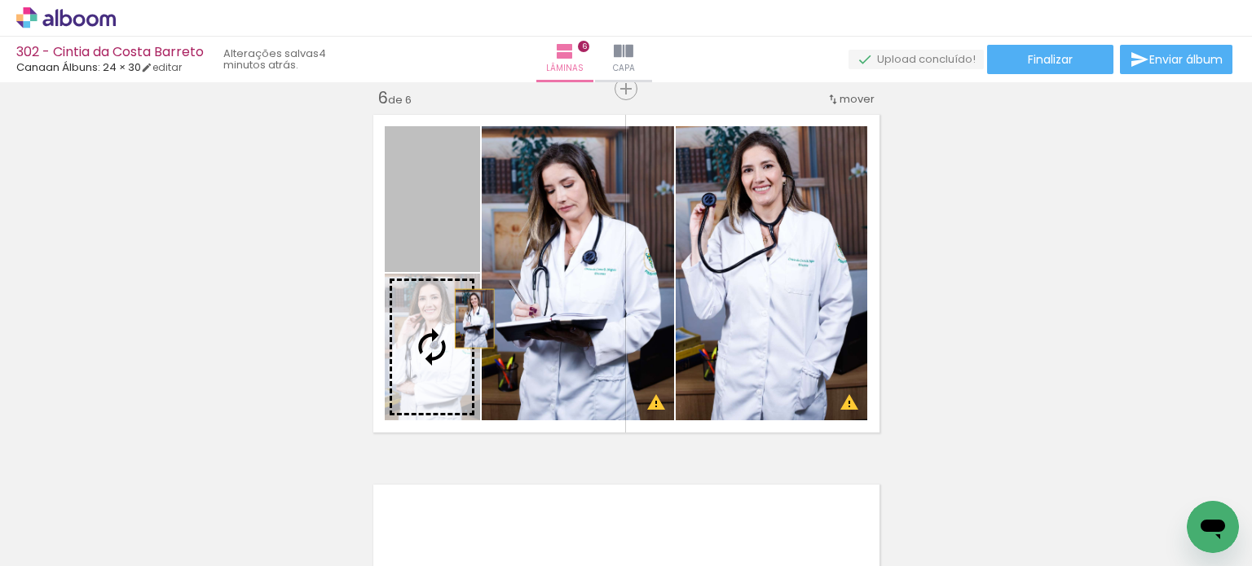
drag, startPoint x: 458, startPoint y: 242, endPoint x: 466, endPoint y: 319, distance: 77.0
click at [0, 0] on slot at bounding box center [0, 0] width 0 height 0
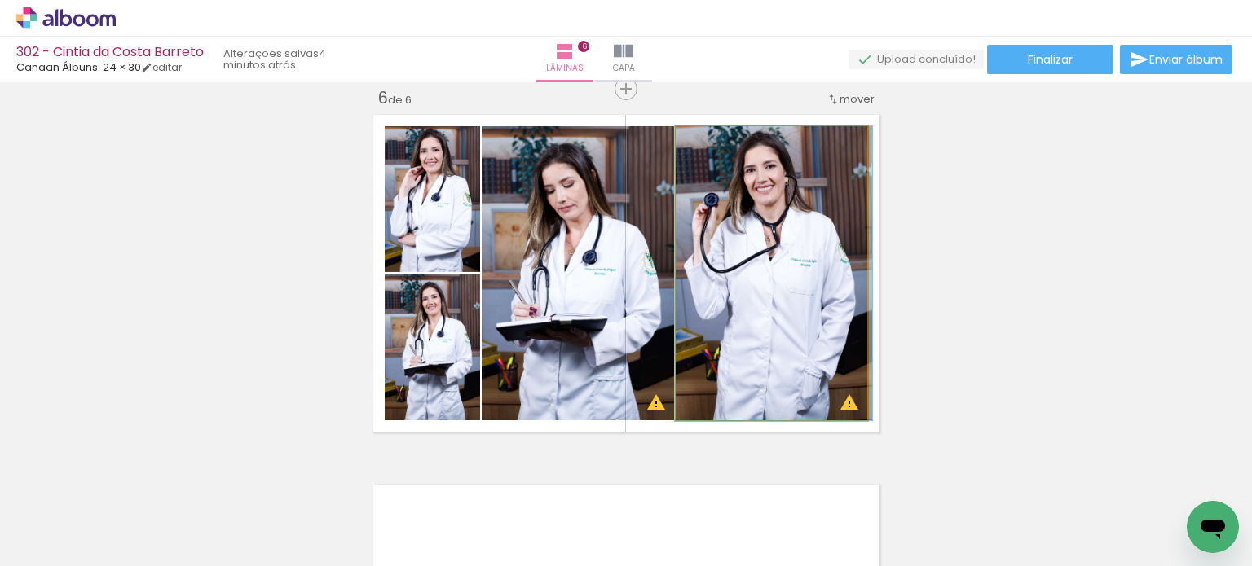
drag, startPoint x: 715, startPoint y: 339, endPoint x: 727, endPoint y: 341, distance: 12.5
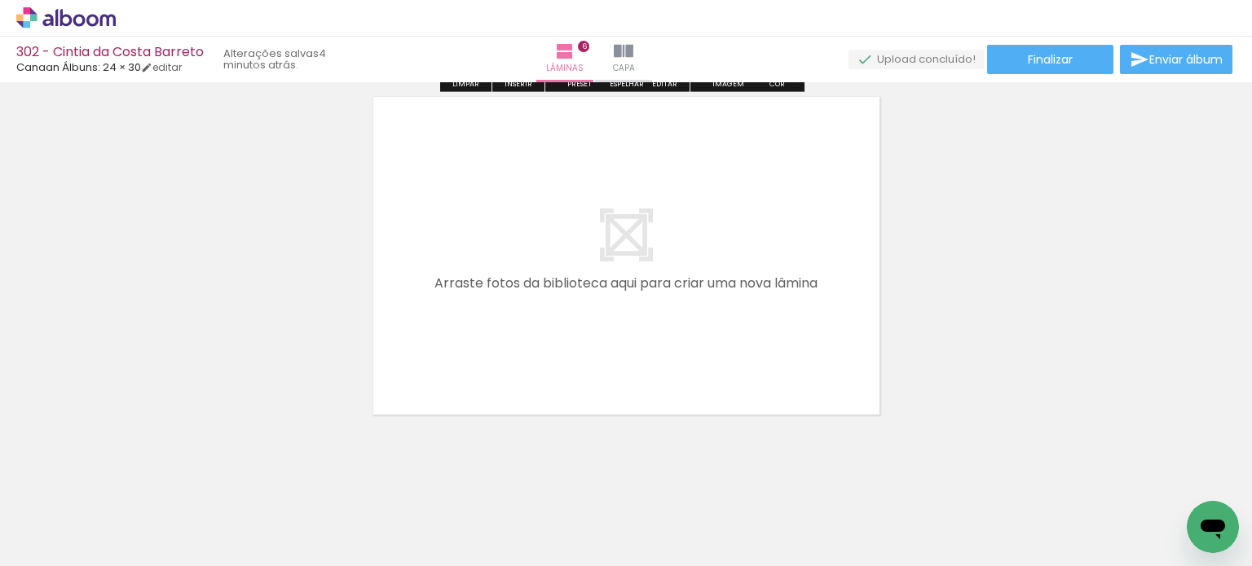
scroll to position [2270, 0]
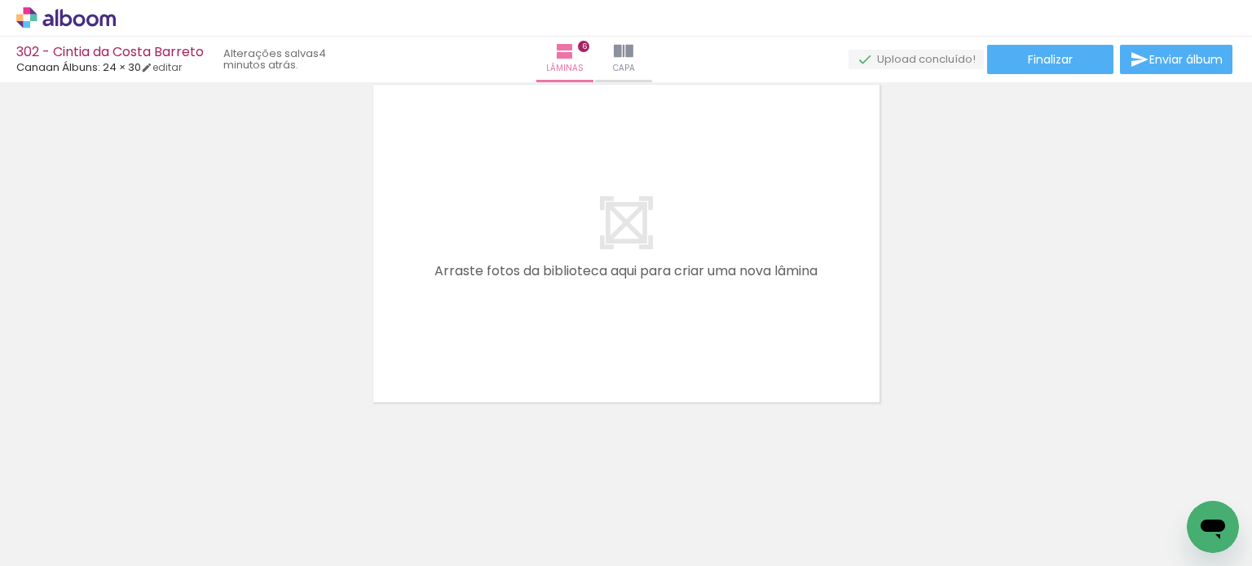
click at [126, 475] on iron-icon at bounding box center [127, 478] width 17 height 17
click at [127, 469] on paper-icon-button at bounding box center [127, 479] width 20 height 20
click at [130, 473] on iron-icon at bounding box center [127, 478] width 17 height 17
click at [133, 476] on iron-icon at bounding box center [127, 478] width 17 height 17
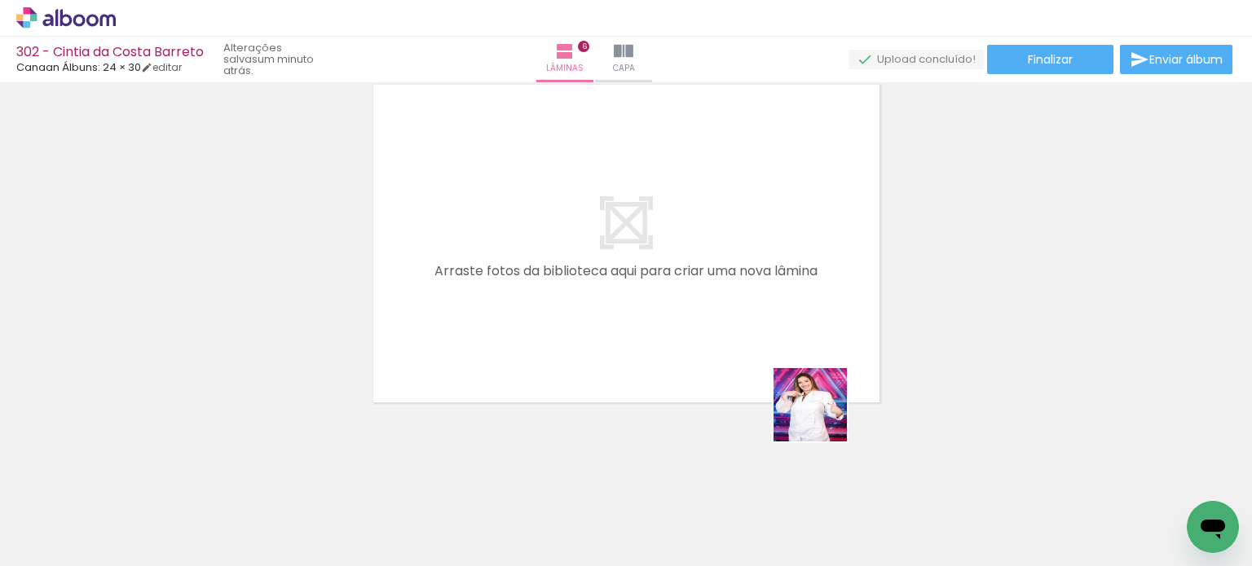
drag, startPoint x: 857, startPoint y: 508, endPoint x: 787, endPoint y: 446, distance: 93.5
click at [802, 339] on quentale-workspace at bounding box center [626, 283] width 1252 height 566
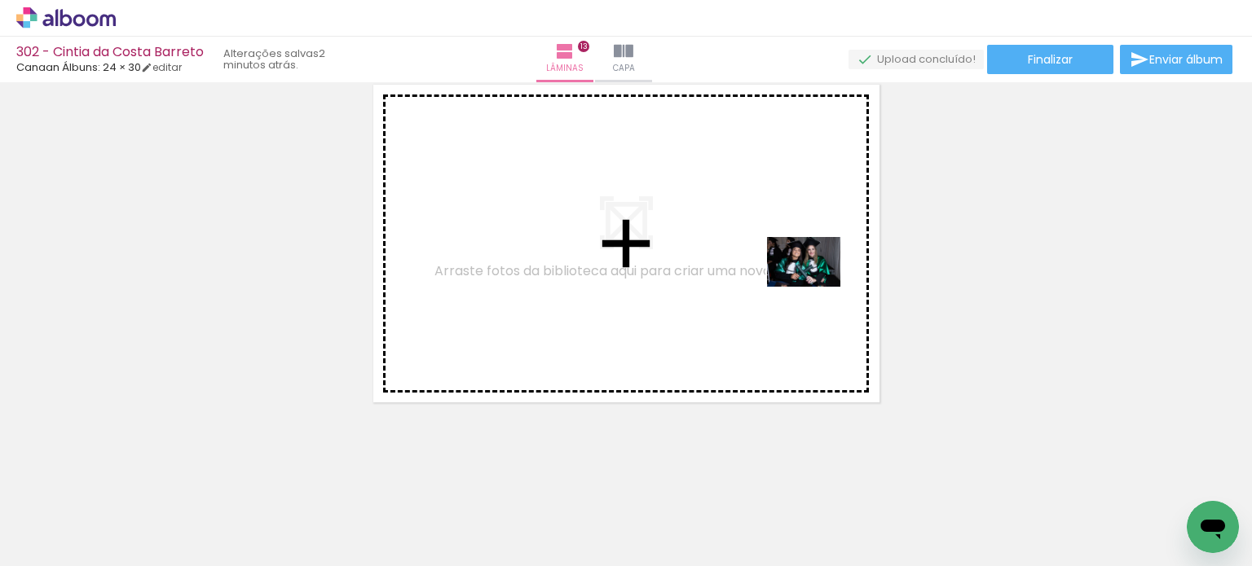
drag, startPoint x: 997, startPoint y: 507, endPoint x: 803, endPoint y: 271, distance: 306.2
click at [803, 271] on quentale-workspace at bounding box center [626, 283] width 1252 height 566
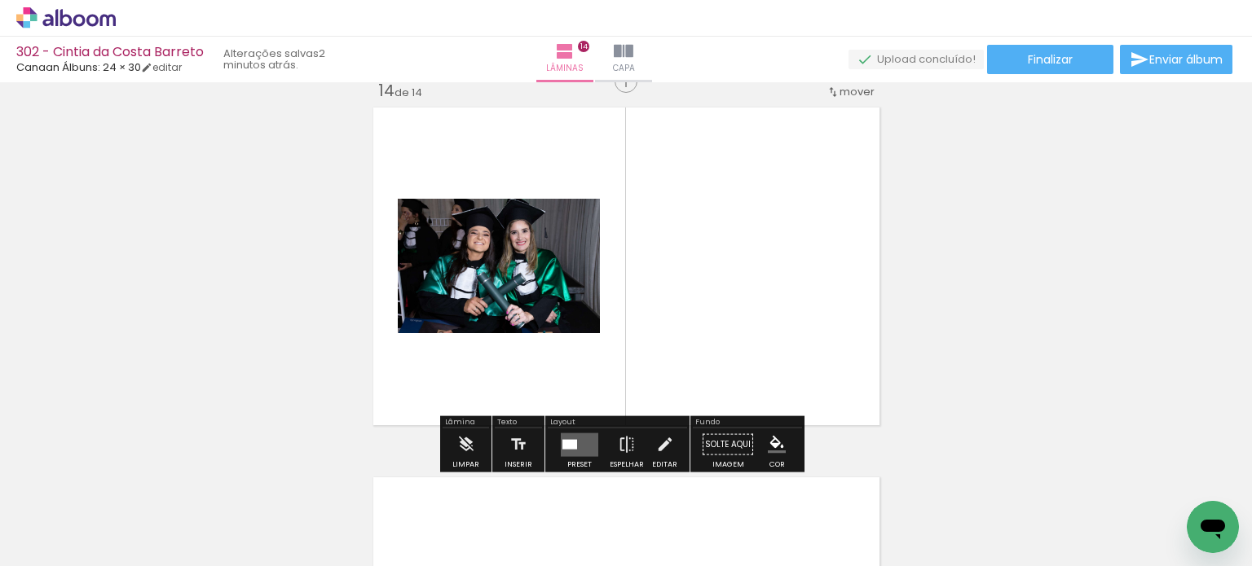
scroll to position [4829, 0]
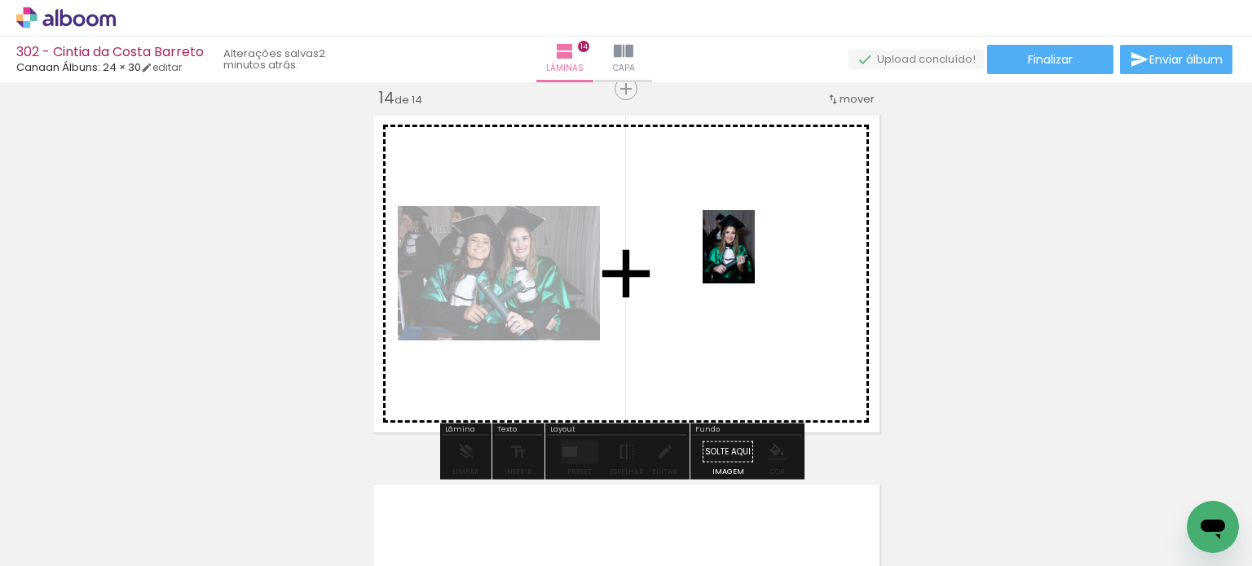
drag, startPoint x: 1001, startPoint y: 521, endPoint x: 751, endPoint y: 259, distance: 361.4
click at [751, 259] on quentale-workspace at bounding box center [626, 283] width 1252 height 566
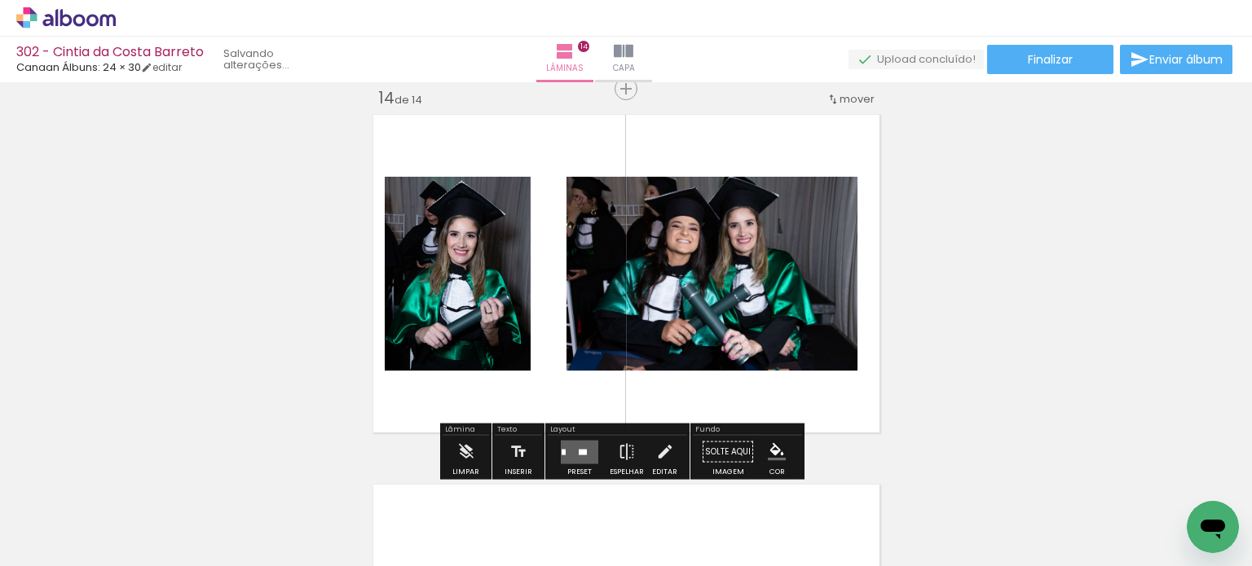
scroll to position [0, 2445]
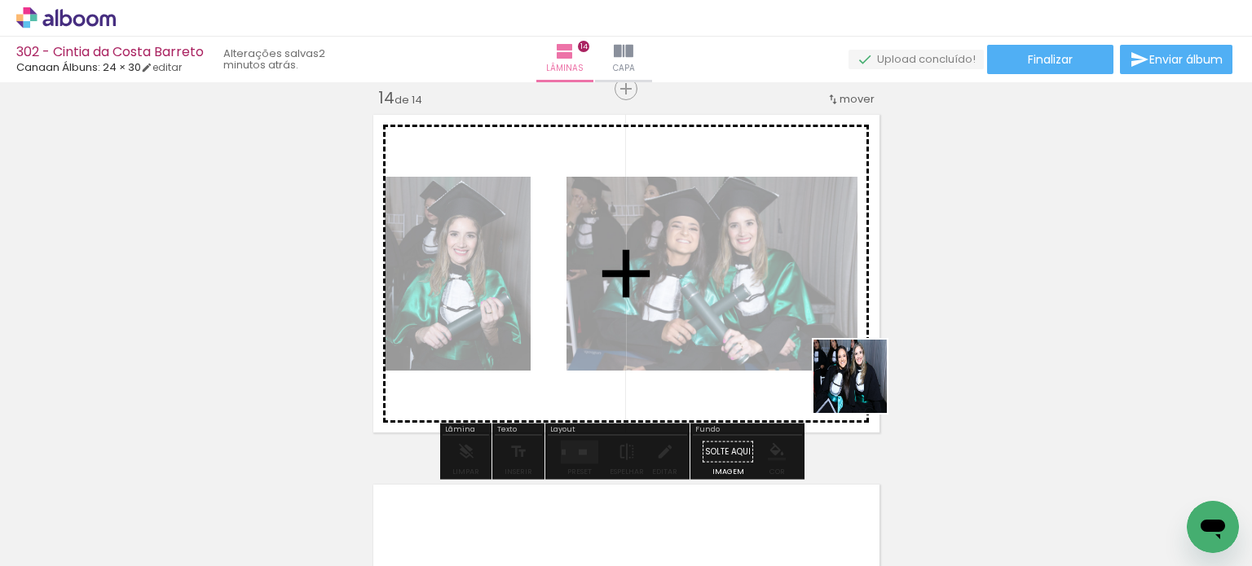
drag, startPoint x: 880, startPoint y: 403, endPoint x: 772, endPoint y: 301, distance: 149.3
click at [772, 301] on quentale-workspace at bounding box center [626, 283] width 1252 height 566
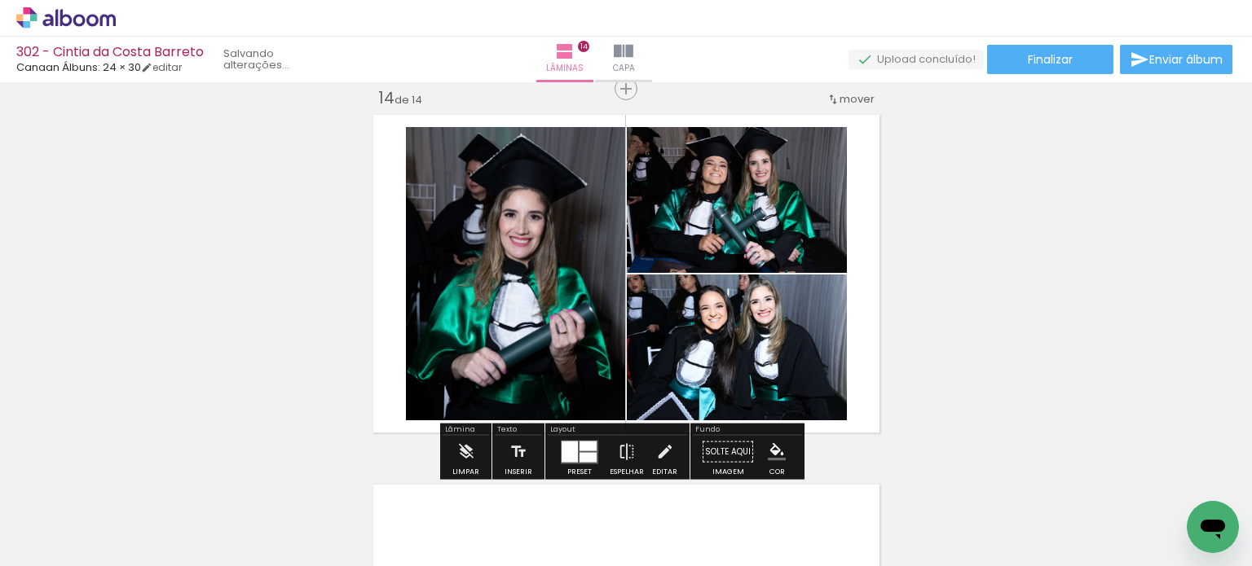
scroll to position [0, 2354]
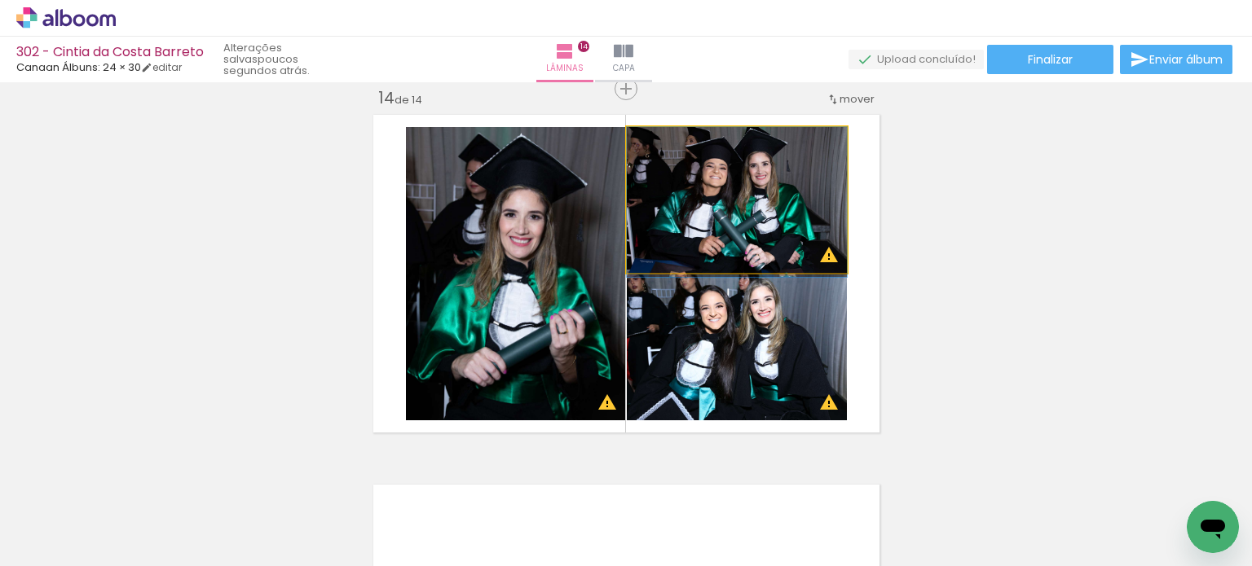
drag, startPoint x: 753, startPoint y: 211, endPoint x: 754, endPoint y: 316, distance: 105.1
click at [0, 0] on slot at bounding box center [0, 0] width 0 height 0
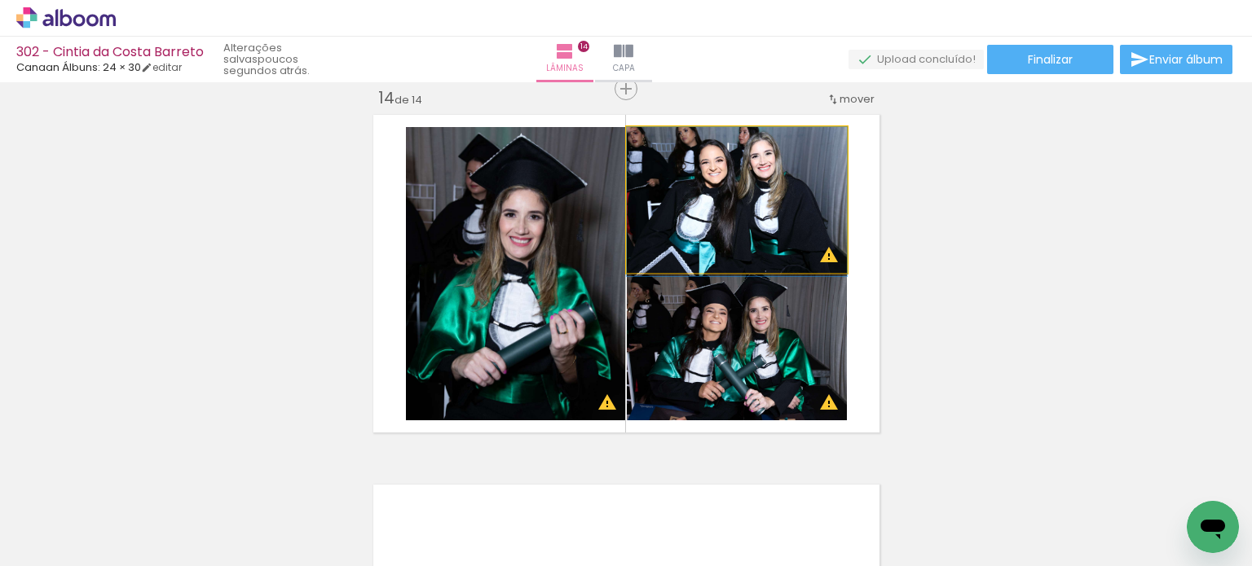
drag, startPoint x: 771, startPoint y: 238, endPoint x: 784, endPoint y: 240, distance: 13.3
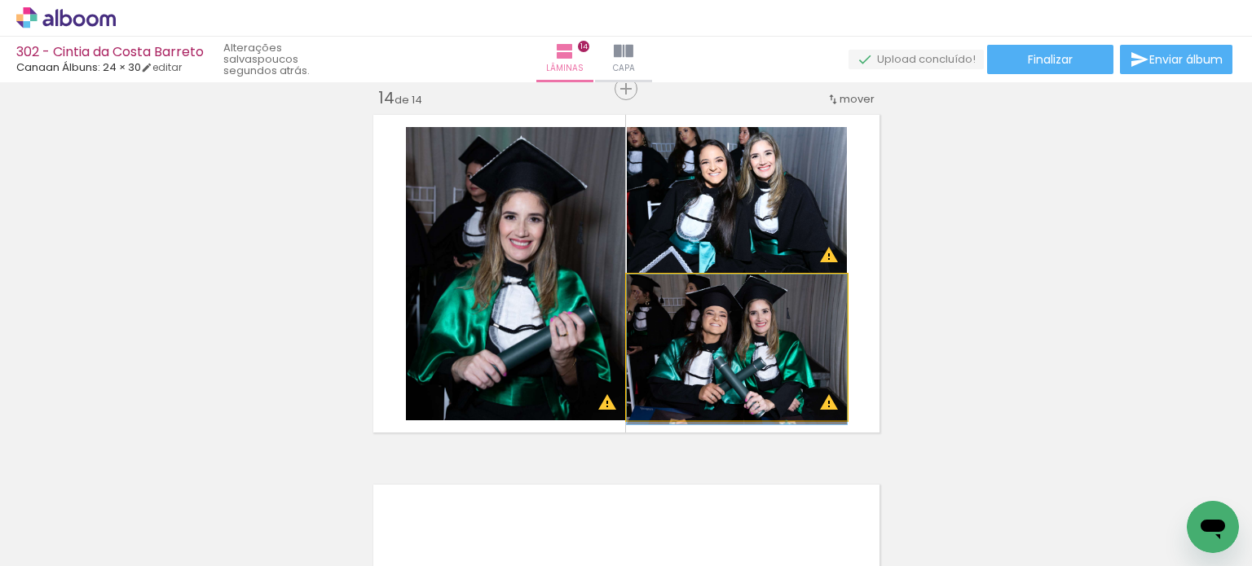
drag, startPoint x: 811, startPoint y: 363, endPoint x: 813, endPoint y: 377, distance: 14.9
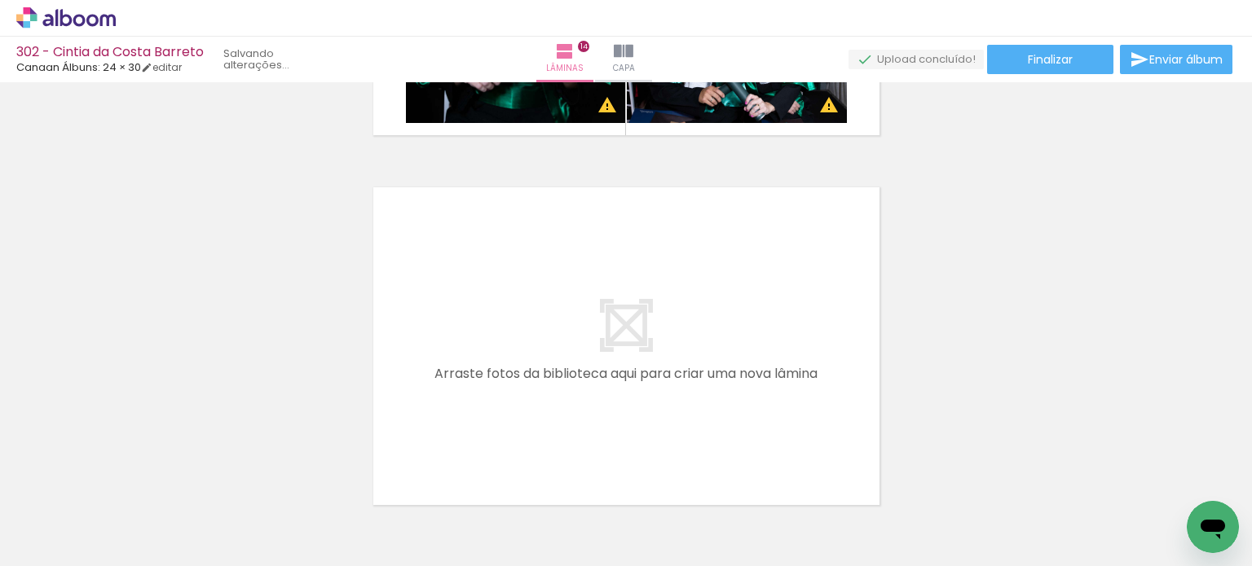
scroll to position [5155, 0]
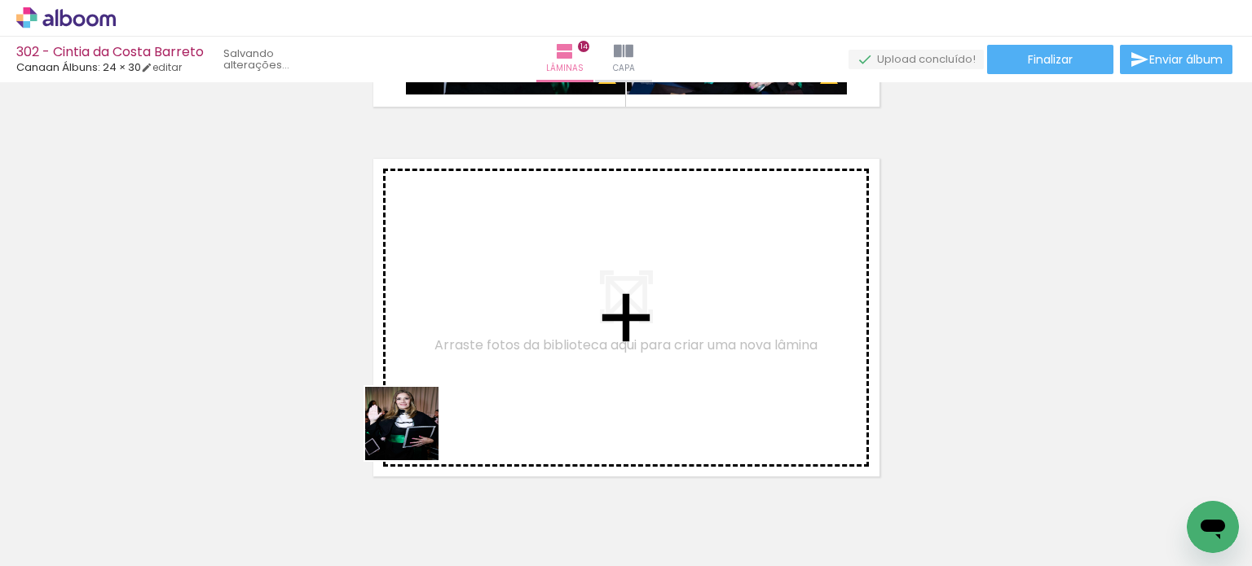
drag, startPoint x: 414, startPoint y: 436, endPoint x: 432, endPoint y: 515, distance: 81.0
click at [471, 343] on quentale-workspace at bounding box center [626, 283] width 1252 height 566
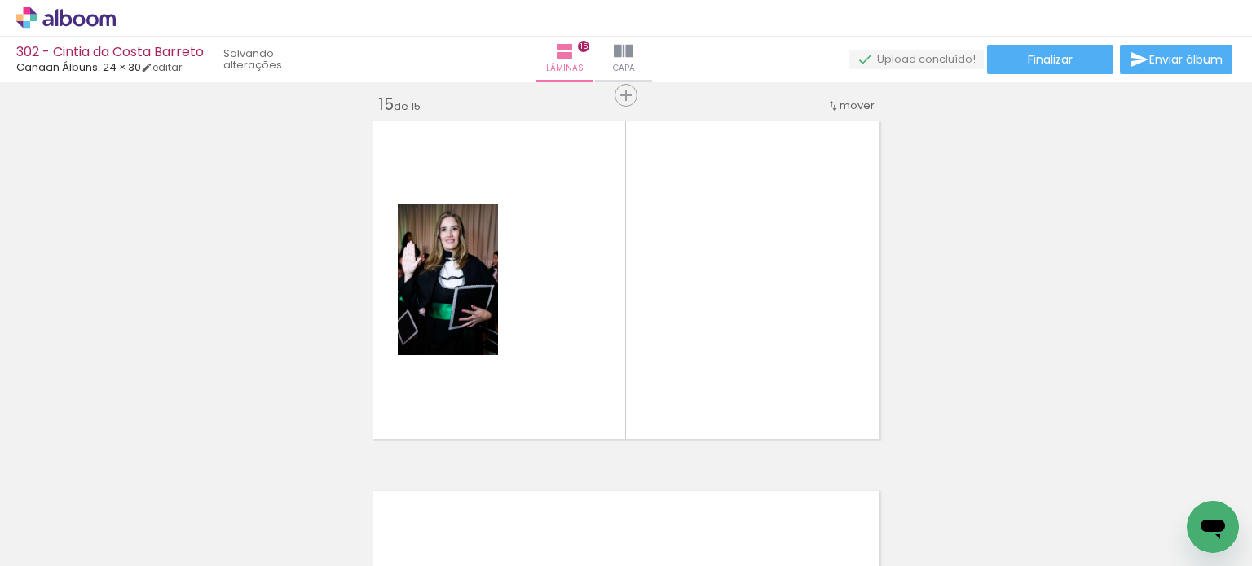
scroll to position [5199, 0]
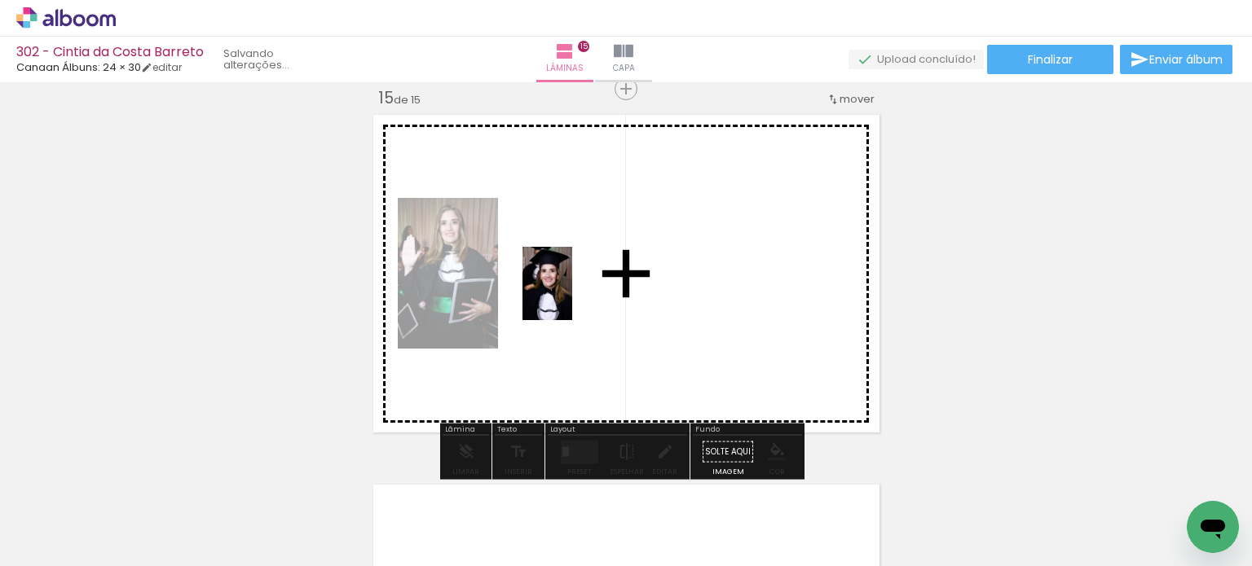
drag, startPoint x: 358, startPoint y: 517, endPoint x: 565, endPoint y: 382, distance: 247.2
click at [569, 296] on quentale-workspace at bounding box center [626, 283] width 1252 height 566
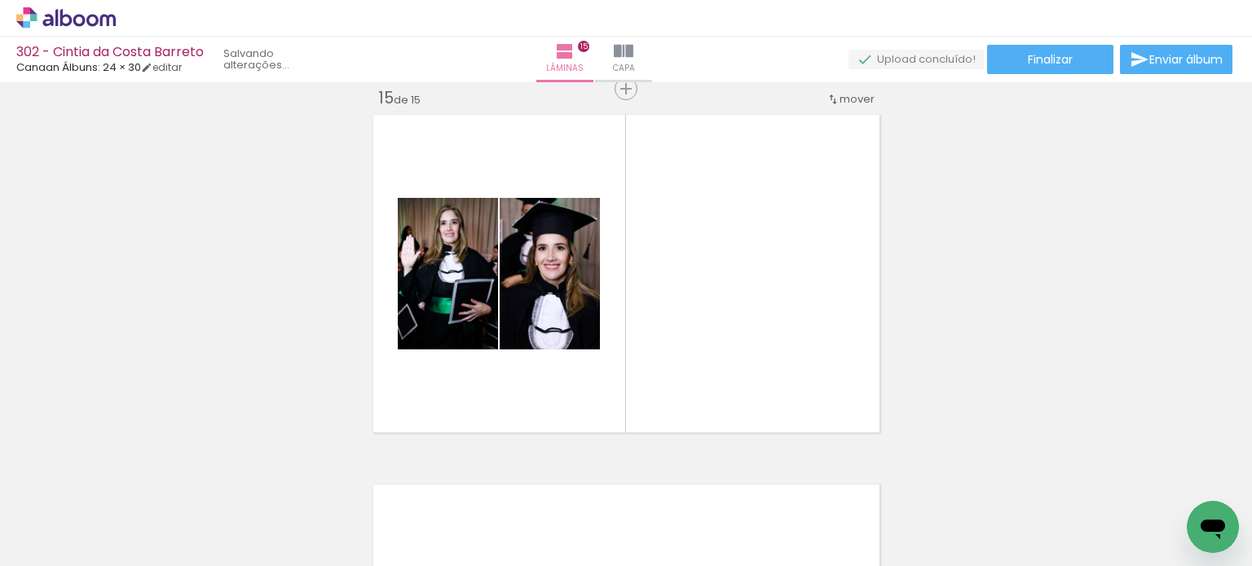
scroll to position [0, 1532]
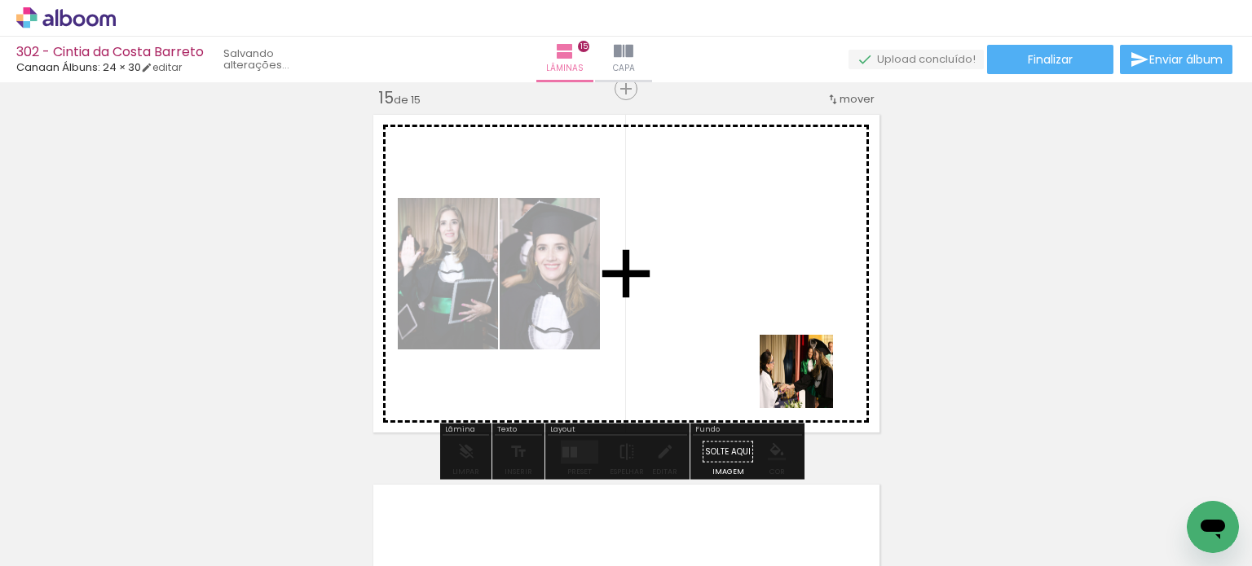
drag, startPoint x: 837, startPoint y: 511, endPoint x: 812, endPoint y: 407, distance: 107.3
click at [800, 332] on quentale-workspace at bounding box center [626, 283] width 1252 height 566
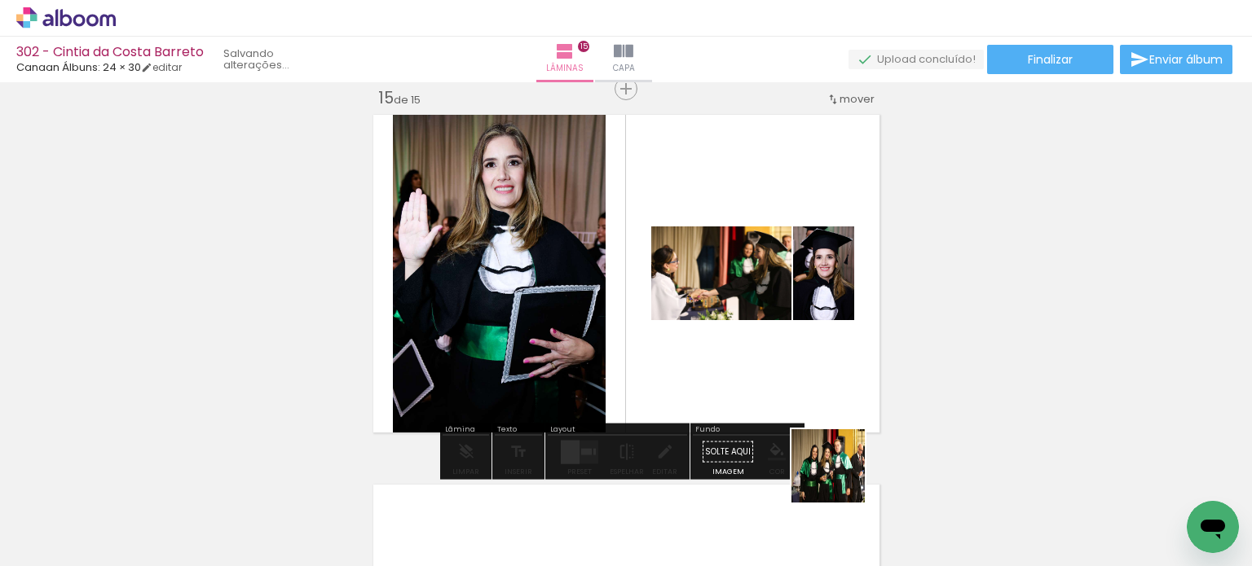
drag, startPoint x: 840, startPoint y: 478, endPoint x: 816, endPoint y: 376, distance: 104.7
click at [816, 376] on quentale-workspace at bounding box center [626, 283] width 1252 height 566
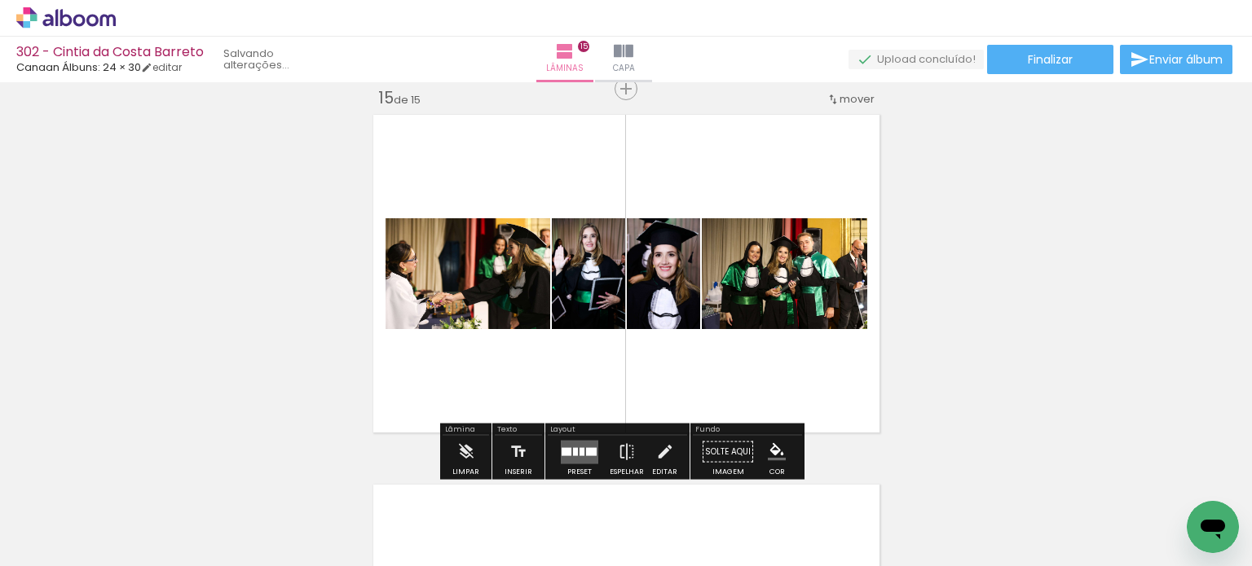
click at [574, 450] on div at bounding box center [575, 451] width 5 height 8
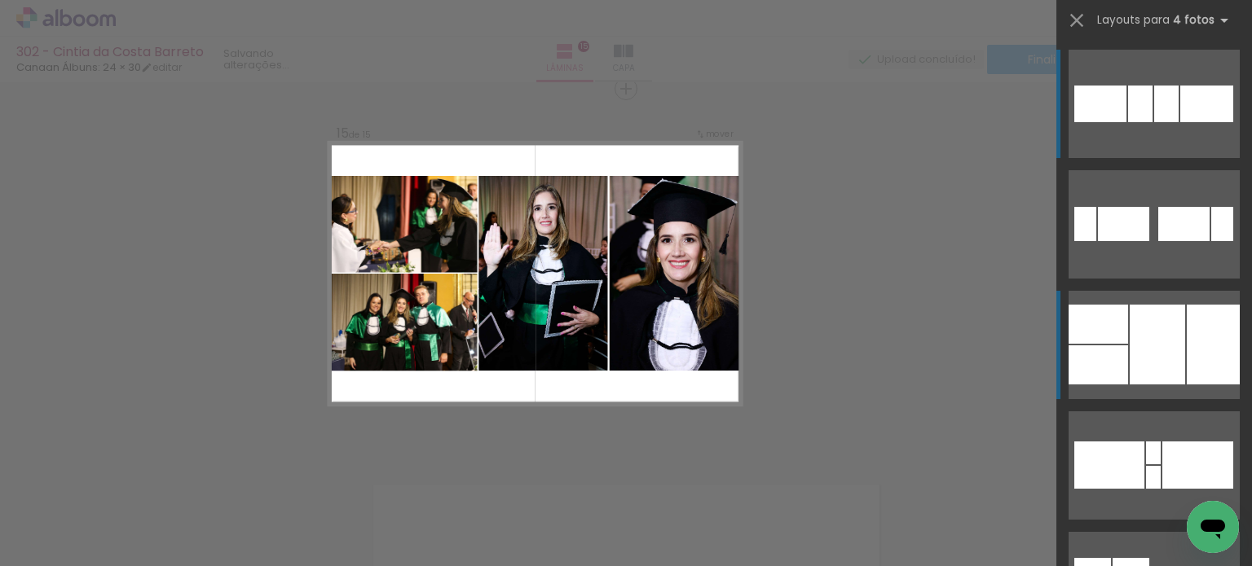
click at [1191, 355] on div at bounding box center [1212, 345] width 53 height 80
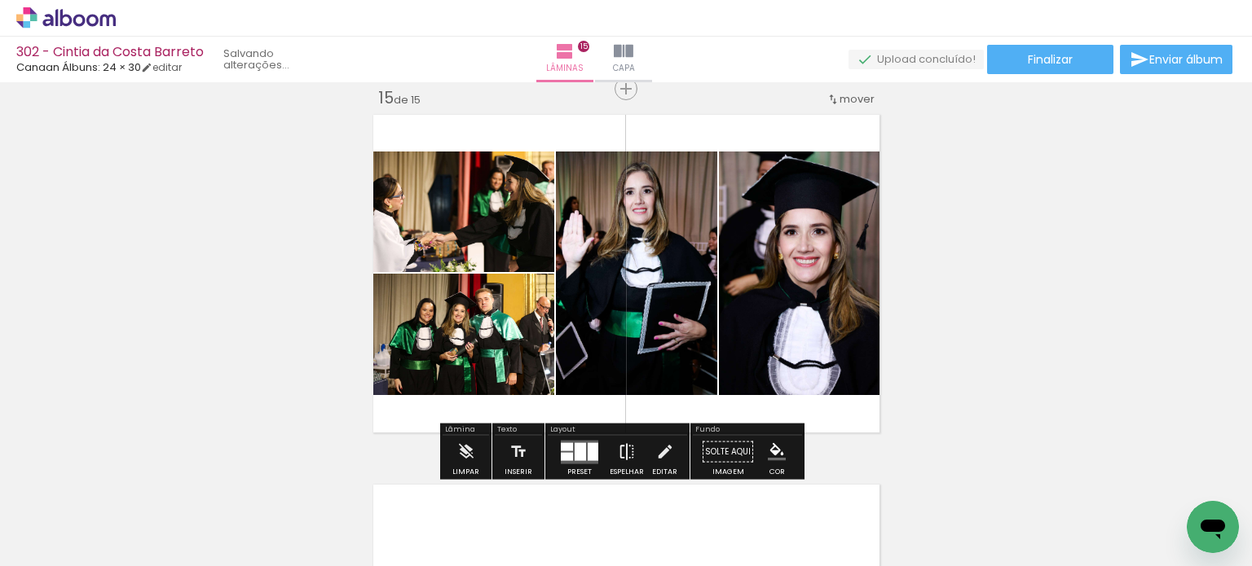
click at [618, 458] on iron-icon at bounding box center [627, 452] width 18 height 33
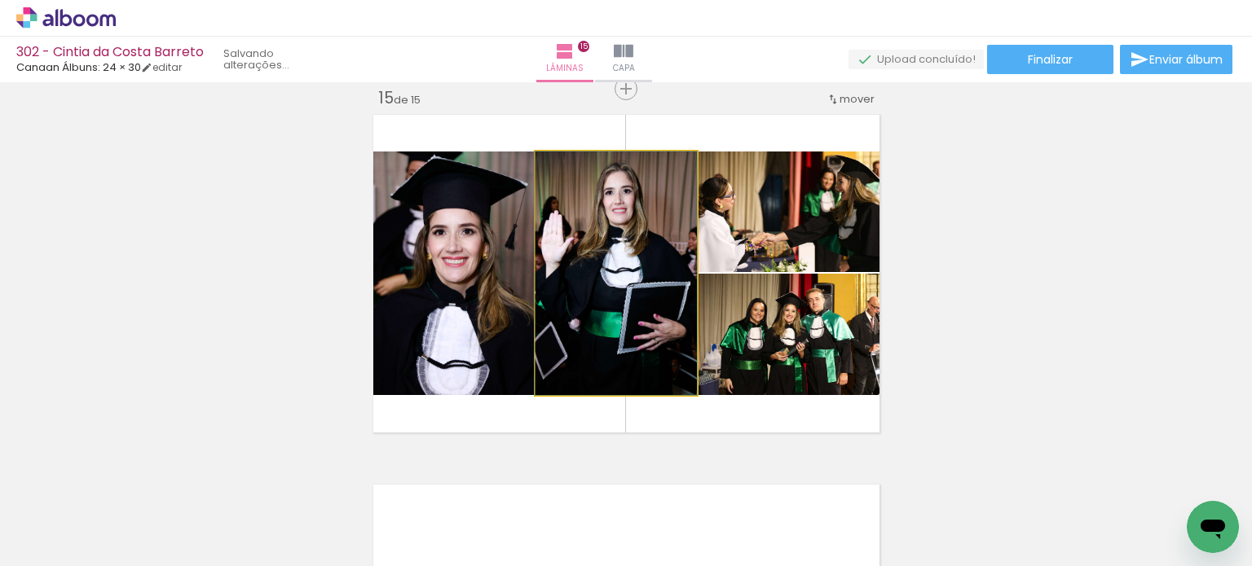
drag, startPoint x: 592, startPoint y: 310, endPoint x: 459, endPoint y: 297, distance: 133.5
click at [0, 0] on slot at bounding box center [0, 0] width 0 height 0
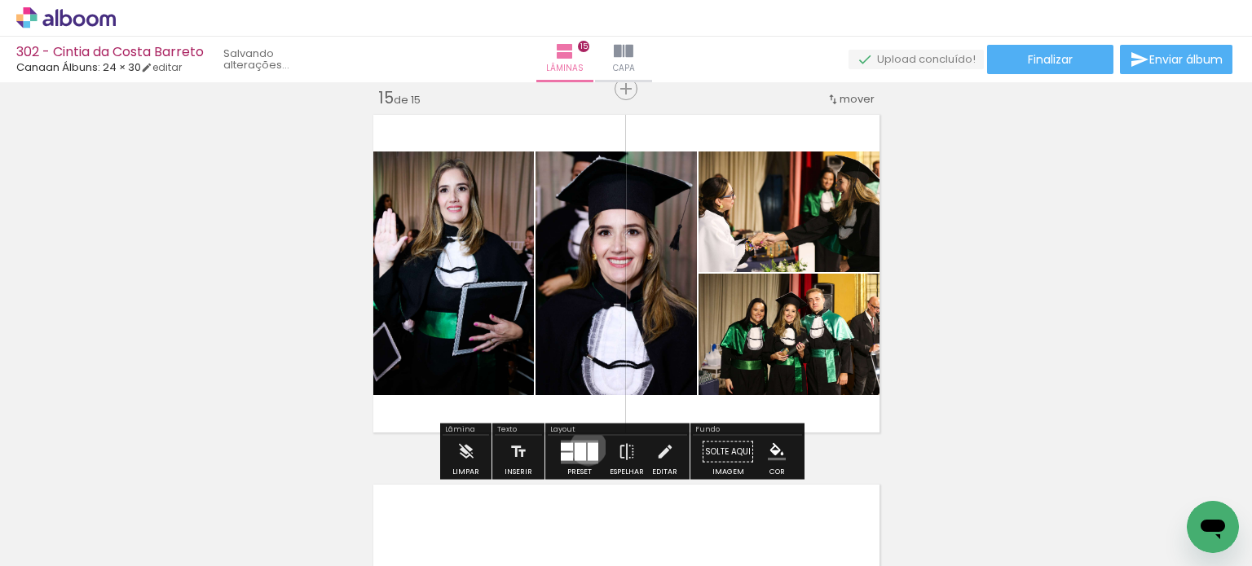
click at [587, 447] on div at bounding box center [592, 451] width 11 height 18
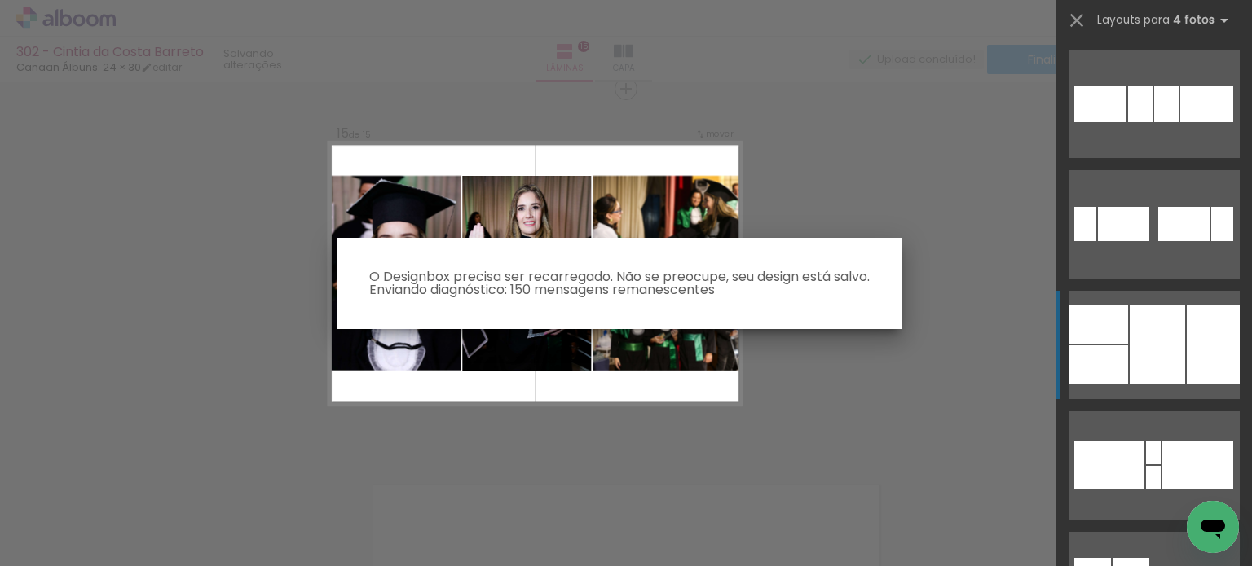
scroll to position [241, 0]
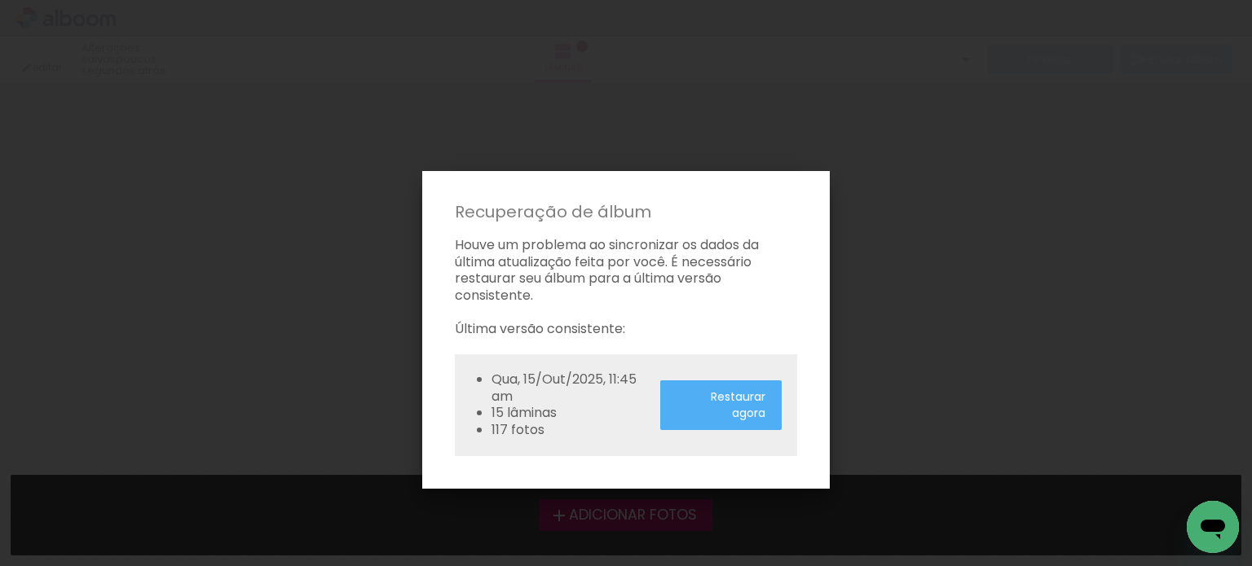
click at [719, 416] on paper-button "Restaurar agora" at bounding box center [720, 406] width 121 height 51
